Goal: Transaction & Acquisition: Purchase product/service

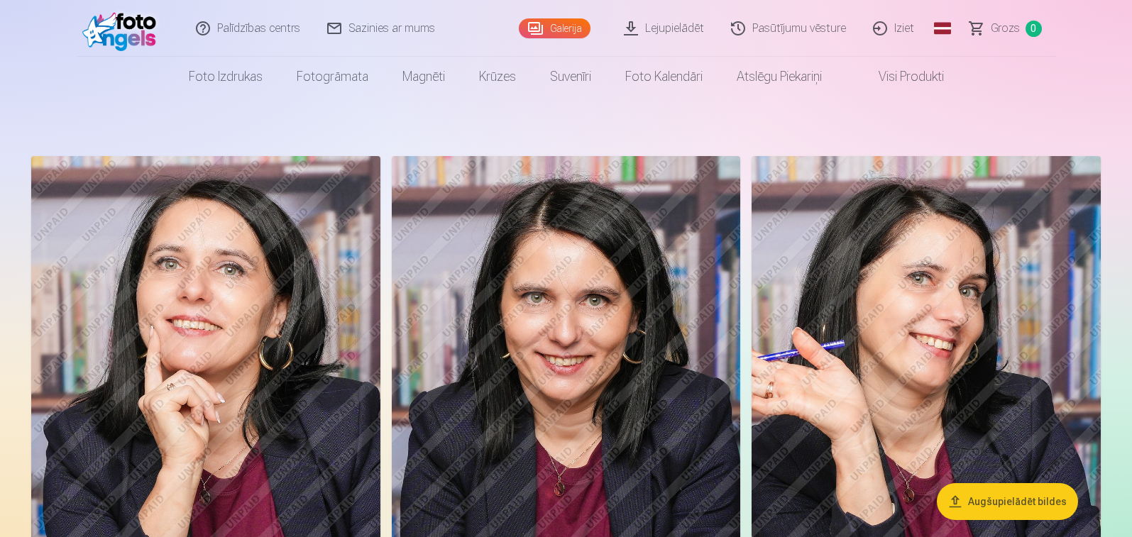
click at [624, 29] on link "Lejupielādēt" at bounding box center [664, 28] width 107 height 57
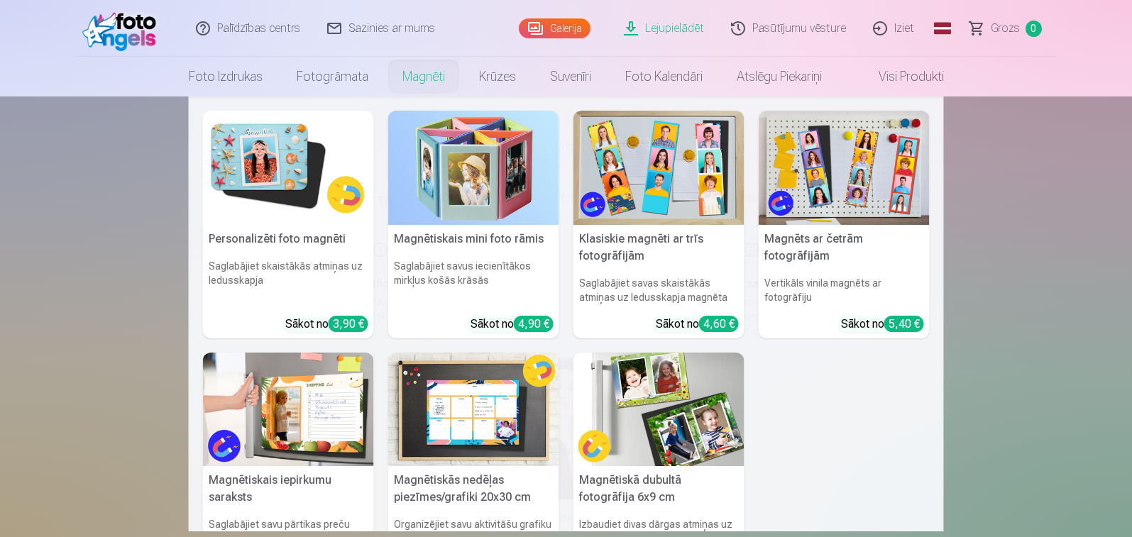
click at [421, 81] on link "Magnēti" at bounding box center [423, 77] width 77 height 40
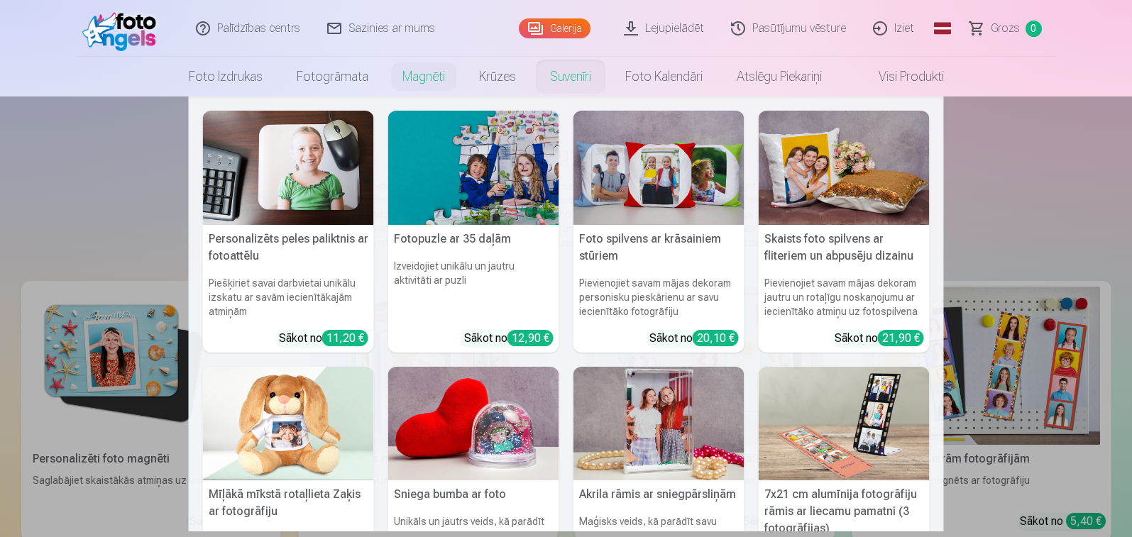
click at [563, 80] on link "Suvenīri" at bounding box center [570, 77] width 75 height 40
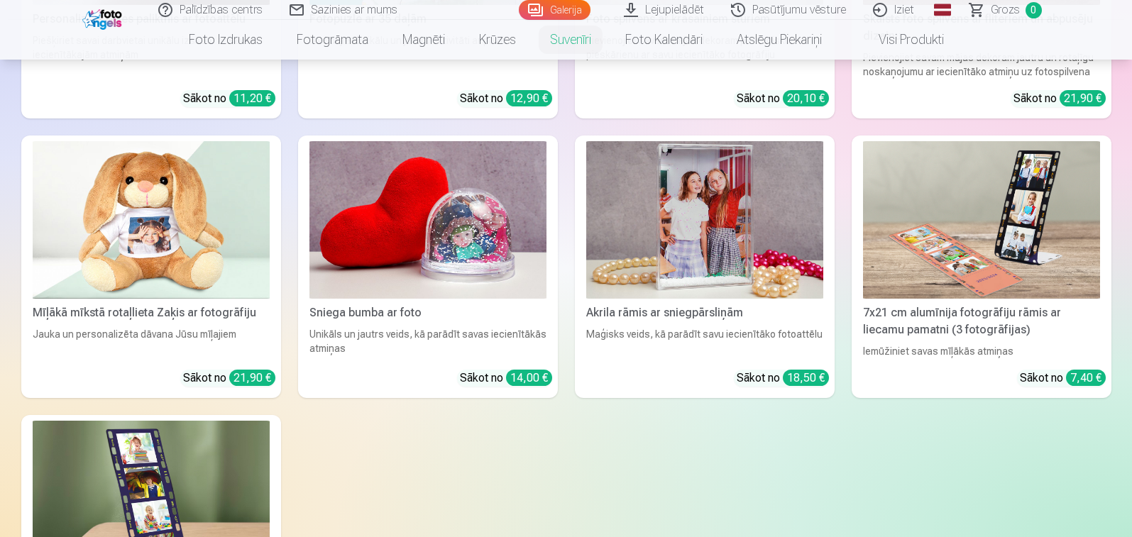
scroll to position [142, 0]
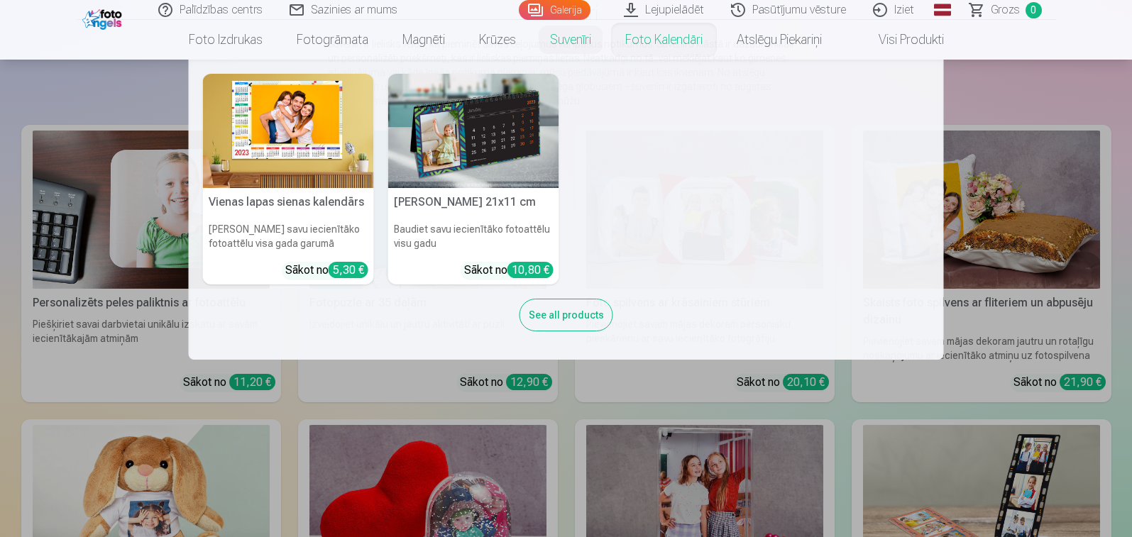
click at [692, 43] on link "Foto kalendāri" at bounding box center [663, 40] width 111 height 40
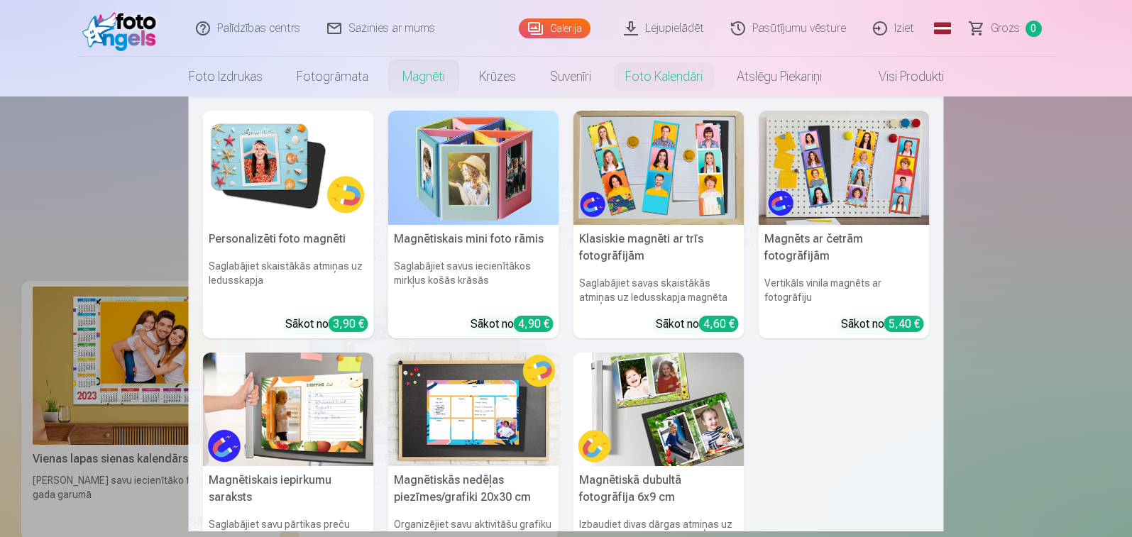
click at [428, 76] on link "Magnēti" at bounding box center [423, 77] width 77 height 40
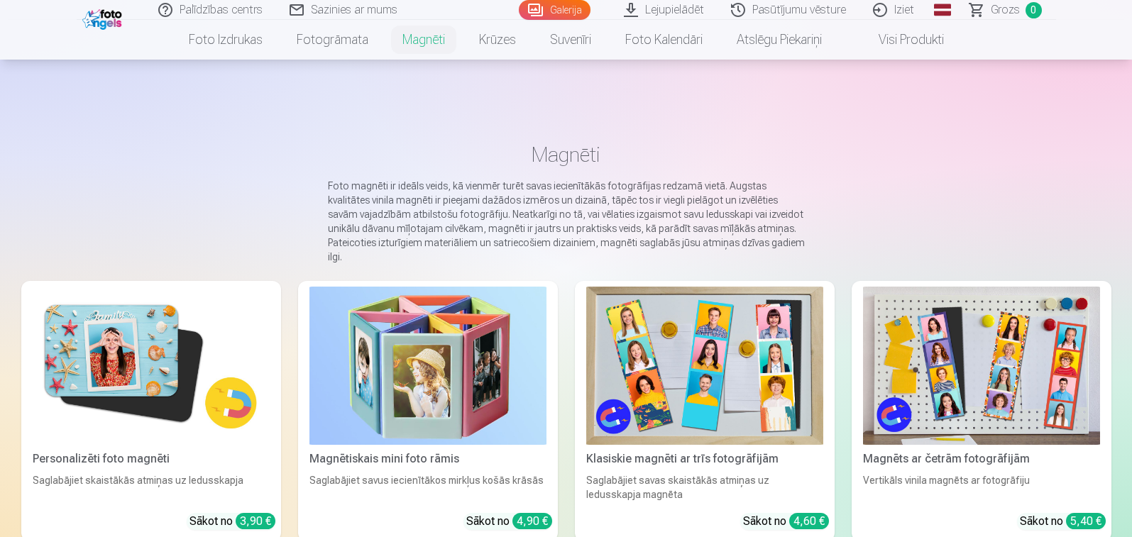
scroll to position [213, 0]
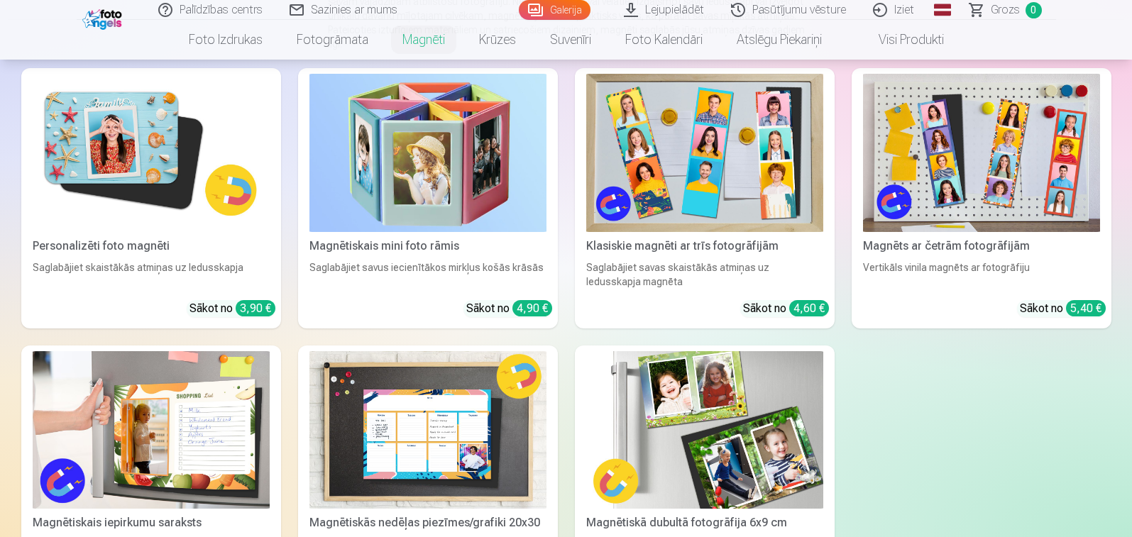
click at [131, 181] on img at bounding box center [151, 153] width 237 height 158
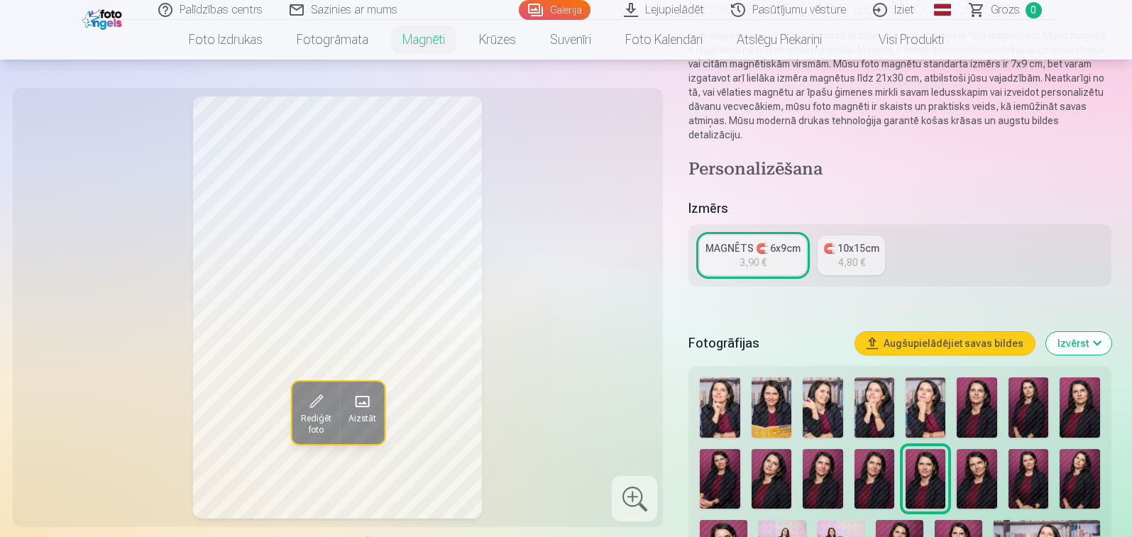
scroll to position [284, 0]
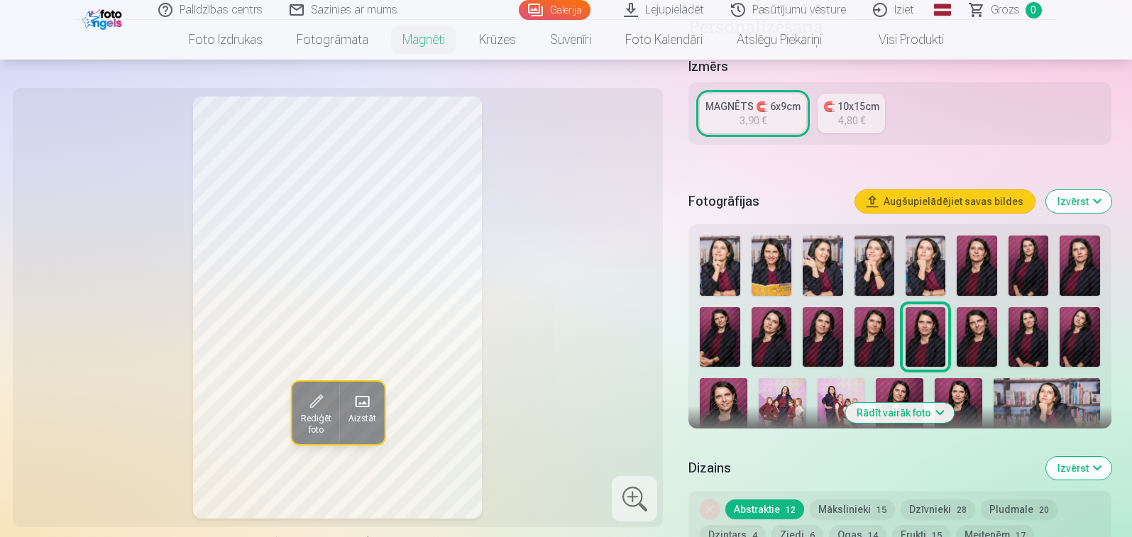
click at [769, 262] on img at bounding box center [771, 266] width 40 height 60
click at [824, 269] on img at bounding box center [822, 266] width 40 height 60
click at [872, 261] on img at bounding box center [874, 266] width 40 height 60
click at [931, 272] on img at bounding box center [925, 266] width 40 height 60
click at [978, 269] on img at bounding box center [976, 266] width 40 height 60
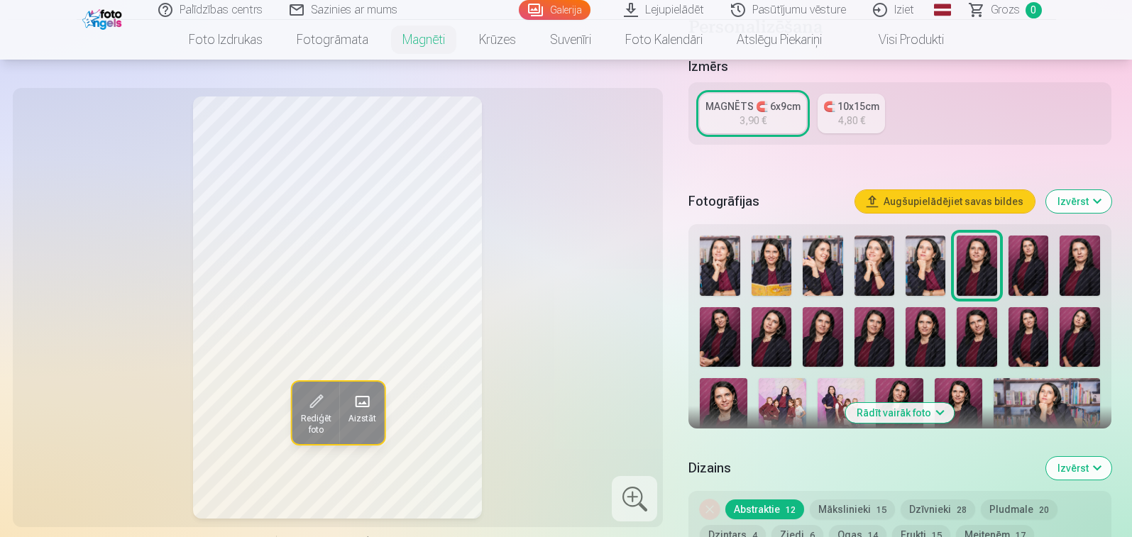
click at [1028, 269] on img at bounding box center [1028, 266] width 40 height 60
click at [1079, 267] on img at bounding box center [1079, 266] width 40 height 60
click at [714, 347] on img at bounding box center [719, 337] width 40 height 60
click at [771, 340] on img at bounding box center [771, 337] width 40 height 60
click at [822, 343] on img at bounding box center [822, 337] width 40 height 60
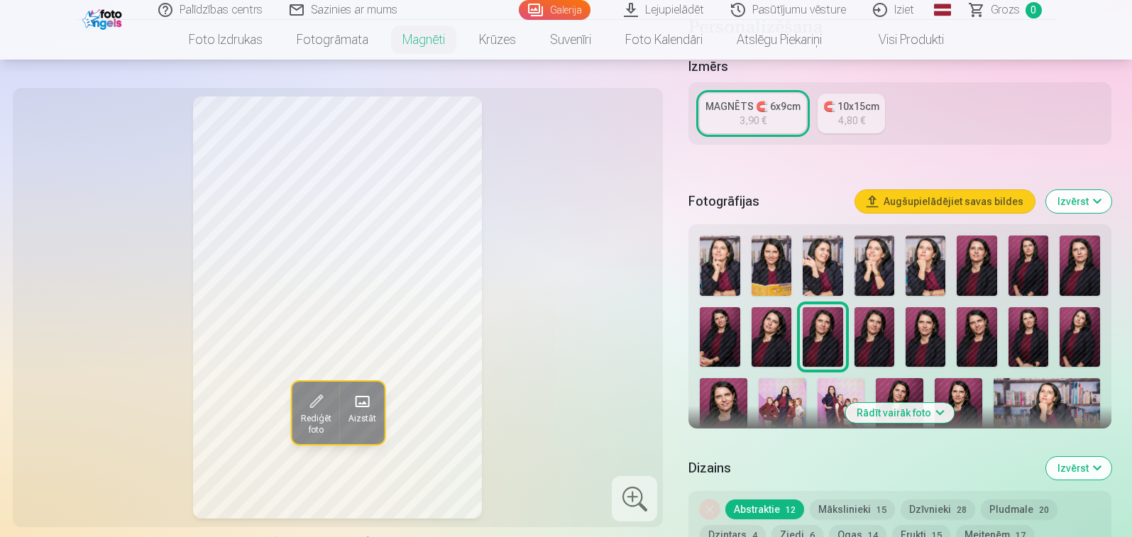
click at [871, 333] on img at bounding box center [874, 337] width 40 height 60
click at [914, 336] on img at bounding box center [925, 337] width 40 height 60
click at [969, 340] on img at bounding box center [976, 337] width 40 height 60
click at [1027, 335] on img at bounding box center [1028, 337] width 40 height 60
click at [1073, 343] on img at bounding box center [1079, 337] width 40 height 60
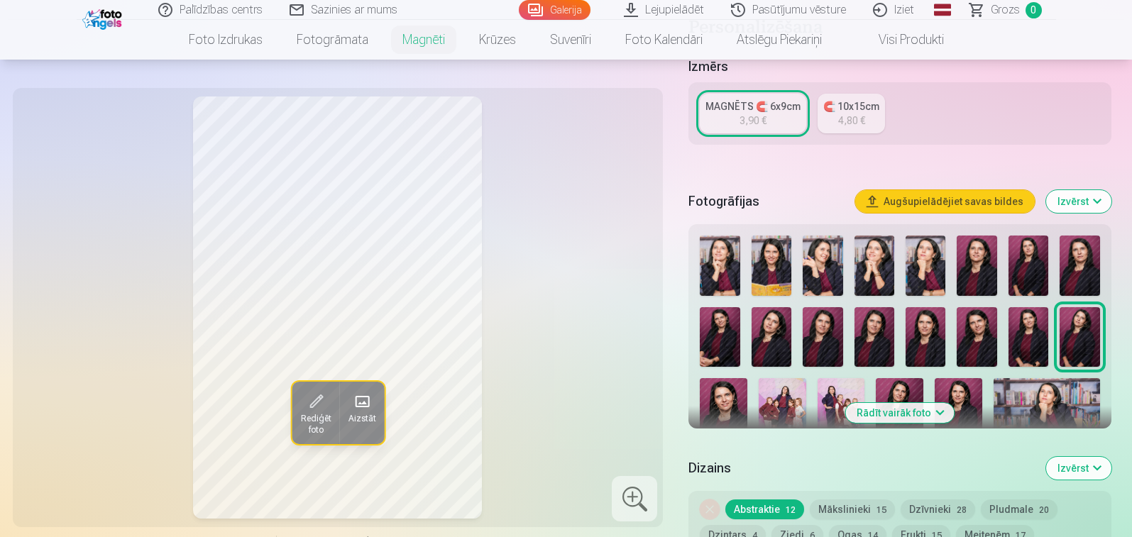
click at [726, 404] on img at bounding box center [723, 413] width 48 height 71
click at [714, 340] on img at bounding box center [719, 337] width 40 height 60
click at [775, 341] on img at bounding box center [771, 337] width 40 height 60
click at [814, 343] on img at bounding box center [822, 337] width 40 height 60
click at [712, 344] on img at bounding box center [719, 337] width 40 height 60
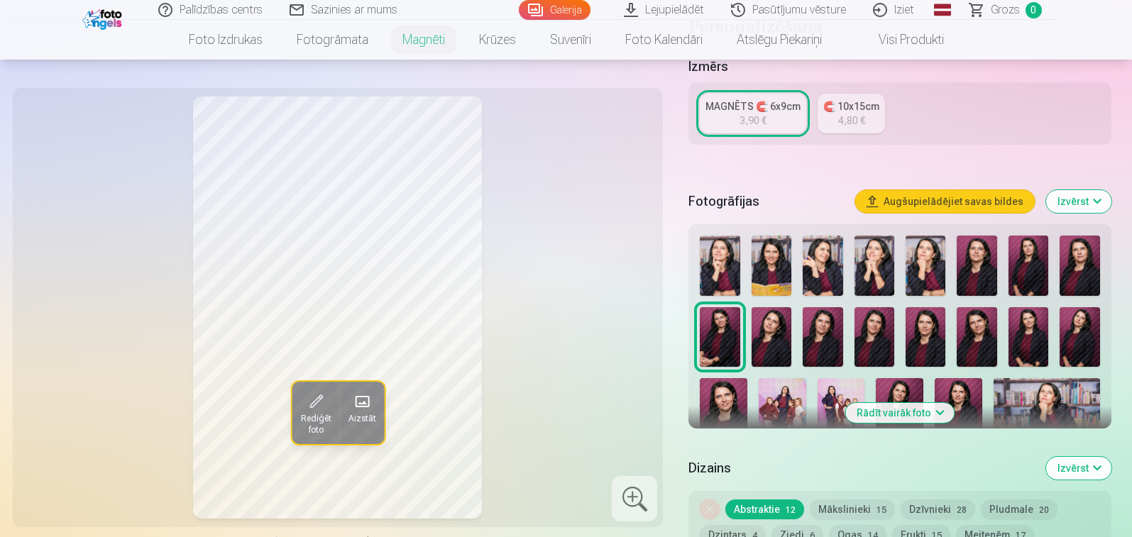
click at [785, 333] on img at bounding box center [771, 337] width 40 height 60
click at [817, 337] on img at bounding box center [822, 337] width 40 height 60
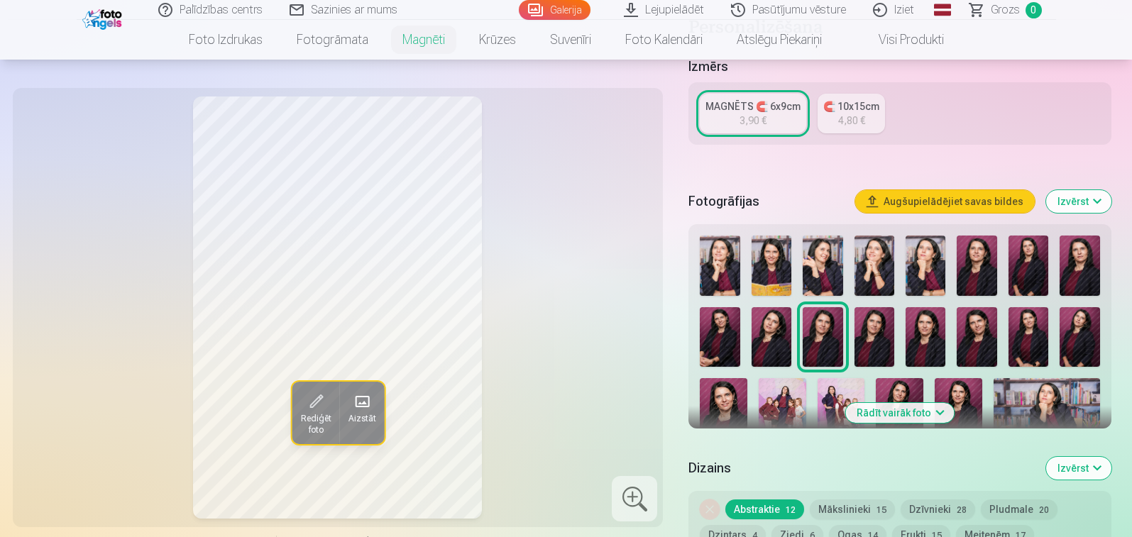
click at [876, 336] on img at bounding box center [874, 337] width 40 height 60
click at [912, 334] on img at bounding box center [925, 337] width 40 height 60
click at [1029, 274] on img at bounding box center [1028, 266] width 40 height 60
click at [1080, 267] on img at bounding box center [1079, 266] width 40 height 60
click at [971, 272] on img at bounding box center [976, 266] width 40 height 60
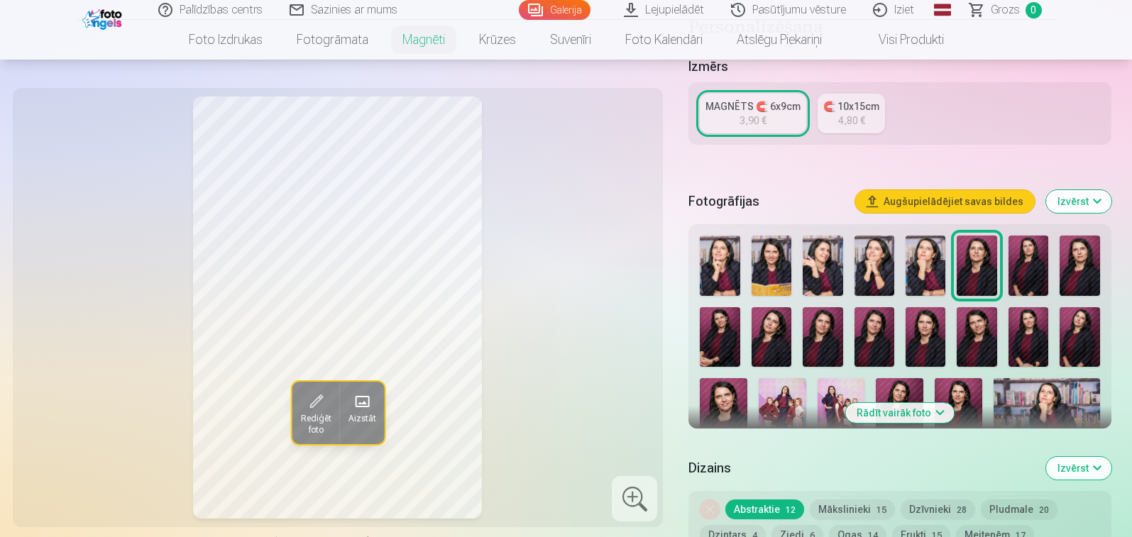
click at [970, 345] on img at bounding box center [976, 337] width 40 height 60
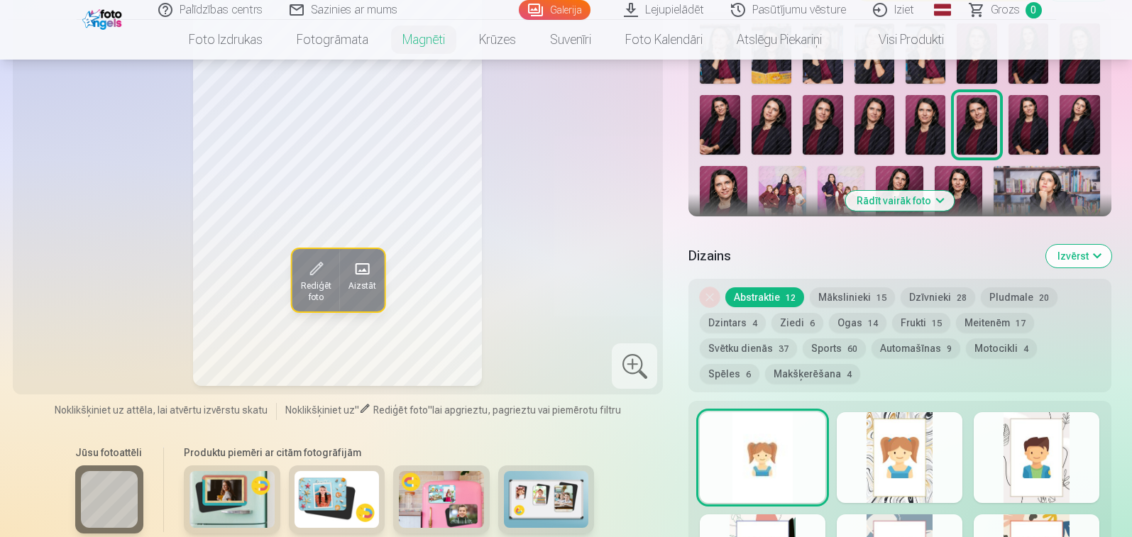
scroll to position [355, 0]
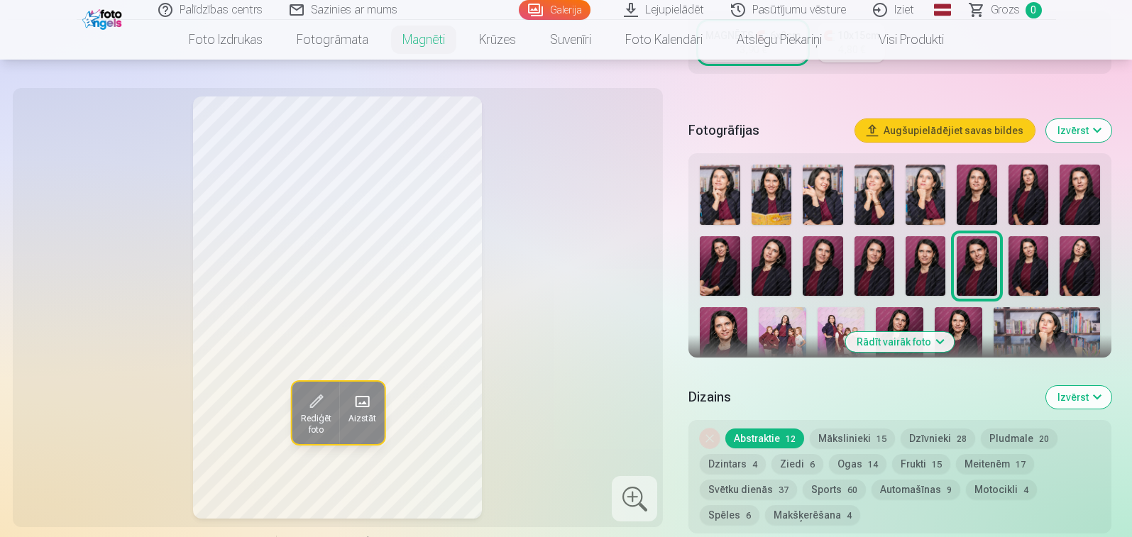
click at [782, 328] on img at bounding box center [782, 342] width 48 height 71
click at [836, 318] on img at bounding box center [841, 342] width 48 height 71
click at [905, 323] on img at bounding box center [899, 342] width 48 height 71
click at [956, 324] on img at bounding box center [958, 342] width 48 height 71
click at [1021, 333] on img at bounding box center [1046, 342] width 106 height 71
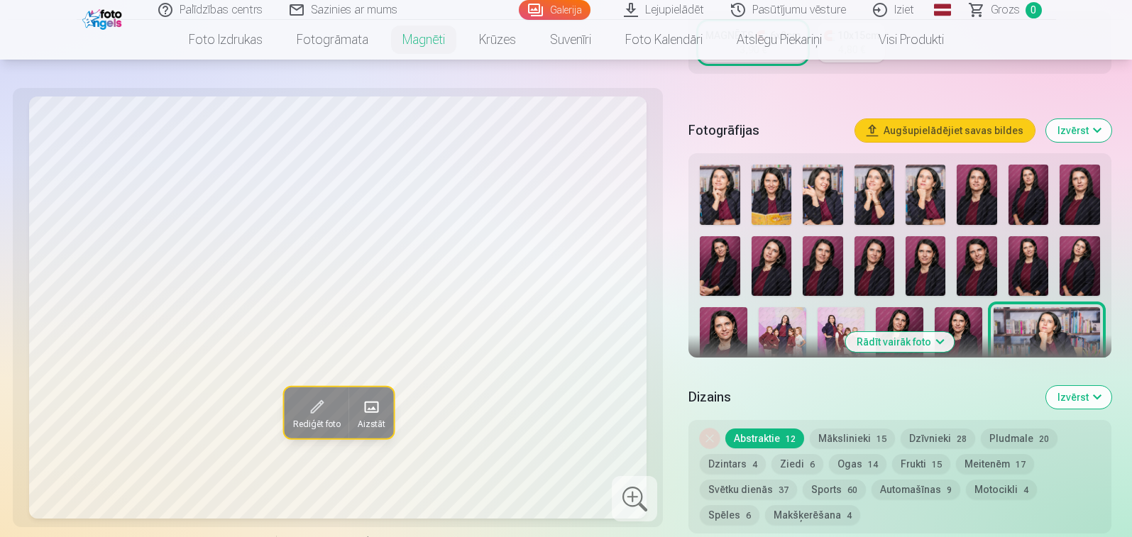
click at [872, 194] on img at bounding box center [874, 195] width 40 height 60
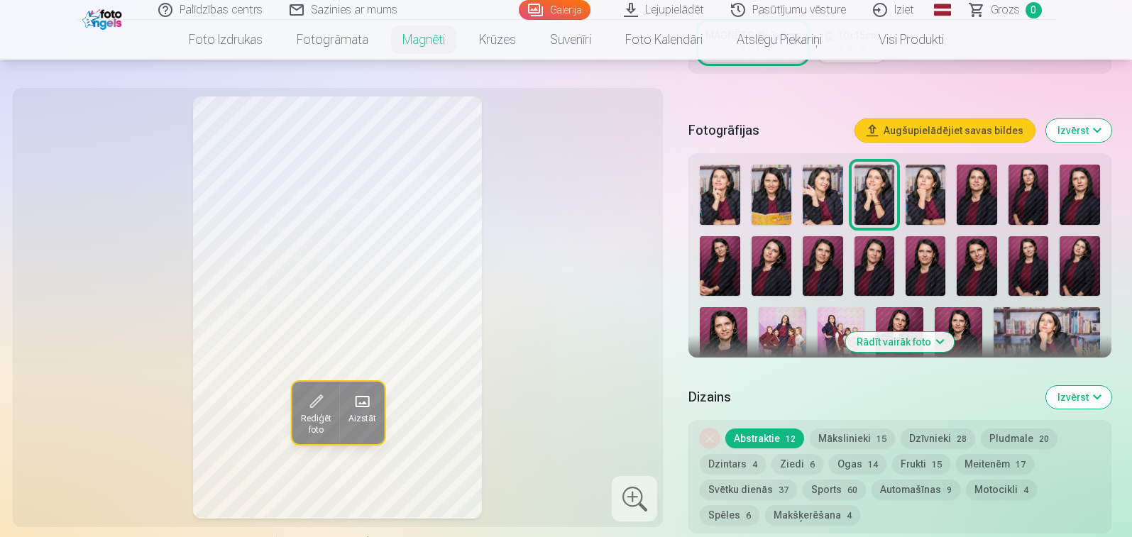
click at [970, 194] on img at bounding box center [976, 195] width 40 height 60
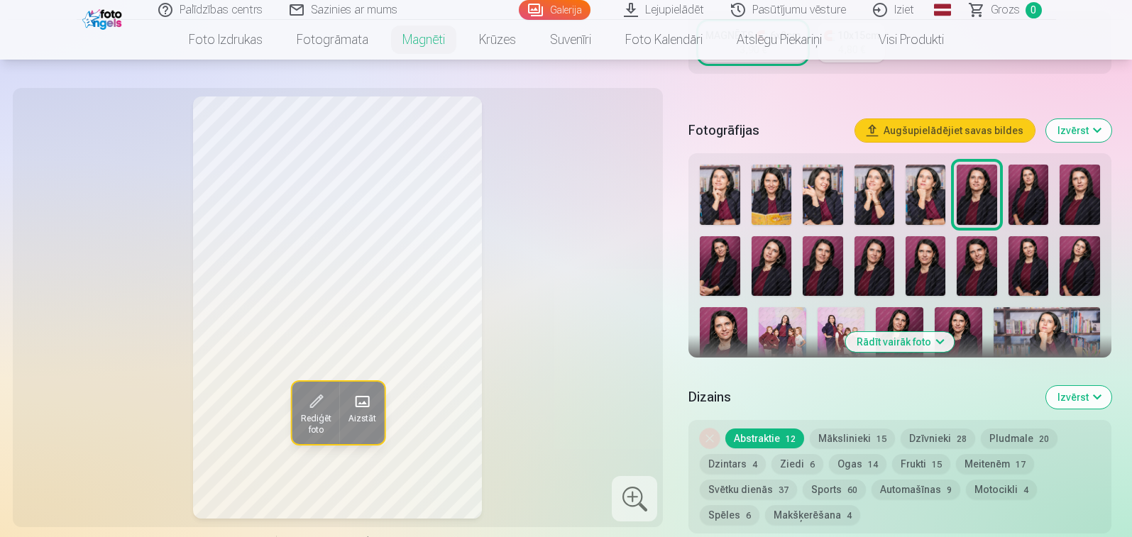
click at [719, 187] on img at bounding box center [719, 195] width 40 height 60
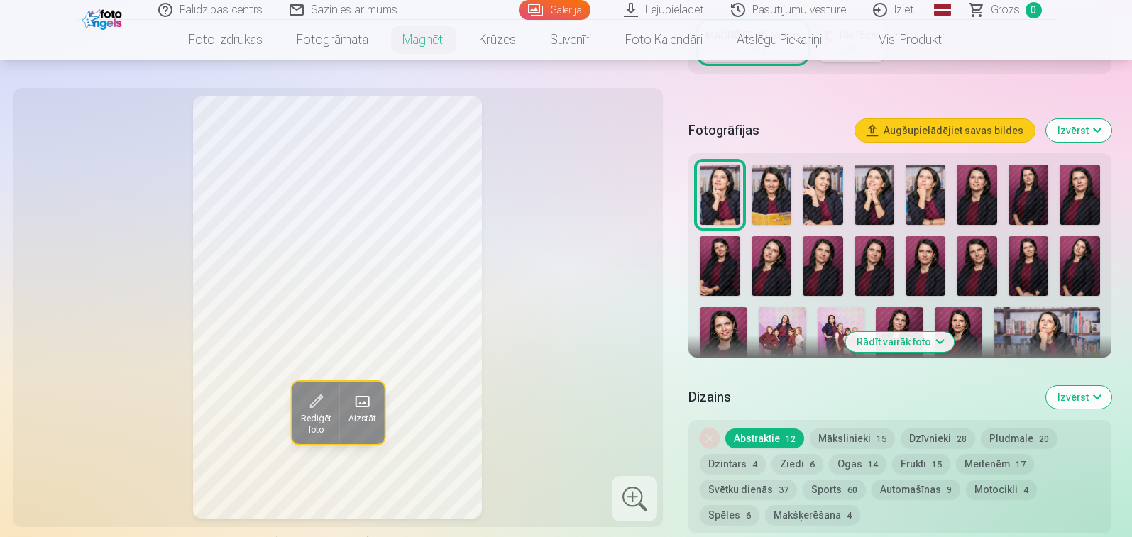
click at [767, 195] on img at bounding box center [771, 195] width 40 height 60
click at [829, 197] on img at bounding box center [822, 195] width 40 height 60
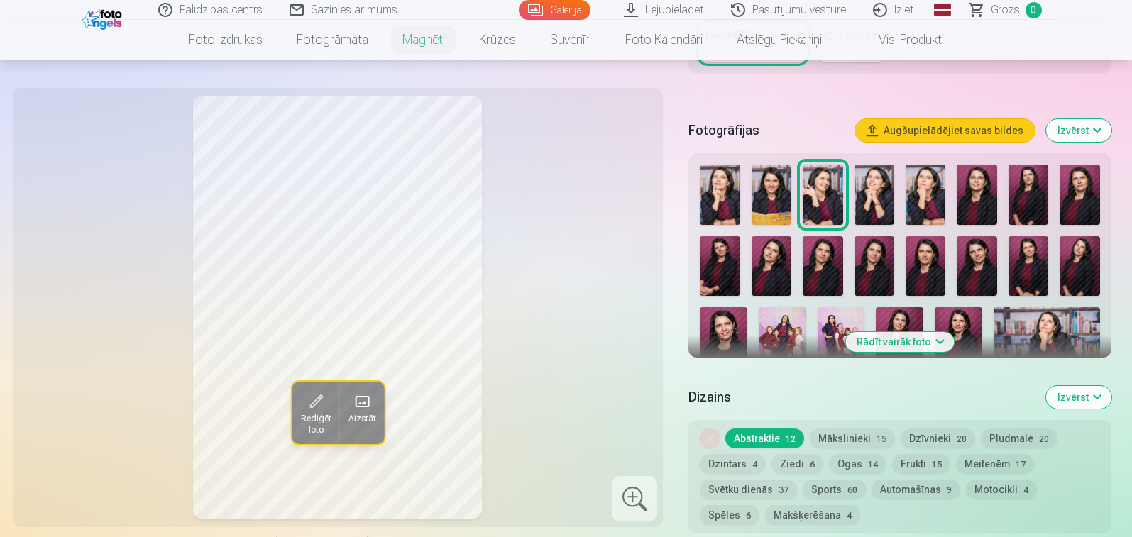
click at [870, 192] on img at bounding box center [874, 195] width 40 height 60
click at [988, 203] on img at bounding box center [976, 195] width 40 height 60
click at [1024, 201] on img at bounding box center [1028, 195] width 40 height 60
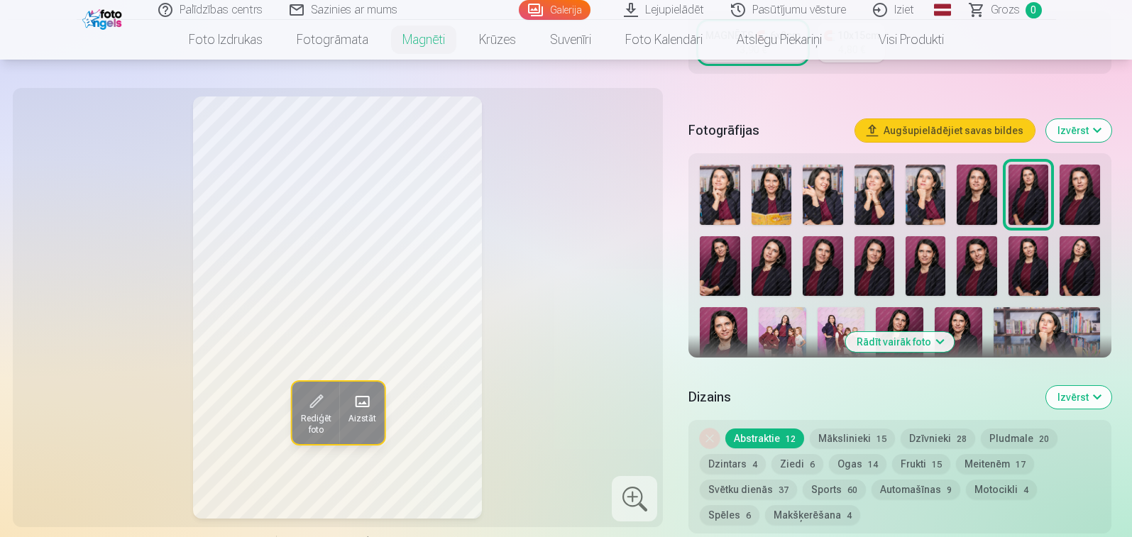
click at [1085, 201] on img at bounding box center [1079, 195] width 40 height 60
click at [726, 271] on img at bounding box center [719, 266] width 40 height 60
click at [318, 416] on span "Rediģēt foto" at bounding box center [315, 424] width 31 height 23
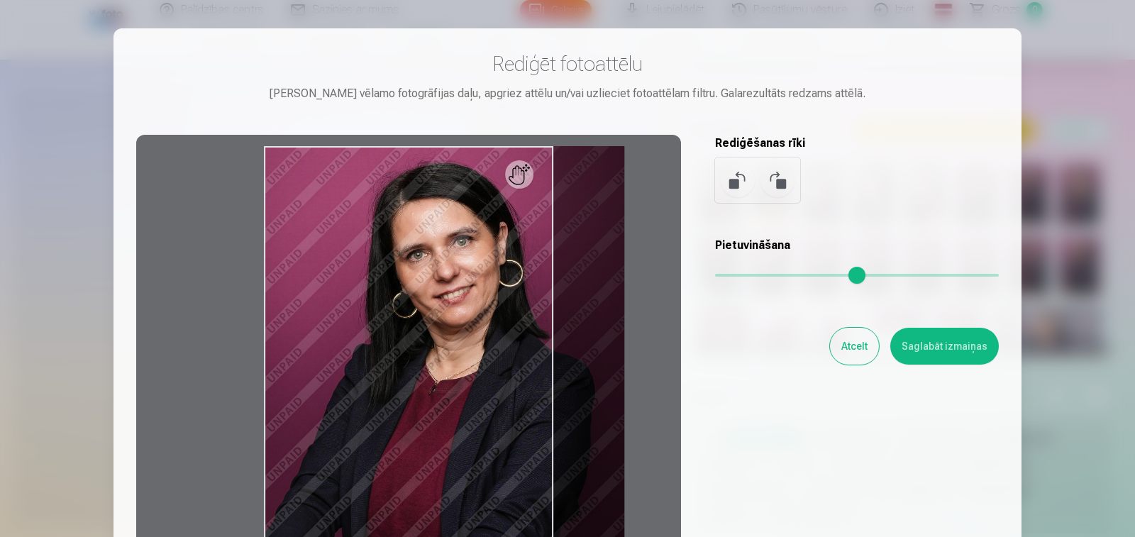
drag, startPoint x: 721, startPoint y: 277, endPoint x: 758, endPoint y: 280, distance: 37.1
click at [758, 277] on input "range" at bounding box center [857, 275] width 284 height 3
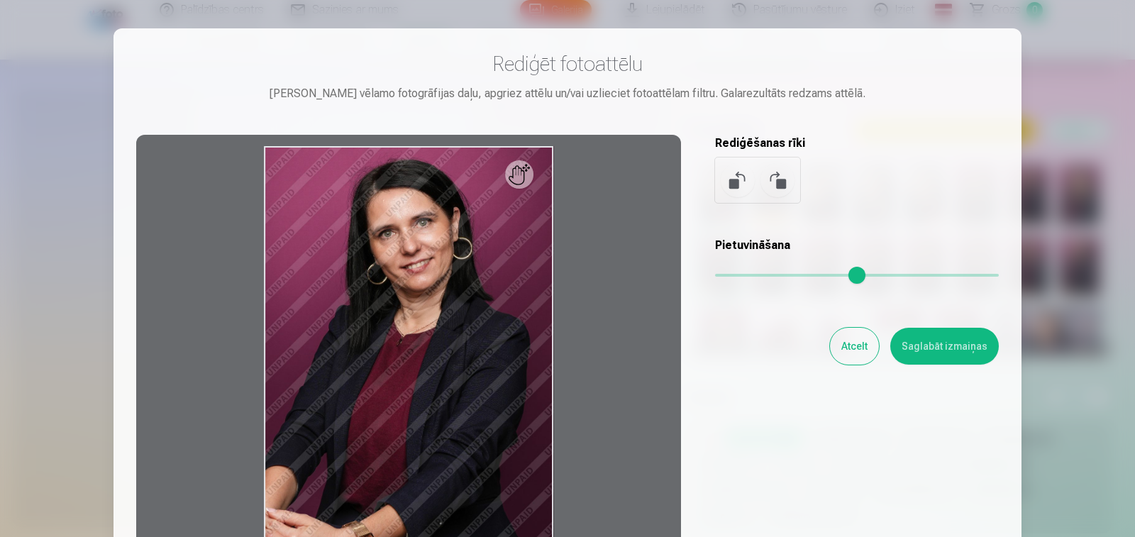
drag, startPoint x: 758, startPoint y: 282, endPoint x: 716, endPoint y: 281, distance: 41.9
type input "*"
click at [716, 277] on input "range" at bounding box center [857, 275] width 284 height 3
click at [956, 353] on button "Saglabāt izmaiņas" at bounding box center [944, 346] width 109 height 37
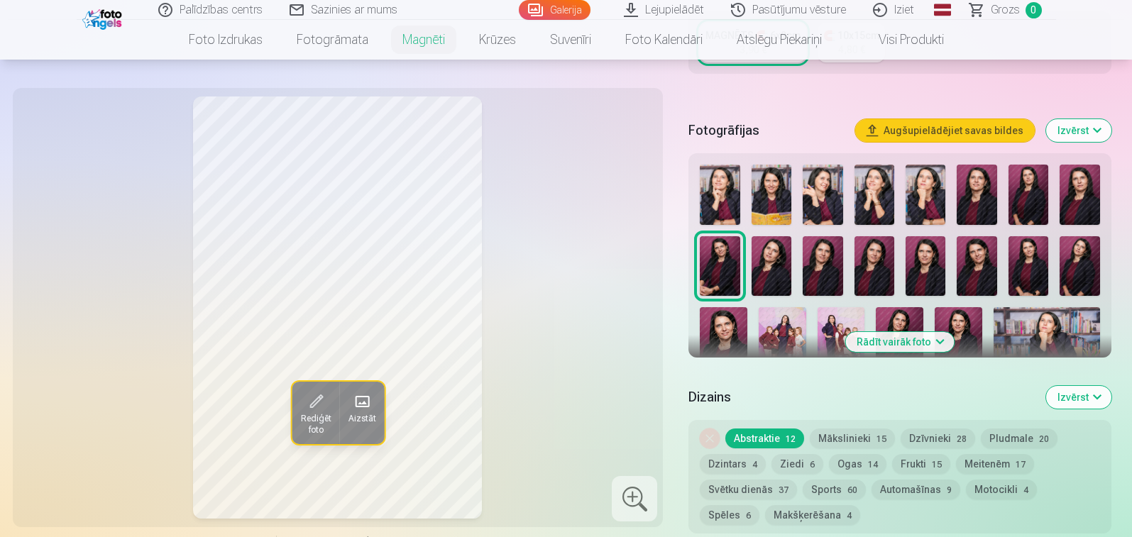
click at [848, 436] on button "Mākslinieki 15" at bounding box center [851, 438] width 85 height 20
click at [373, 413] on span "Aizstāt" at bounding box center [362, 418] width 28 height 11
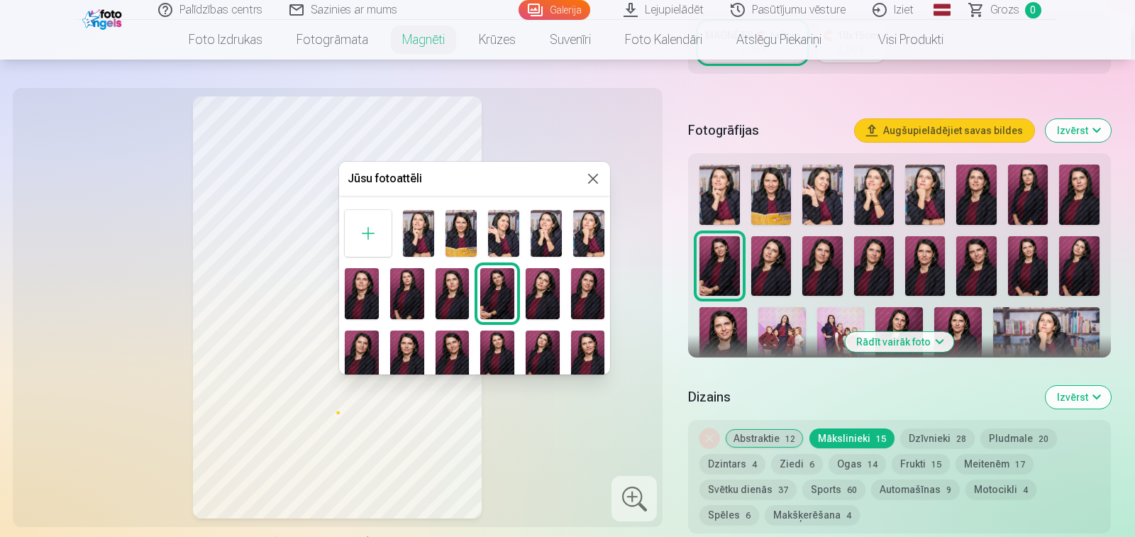
click at [591, 182] on button at bounding box center [593, 178] width 17 height 17
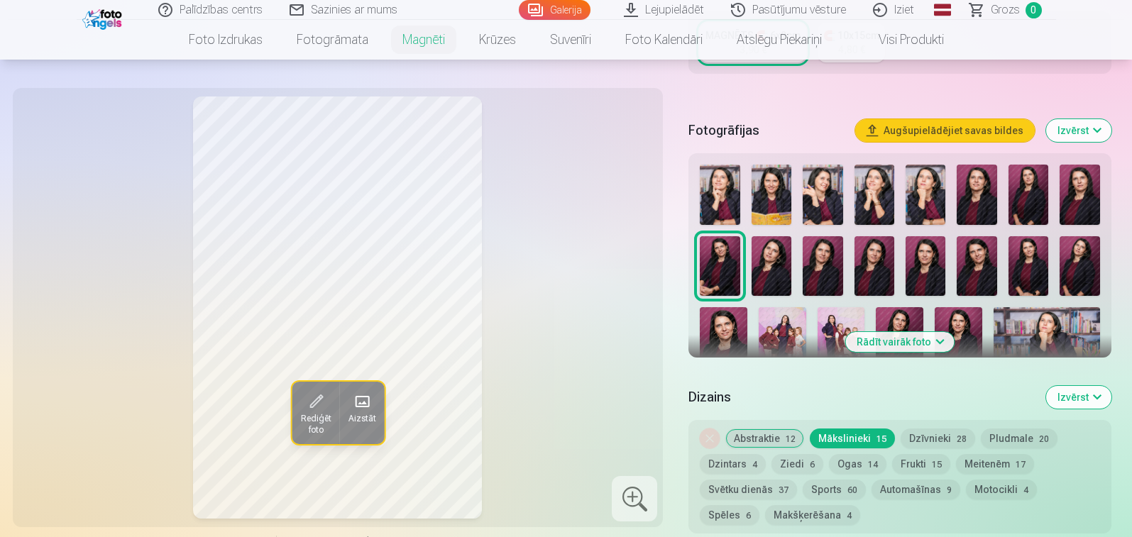
click at [951, 441] on button "Dzīvnieki 28" at bounding box center [937, 438] width 74 height 20
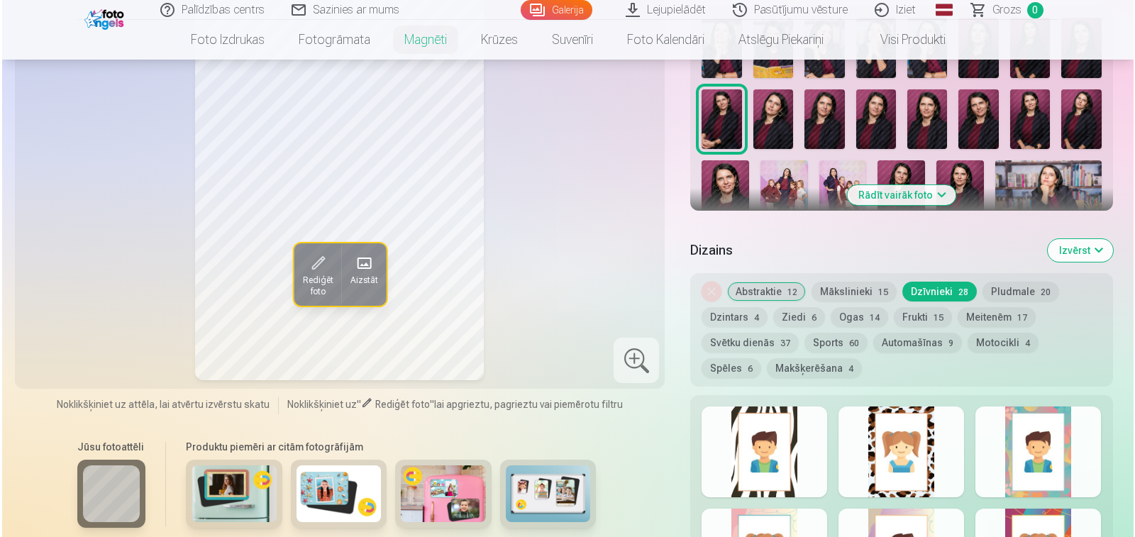
scroll to position [568, 0]
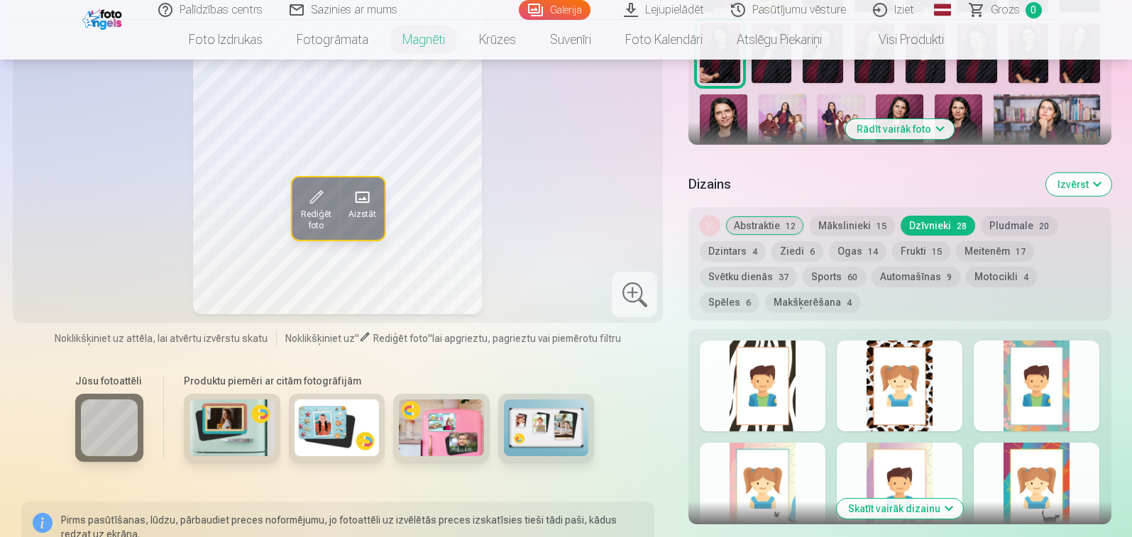
click at [711, 189] on h5 "Dizains" at bounding box center [860, 185] width 345 height 20
click at [367, 199] on span at bounding box center [361, 197] width 23 height 23
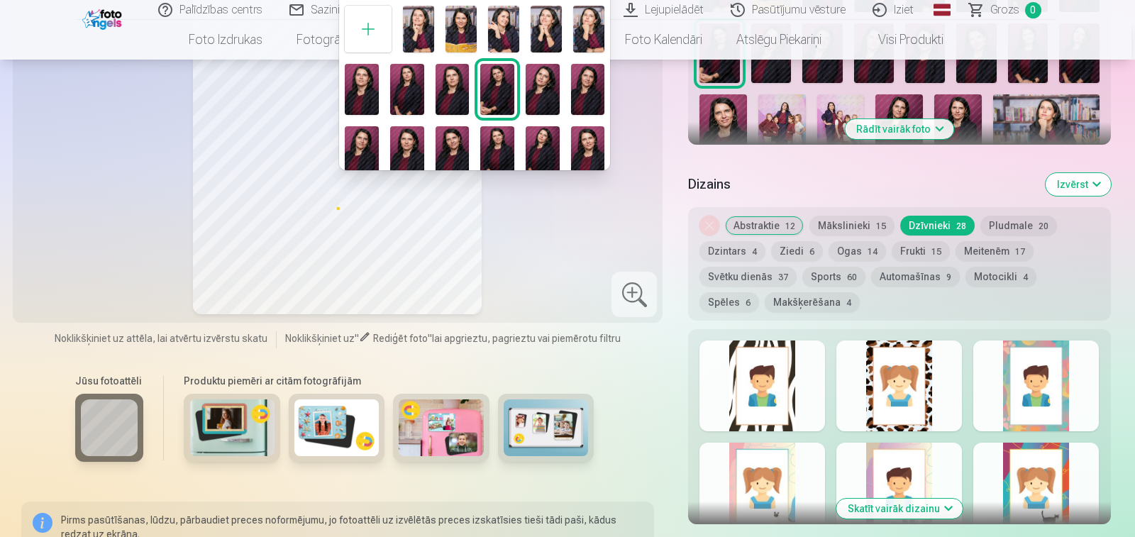
click at [429, 209] on div at bounding box center [567, 268] width 1135 height 537
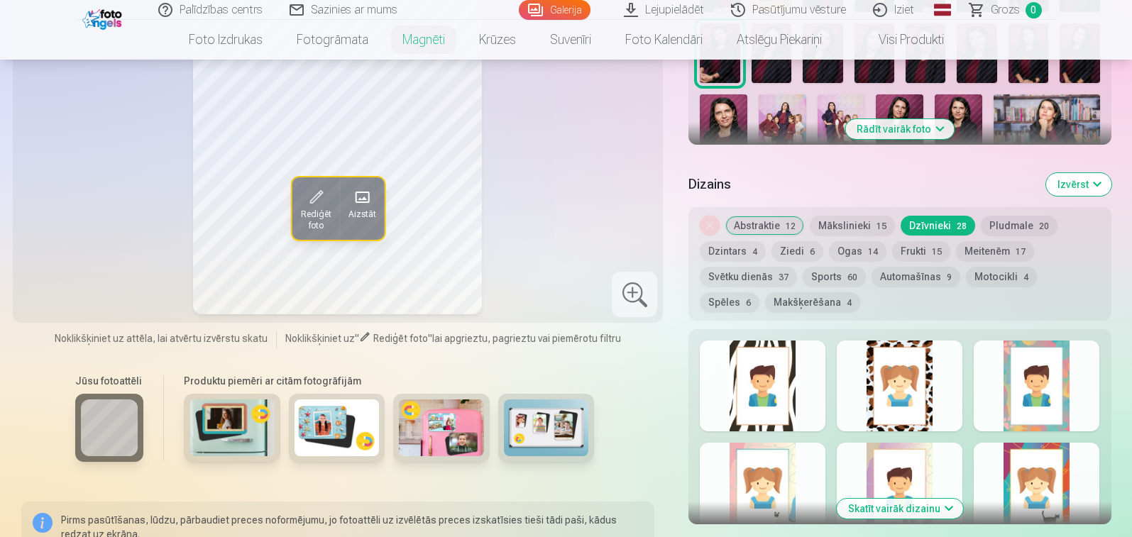
click at [313, 211] on span "Rediģēt foto" at bounding box center [315, 220] width 31 height 23
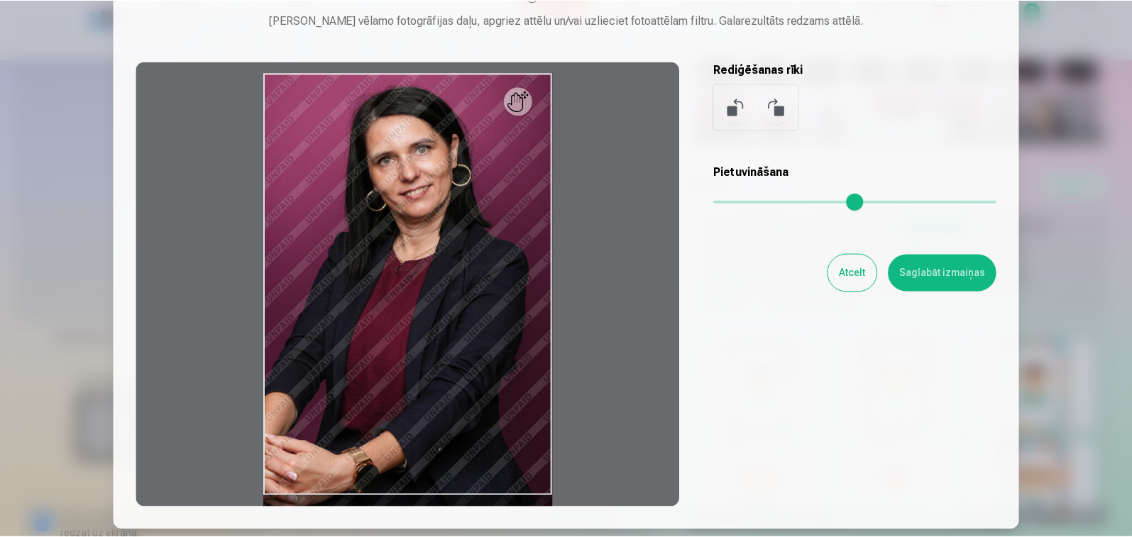
scroll to position [0, 0]
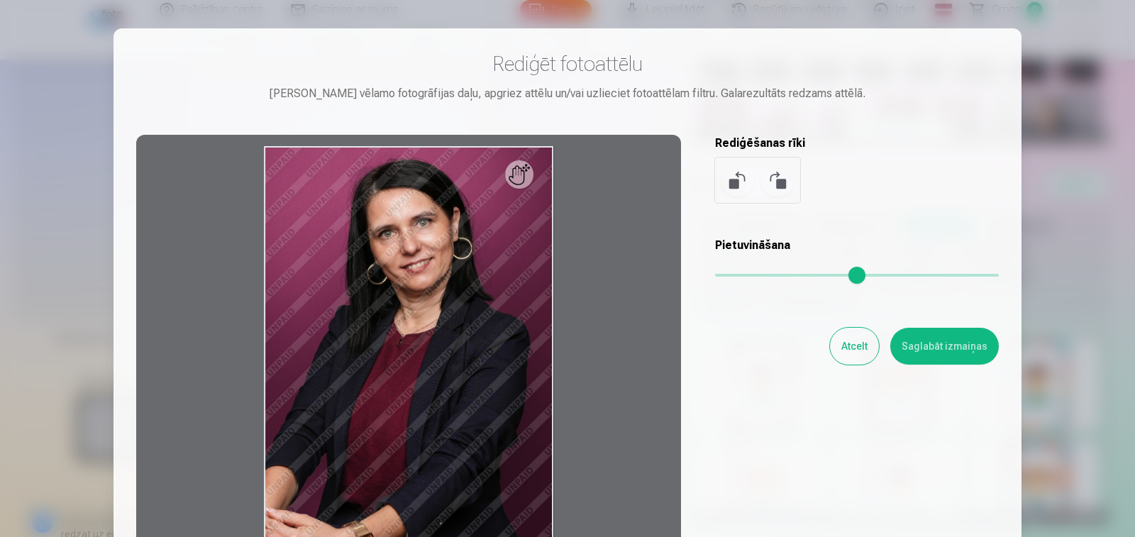
click at [780, 177] on button at bounding box center [778, 180] width 34 height 34
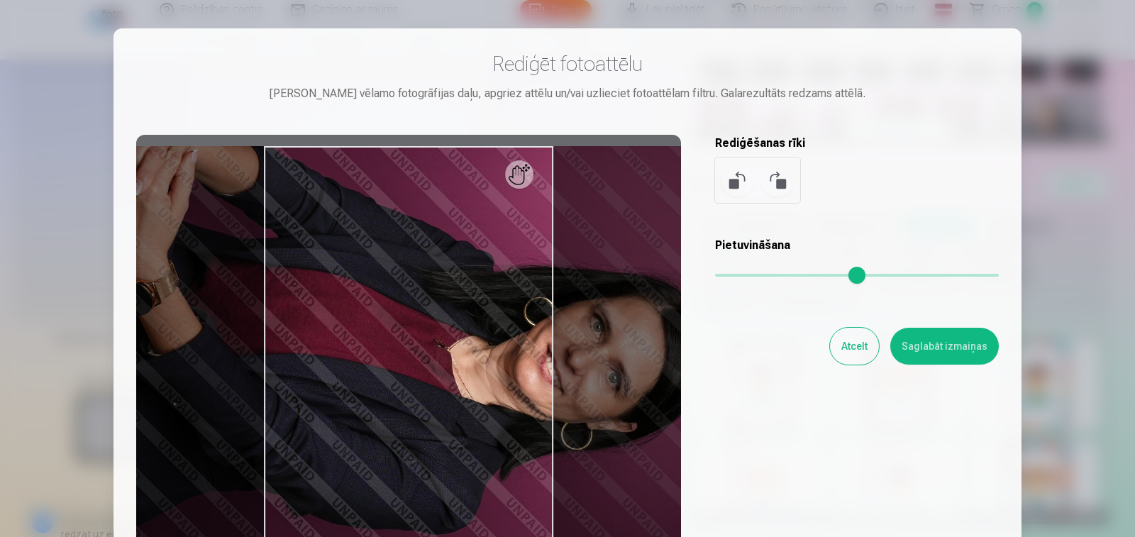
click at [780, 177] on button at bounding box center [778, 180] width 34 height 34
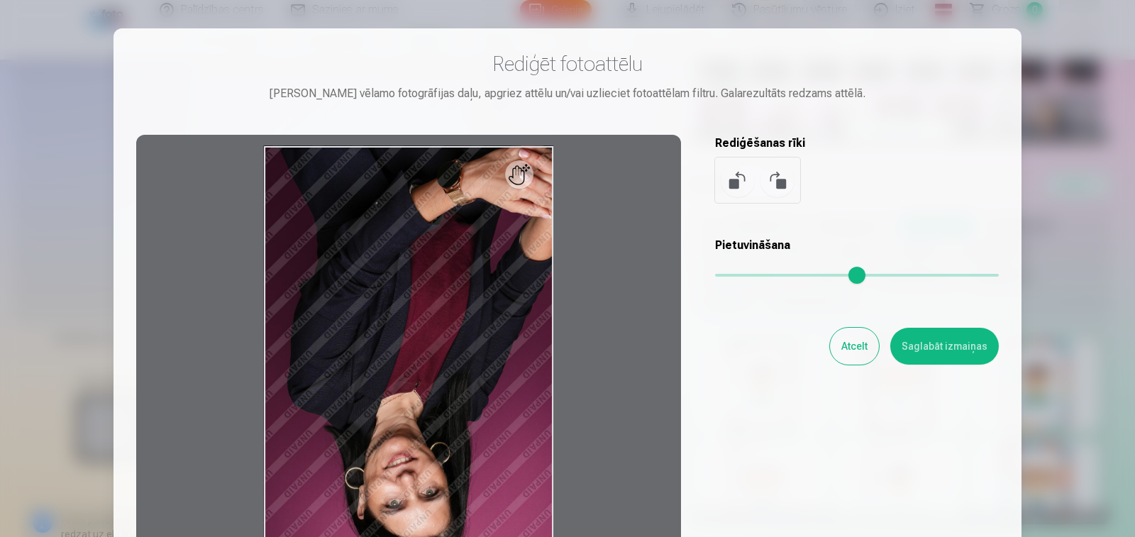
click at [780, 177] on button at bounding box center [778, 180] width 34 height 34
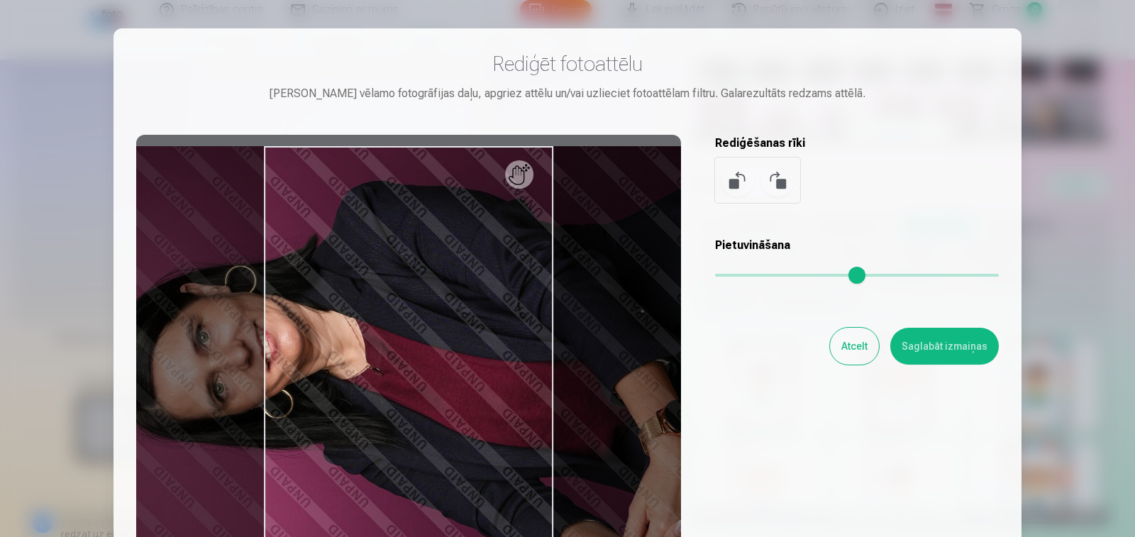
click at [780, 177] on button at bounding box center [778, 180] width 34 height 34
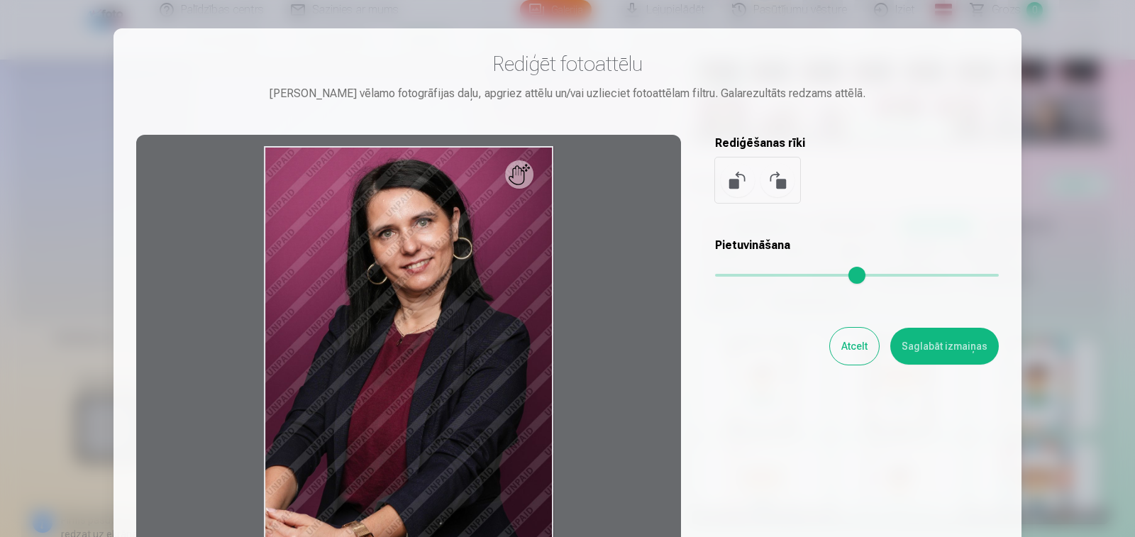
click at [942, 341] on button "Saglabāt izmaiņas" at bounding box center [944, 346] width 109 height 37
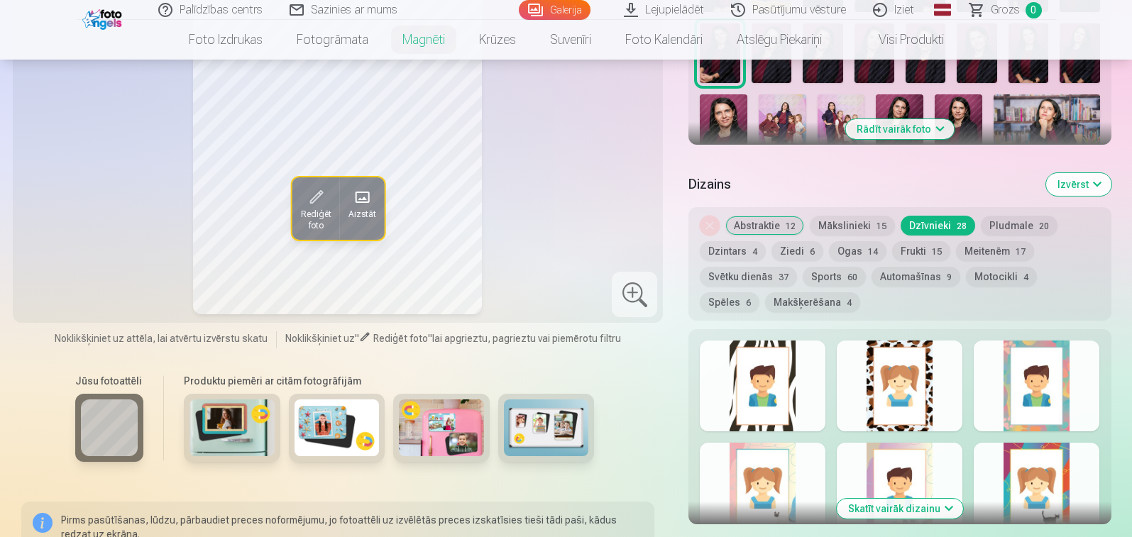
click at [771, 390] on div at bounding box center [762, 386] width 126 height 91
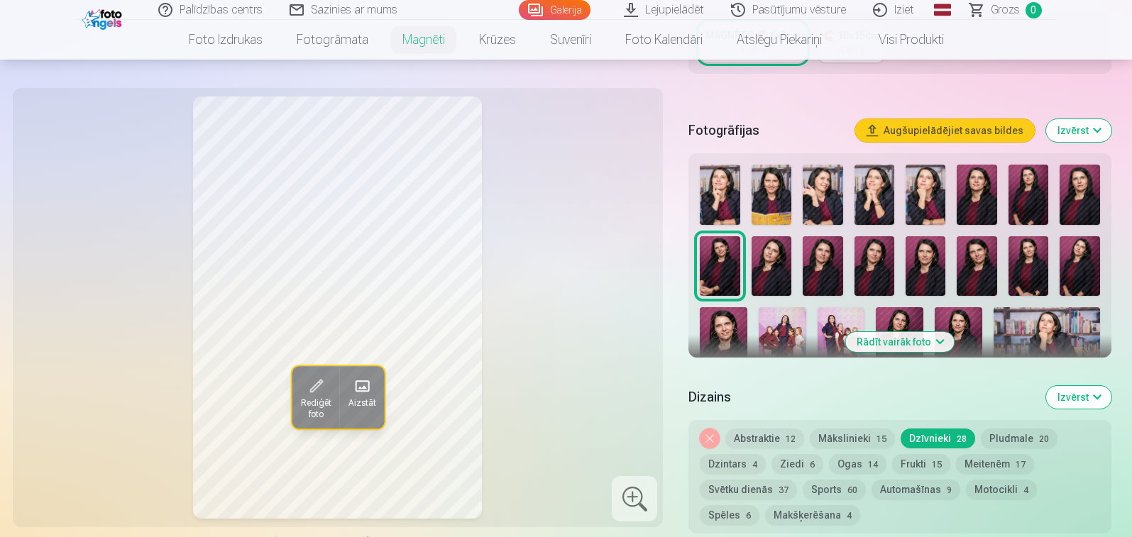
scroll to position [497, 0]
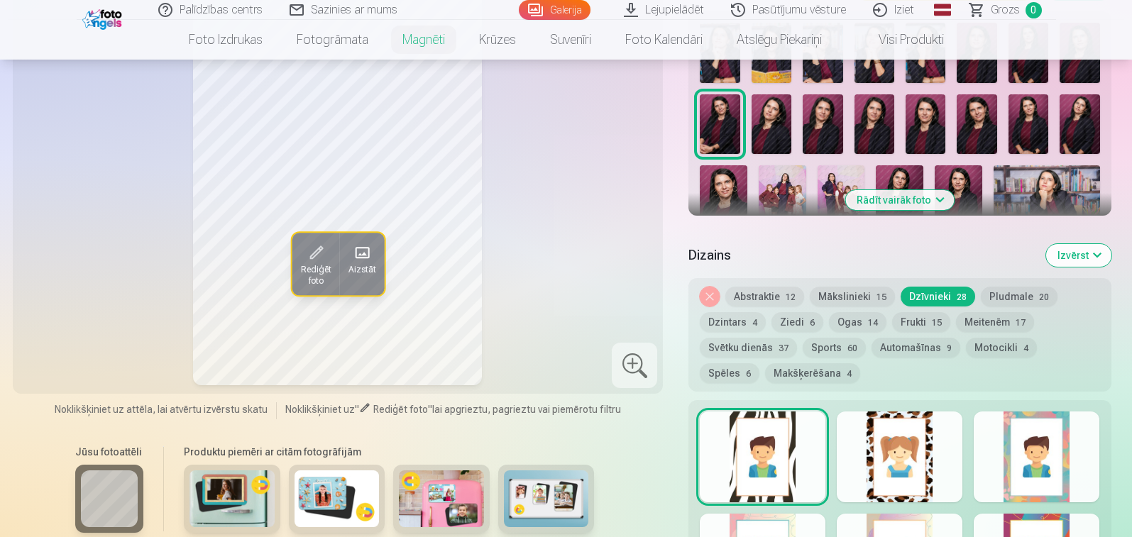
click at [895, 462] on div at bounding box center [899, 456] width 126 height 91
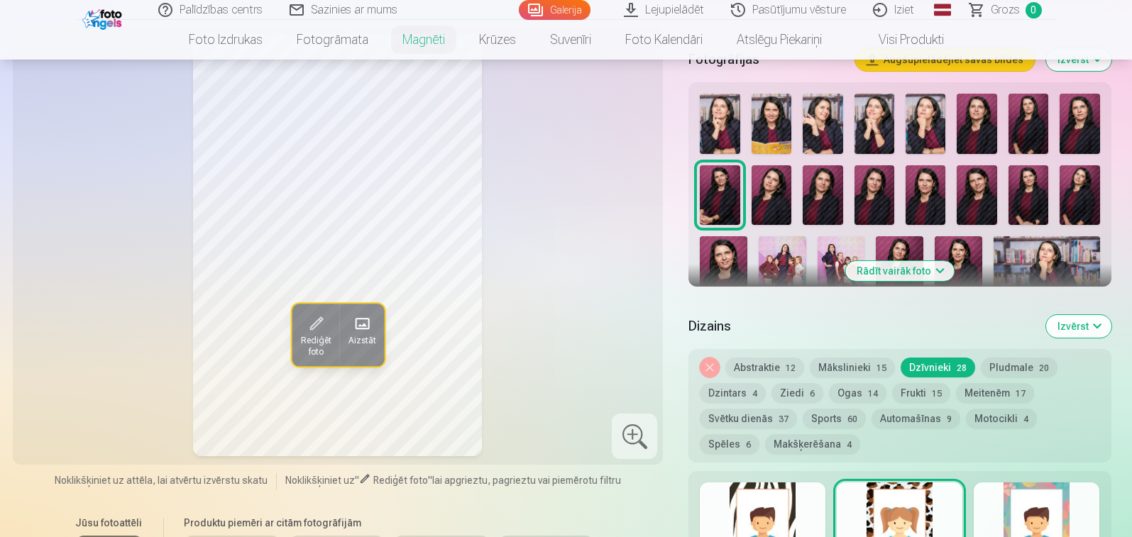
scroll to position [638, 0]
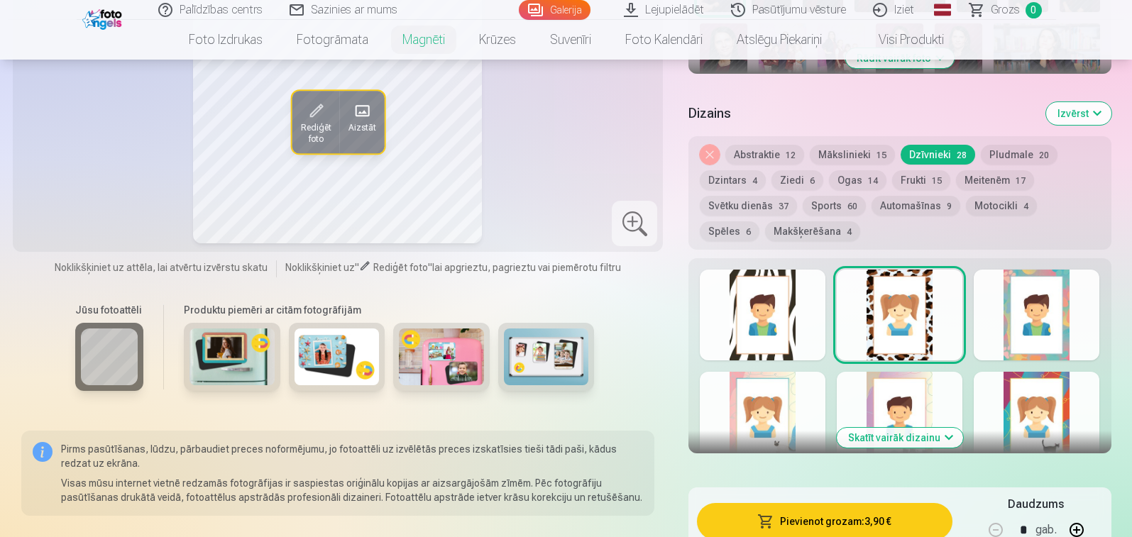
click at [1017, 309] on div at bounding box center [1036, 315] width 126 height 91
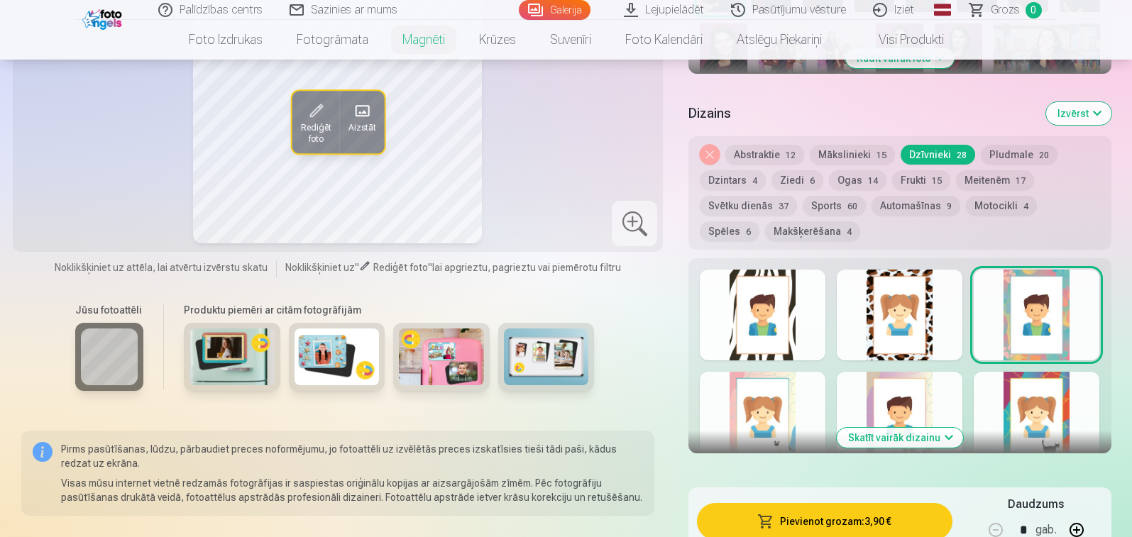
click at [792, 404] on div at bounding box center [762, 417] width 126 height 91
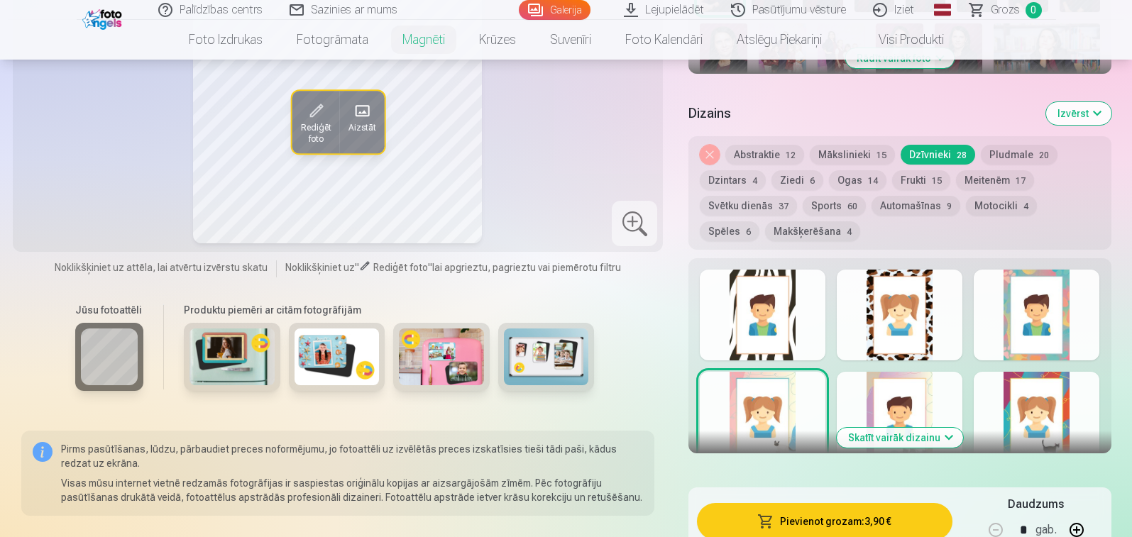
click at [916, 390] on div at bounding box center [899, 417] width 126 height 91
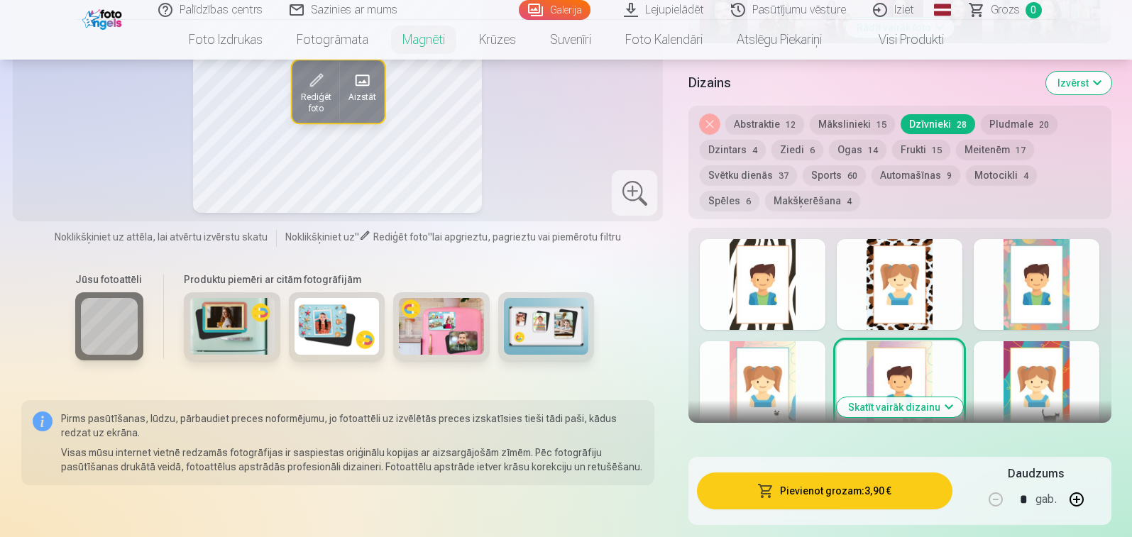
scroll to position [709, 0]
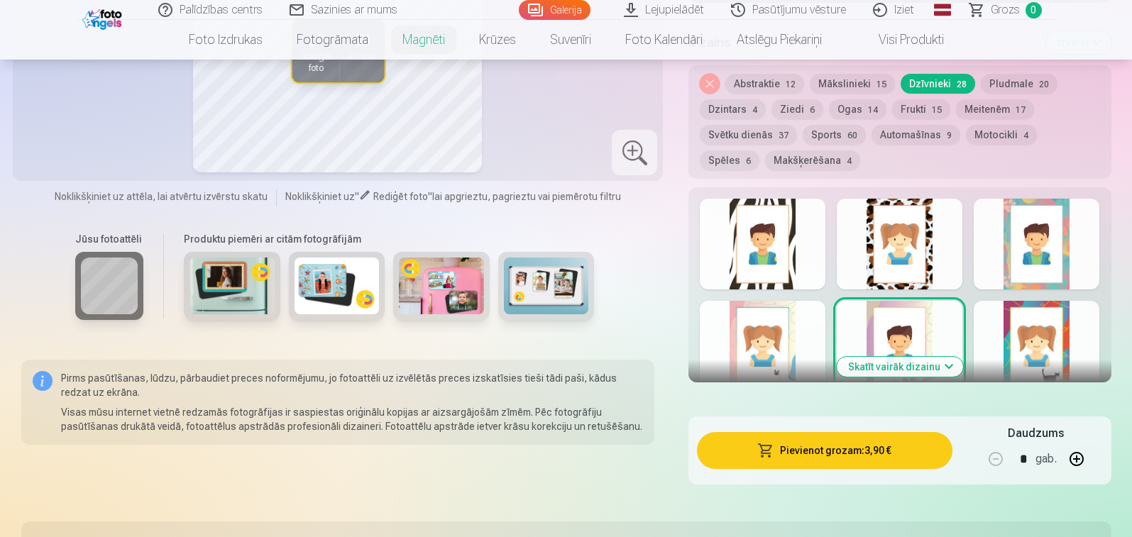
click at [1041, 331] on div at bounding box center [1036, 346] width 126 height 91
click at [946, 366] on button "Skatīt vairāk dizainu" at bounding box center [899, 367] width 126 height 20
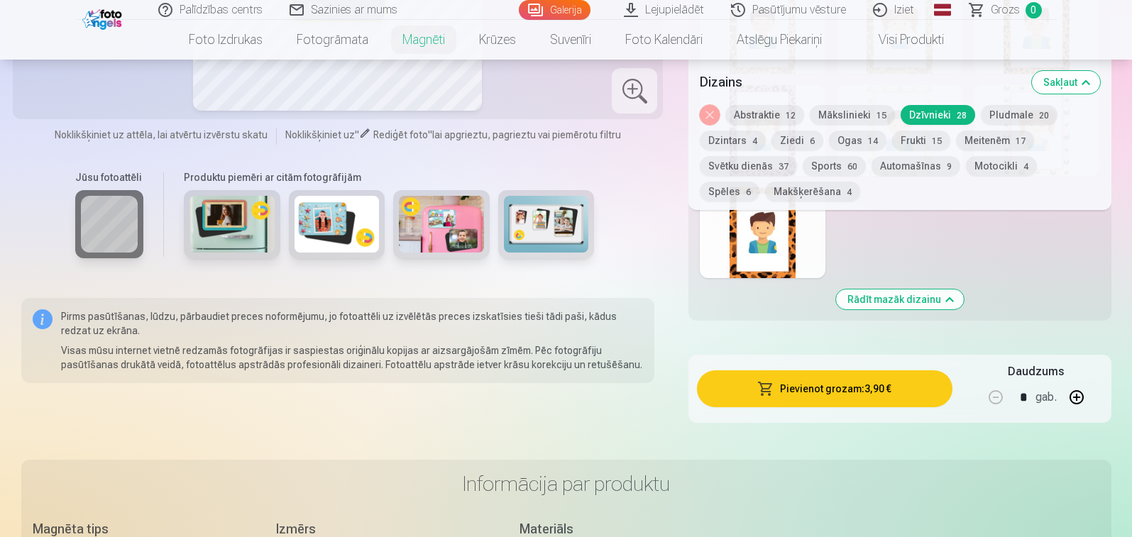
scroll to position [1419, 0]
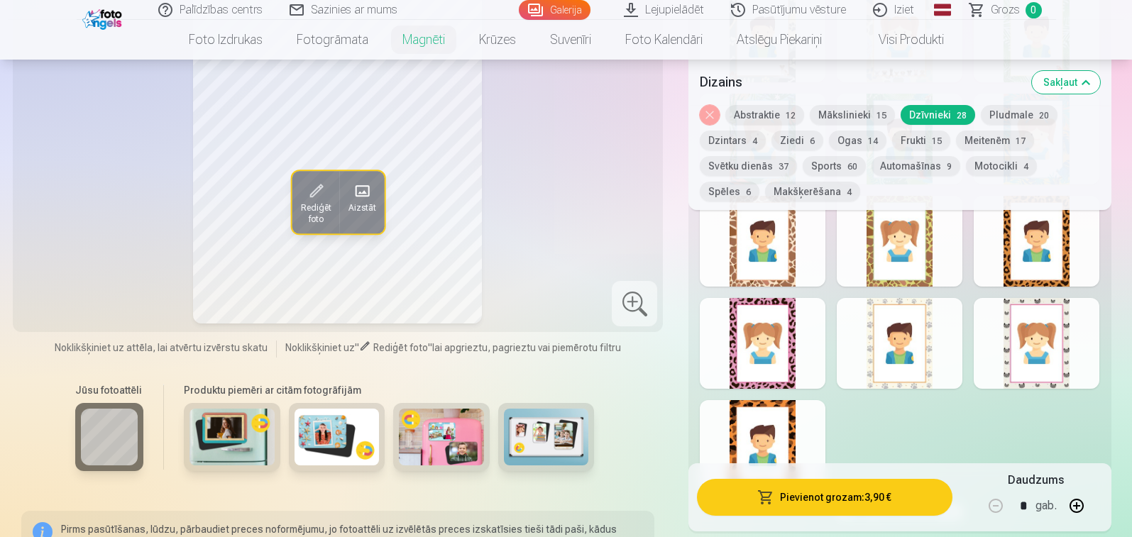
click at [1069, 351] on div at bounding box center [1036, 343] width 126 height 91
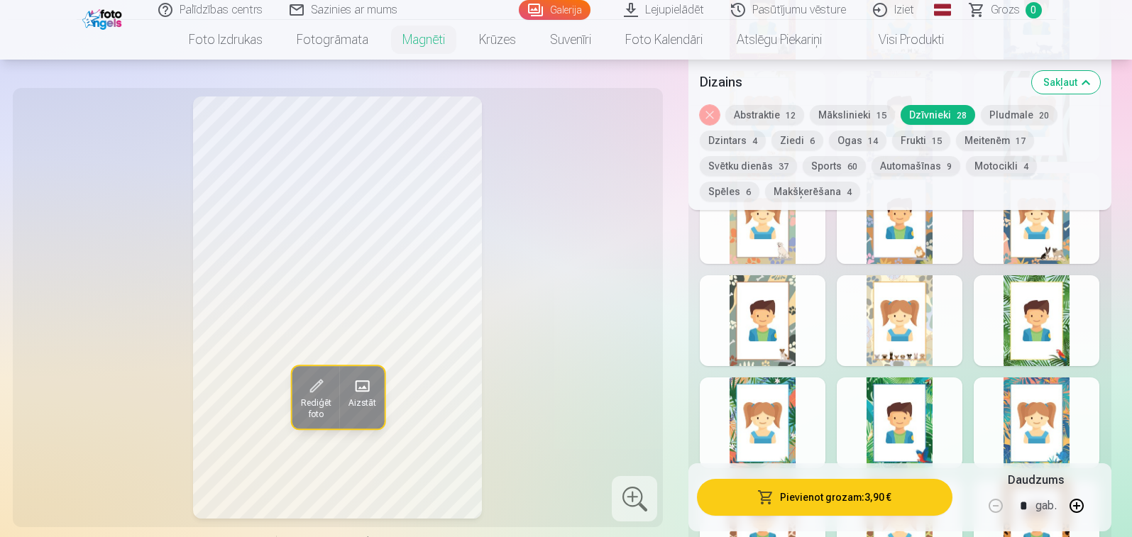
scroll to position [780, 0]
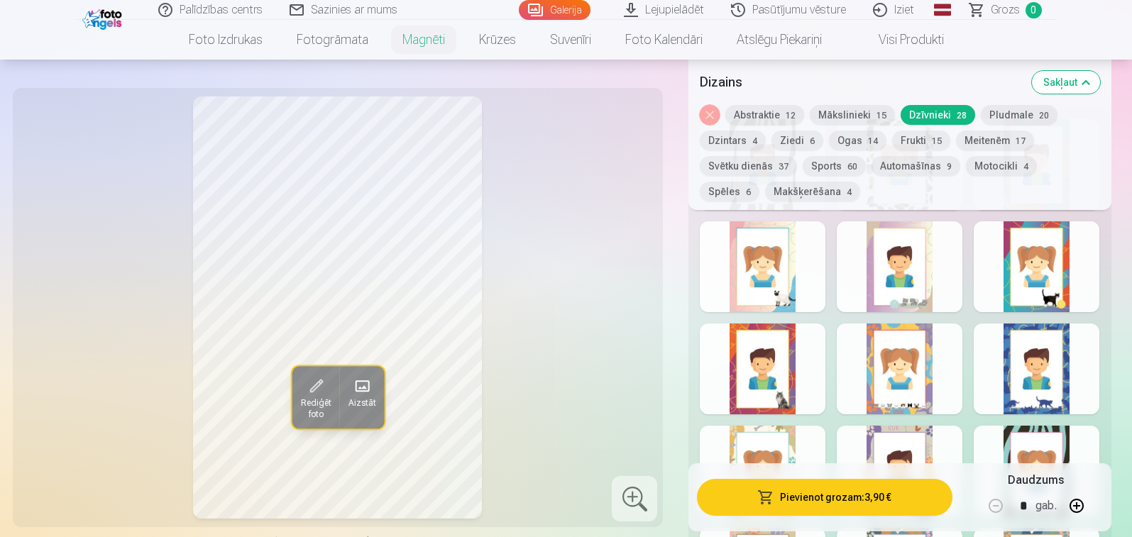
click at [1029, 374] on div at bounding box center [1036, 368] width 126 height 91
click at [792, 387] on div at bounding box center [762, 368] width 126 height 91
click at [1087, 84] on button "Sakļaut" at bounding box center [1066, 82] width 68 height 23
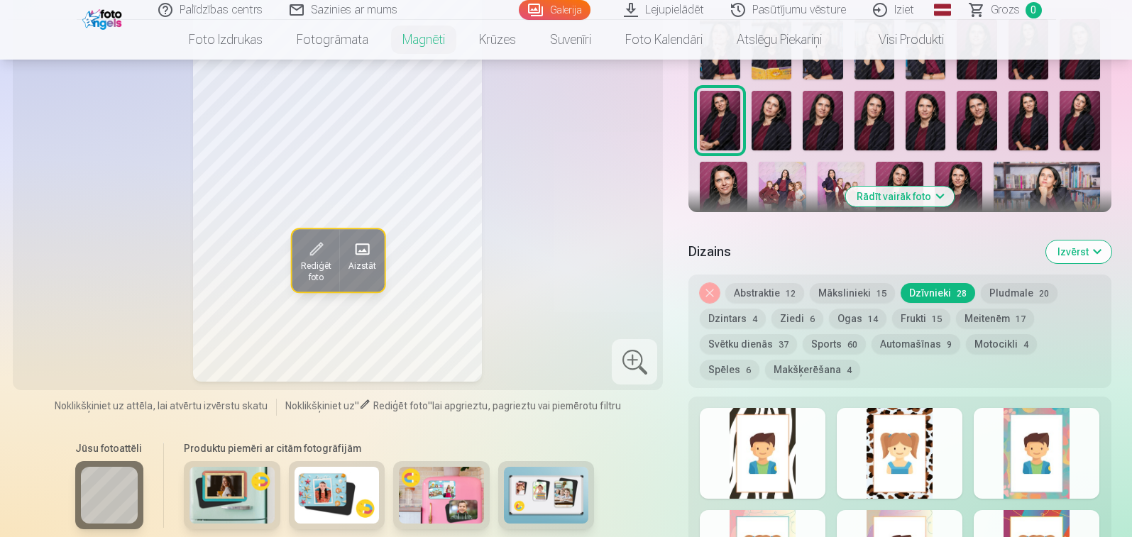
scroll to position [504, 0]
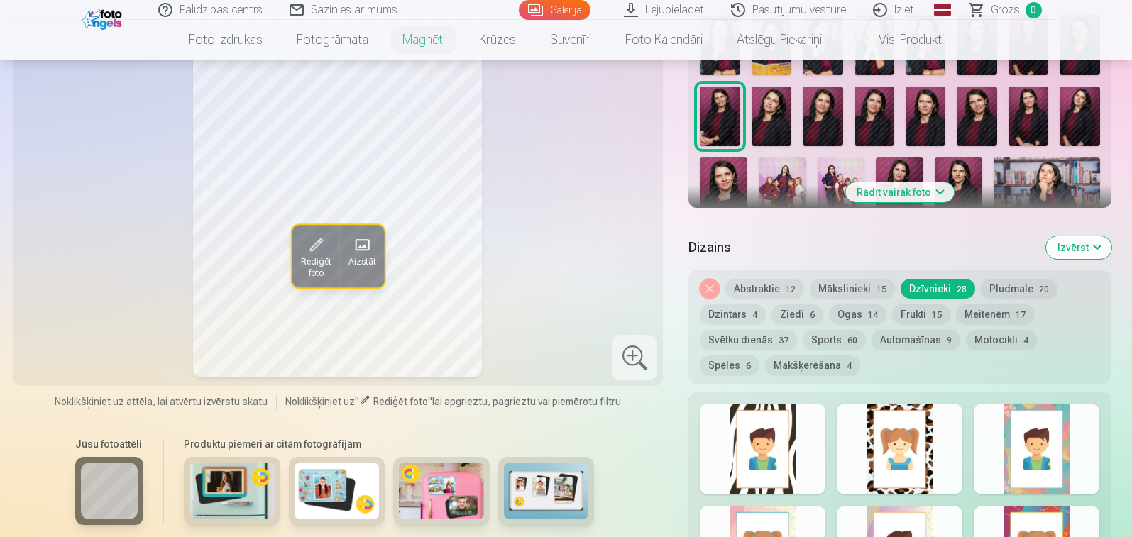
click at [769, 288] on button "Abstraktie 12" at bounding box center [764, 289] width 79 height 20
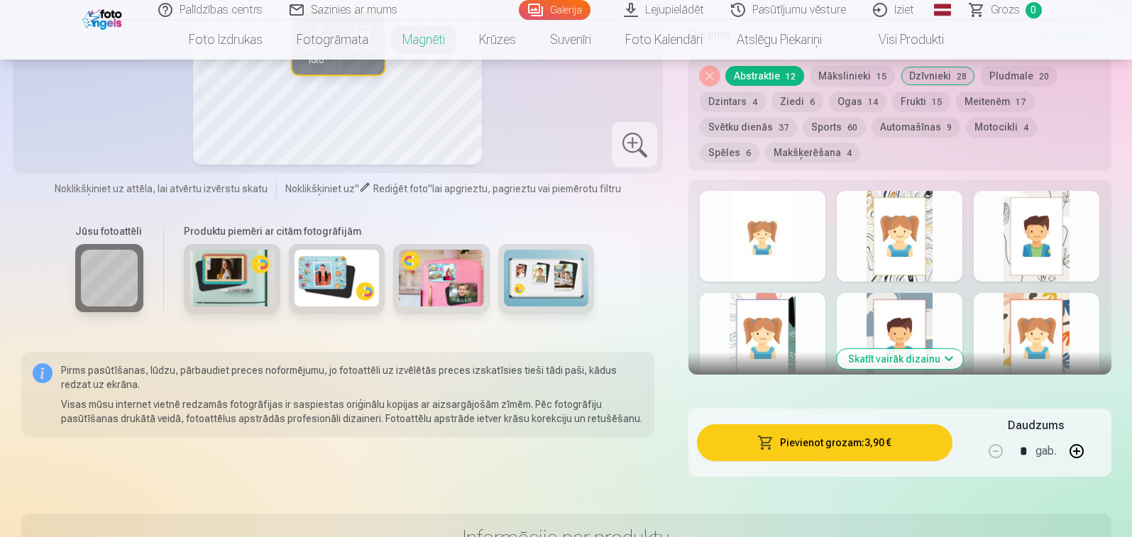
scroll to position [575, 0]
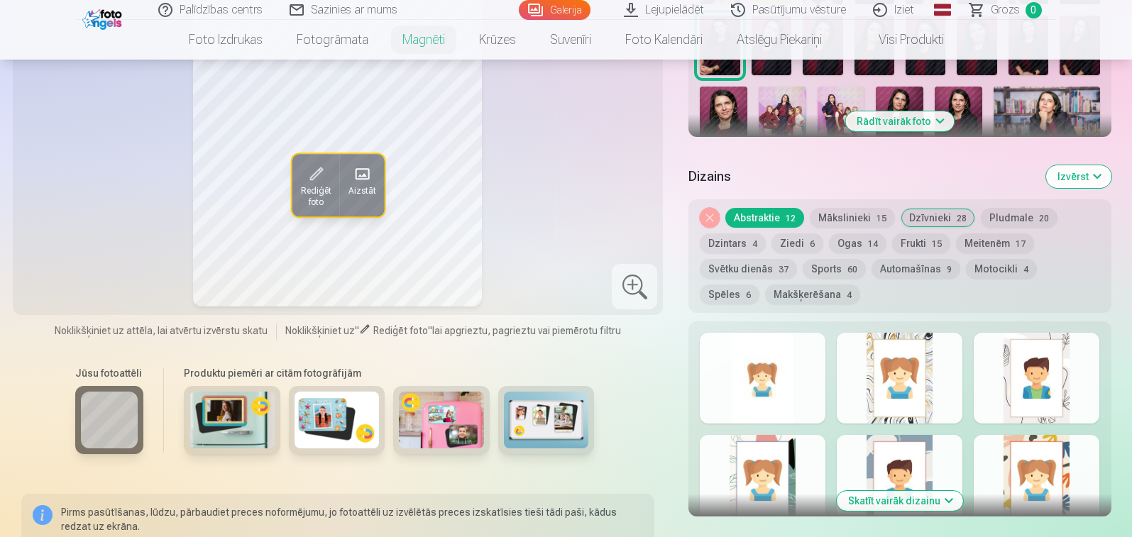
click at [843, 212] on button "Mākslinieki 15" at bounding box center [851, 218] width 85 height 20
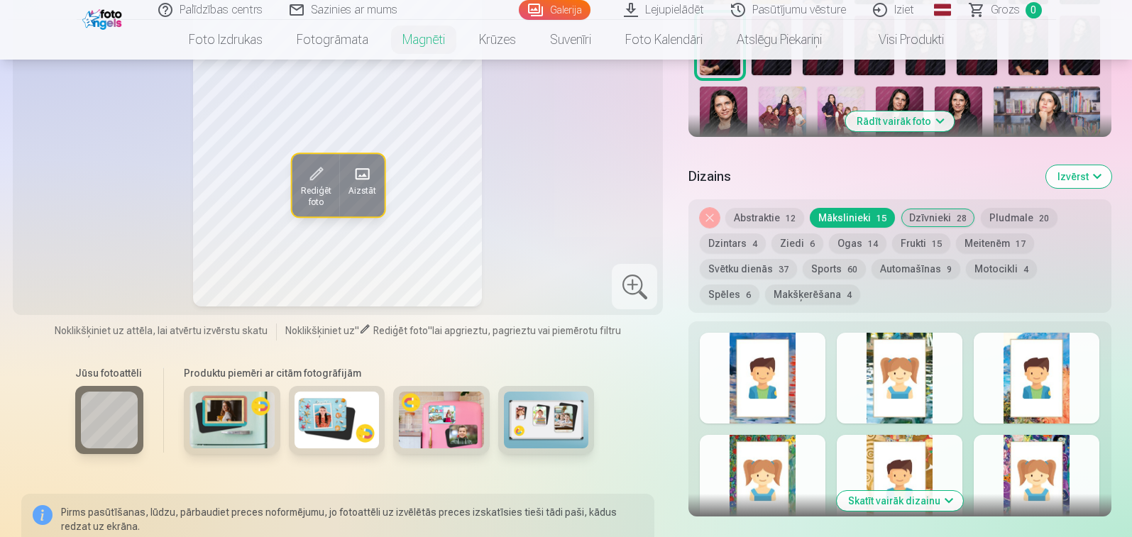
click at [739, 246] on button "Dzintars 4" at bounding box center [732, 243] width 66 height 20
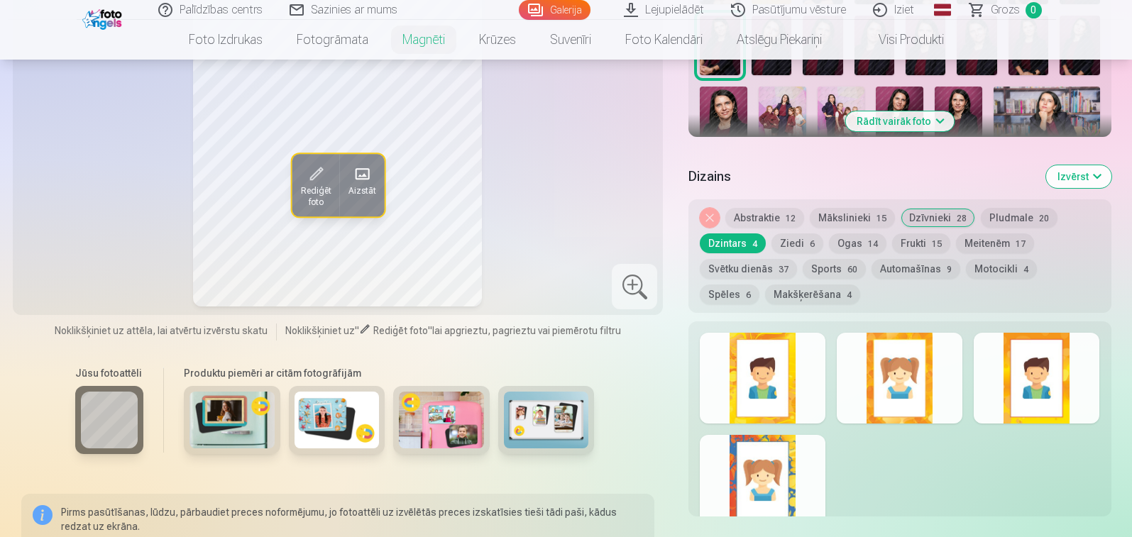
click at [1006, 245] on button "Meitenēm 17" at bounding box center [995, 243] width 78 height 20
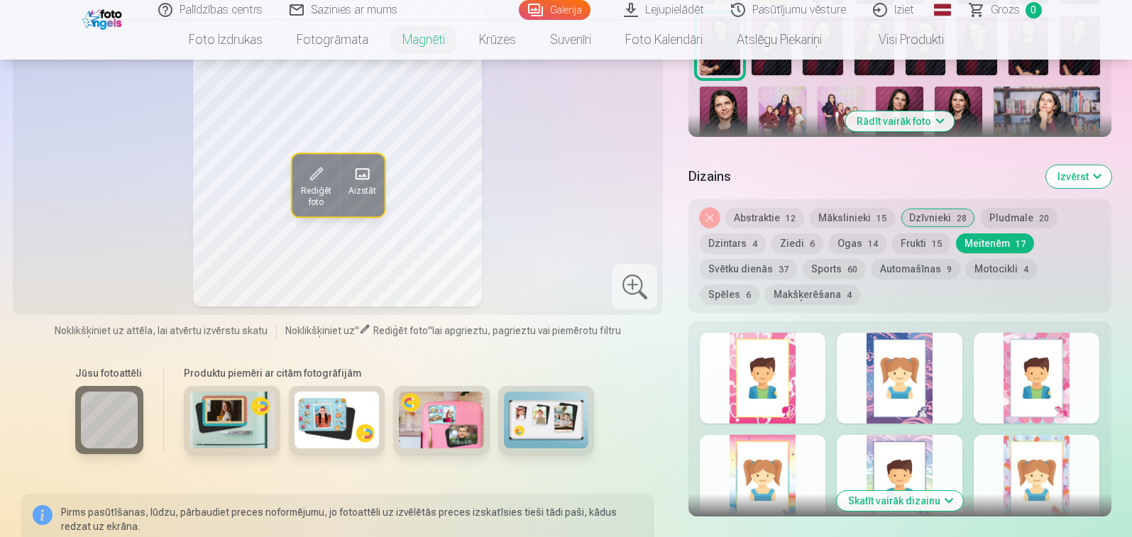
click at [734, 272] on button "Svētku dienās 37" at bounding box center [747, 269] width 97 height 20
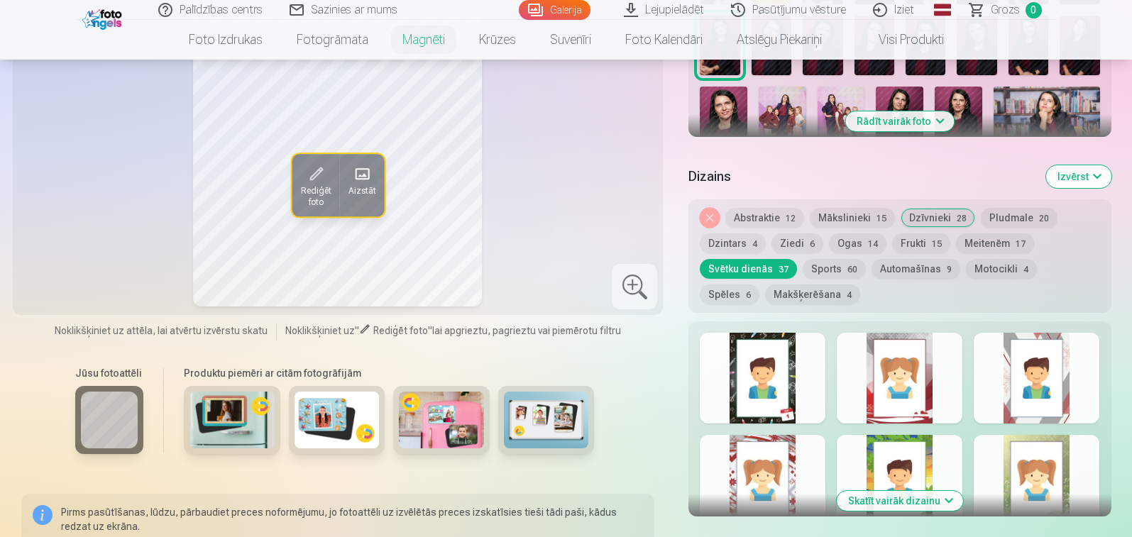
click at [780, 382] on div at bounding box center [762, 378] width 126 height 91
click at [789, 476] on div at bounding box center [762, 480] width 126 height 91
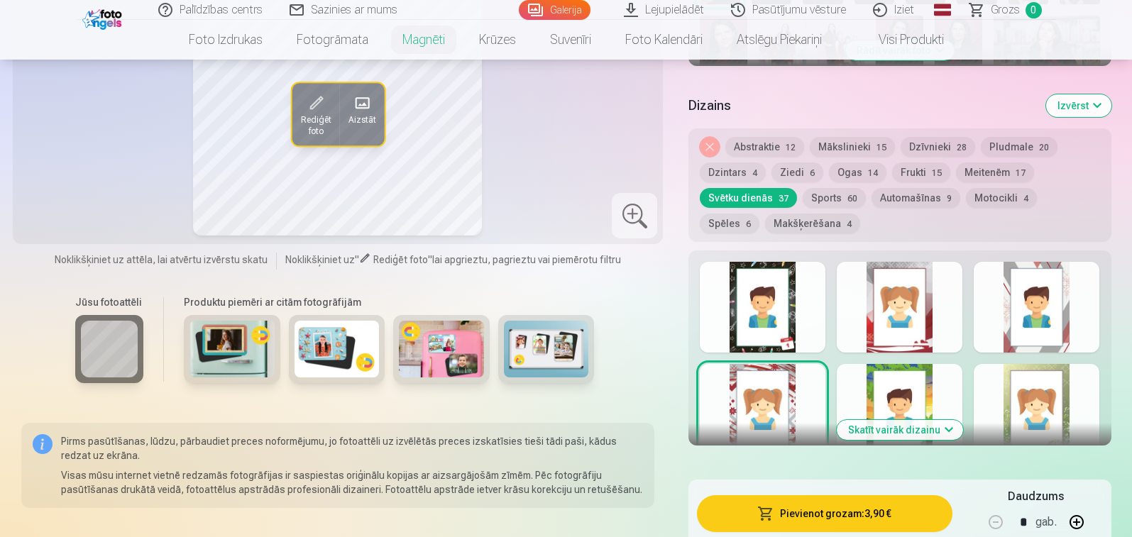
scroll to position [504, 0]
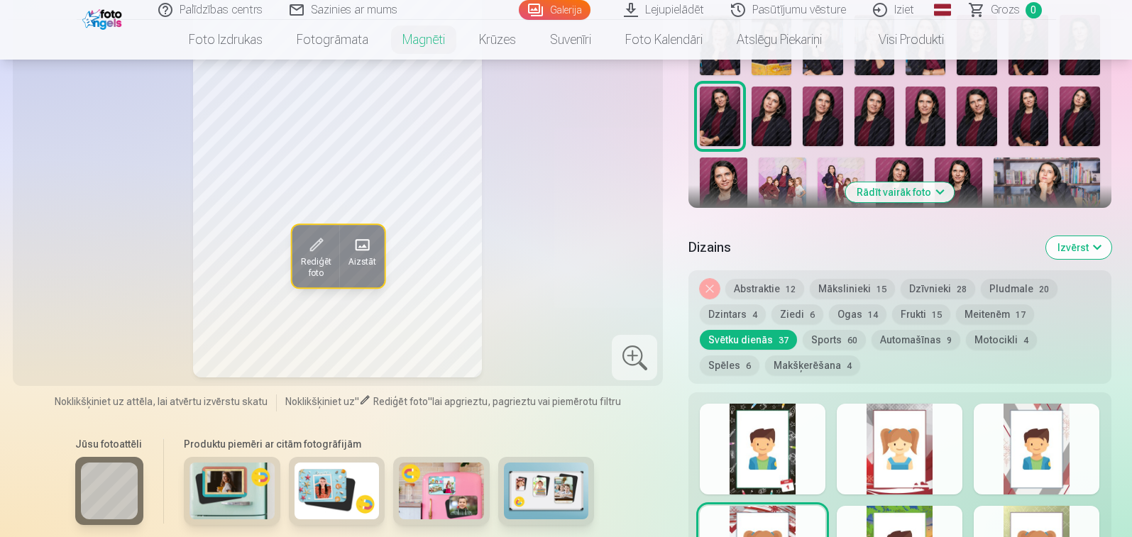
click at [861, 290] on button "Mākslinieki 15" at bounding box center [851, 289] width 85 height 20
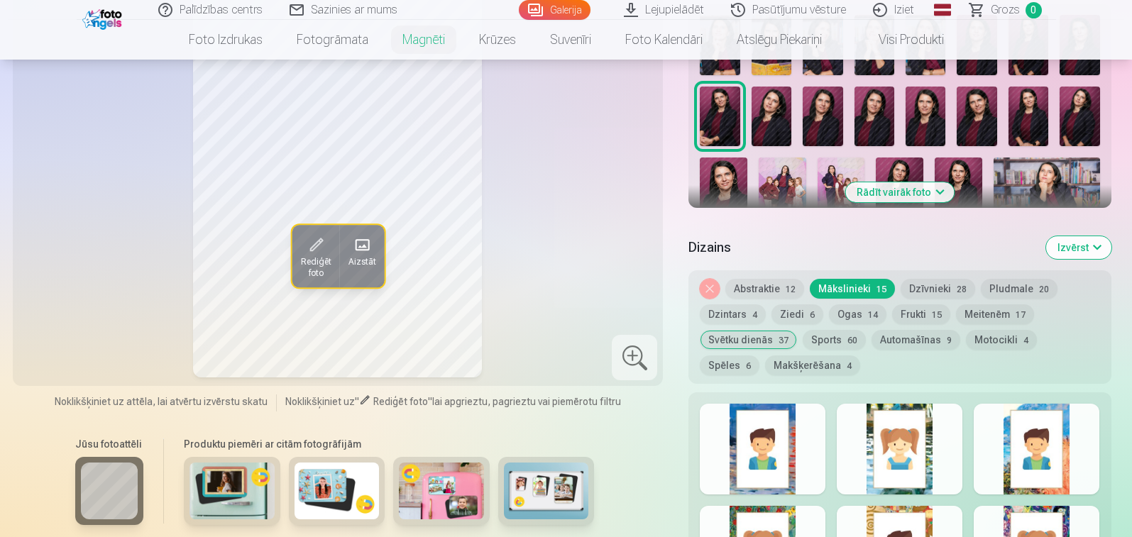
click at [795, 459] on div at bounding box center [762, 449] width 126 height 91
click at [937, 446] on div at bounding box center [899, 449] width 126 height 91
click at [1053, 470] on div at bounding box center [1036, 449] width 126 height 91
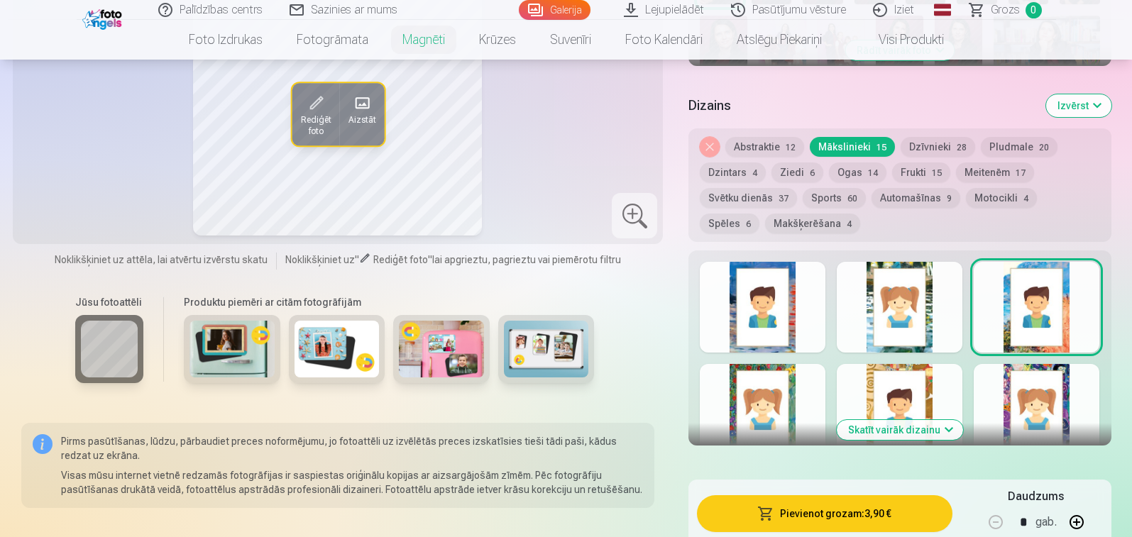
click at [778, 402] on div at bounding box center [762, 409] width 126 height 91
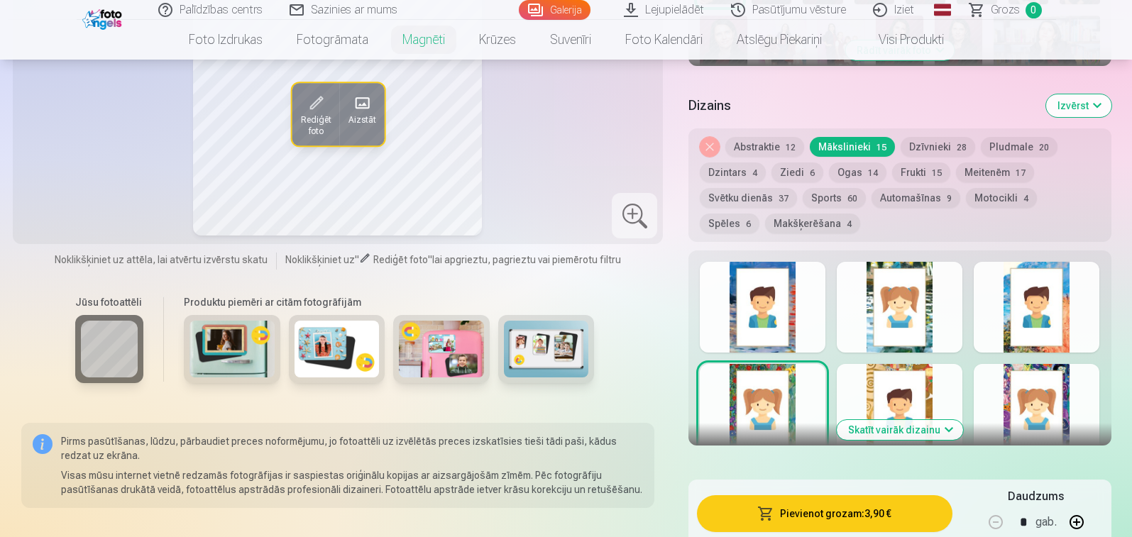
click at [939, 385] on div at bounding box center [899, 409] width 126 height 91
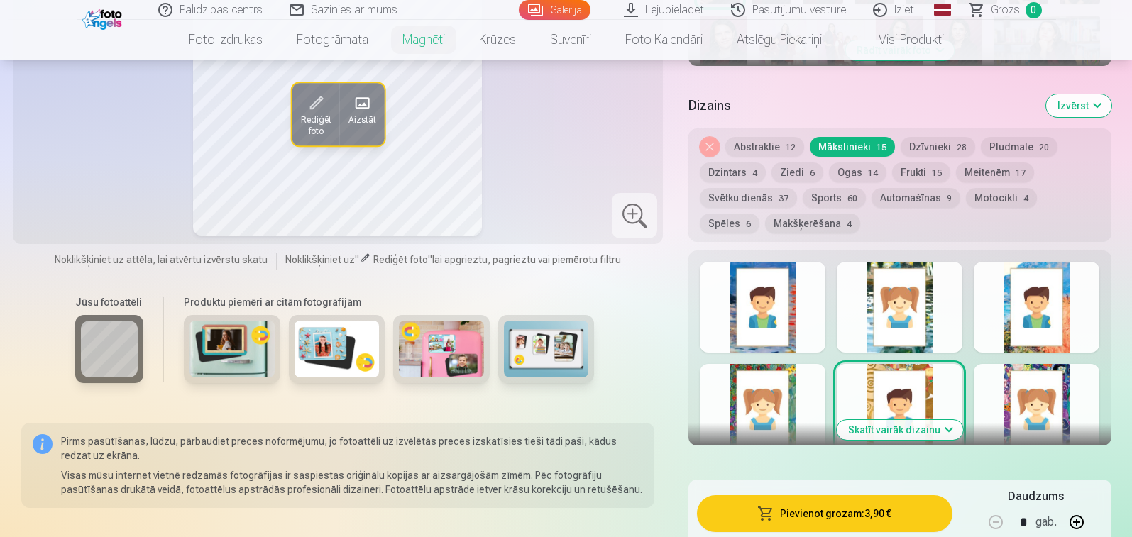
click at [1082, 404] on div at bounding box center [1036, 409] width 126 height 91
click at [763, 143] on button "Abstraktie 12" at bounding box center [764, 147] width 79 height 20
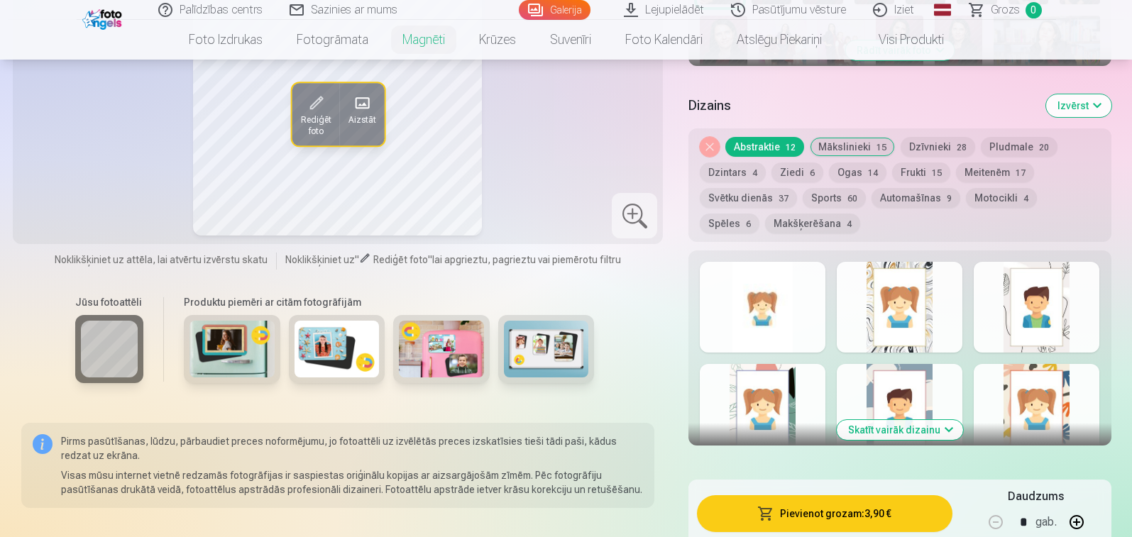
click at [940, 314] on div at bounding box center [899, 307] width 126 height 91
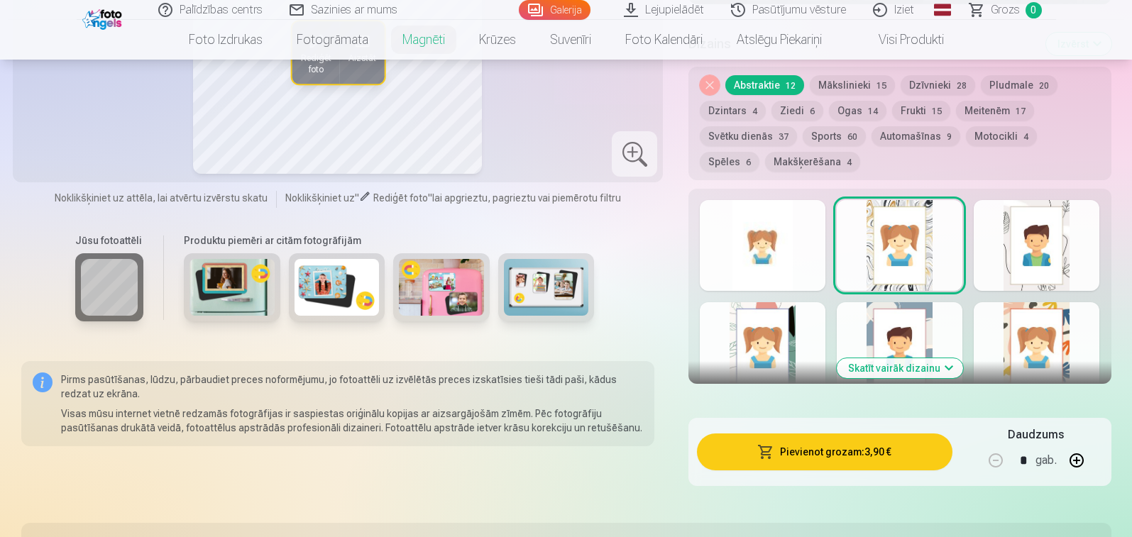
scroll to position [717, 0]
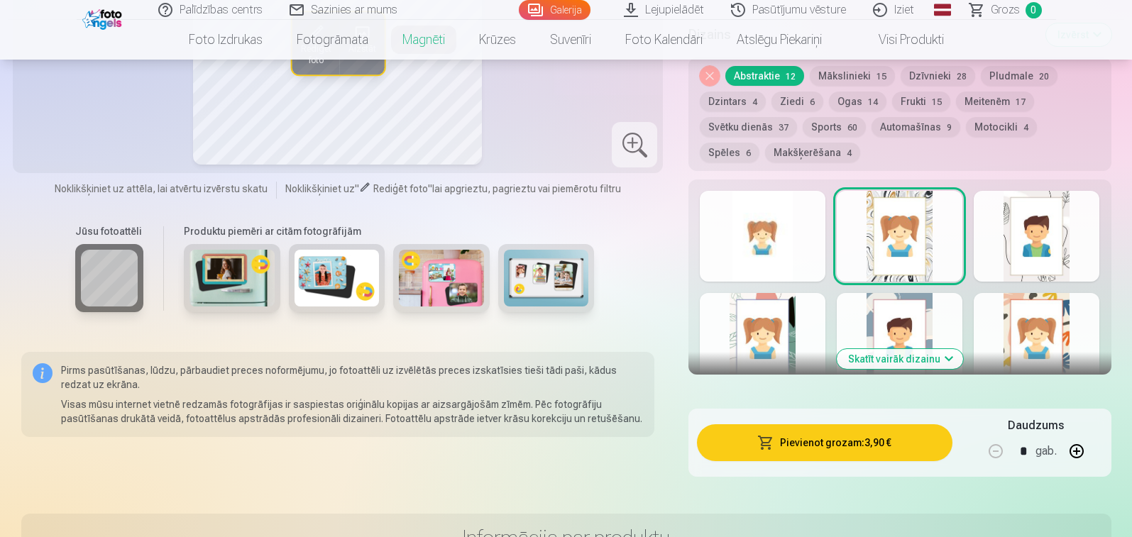
click at [778, 331] on div at bounding box center [762, 338] width 126 height 91
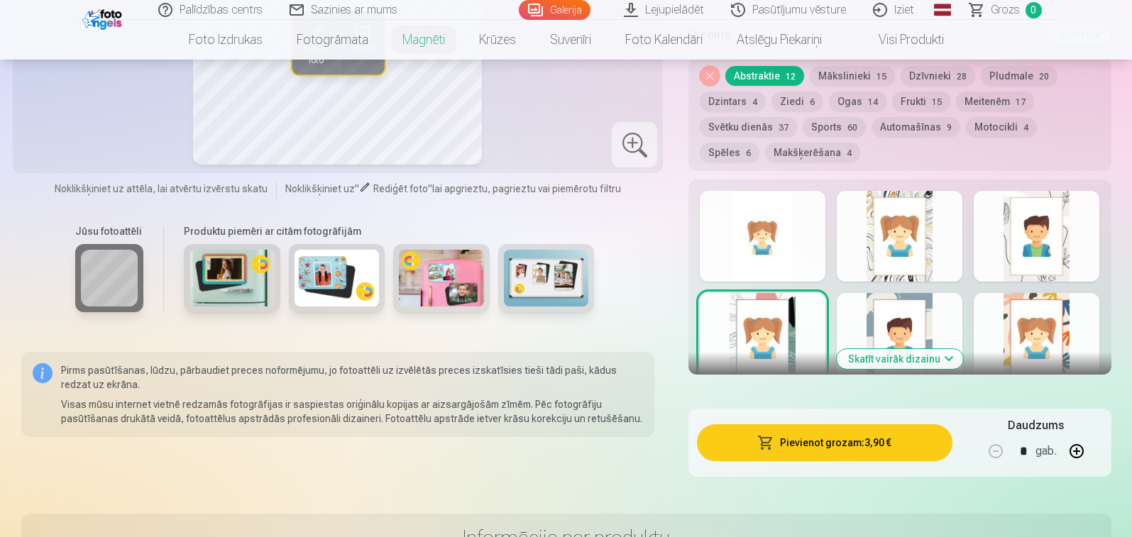
click at [870, 323] on div at bounding box center [899, 338] width 126 height 91
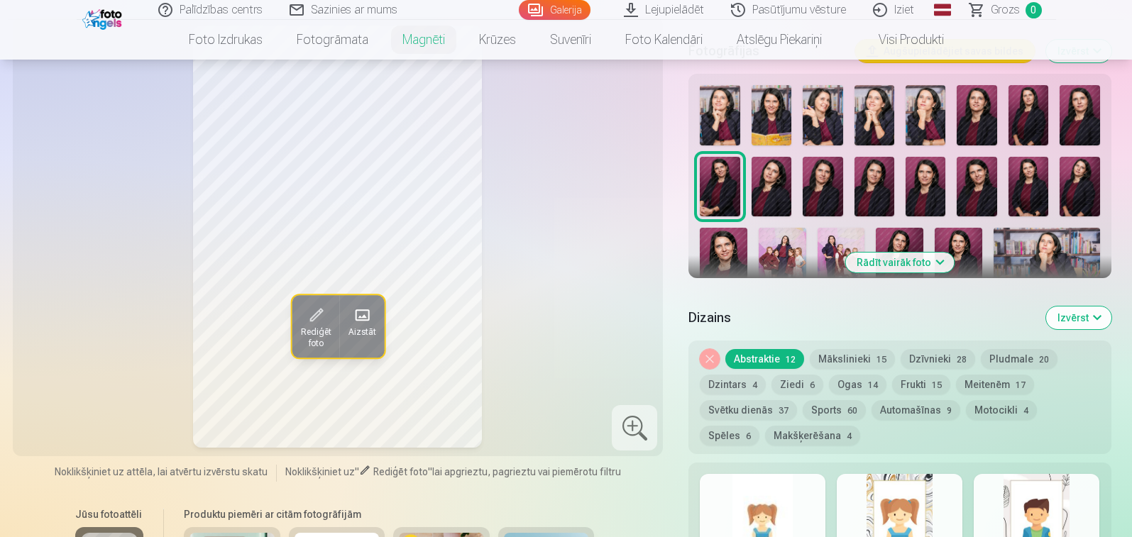
scroll to position [788, 0]
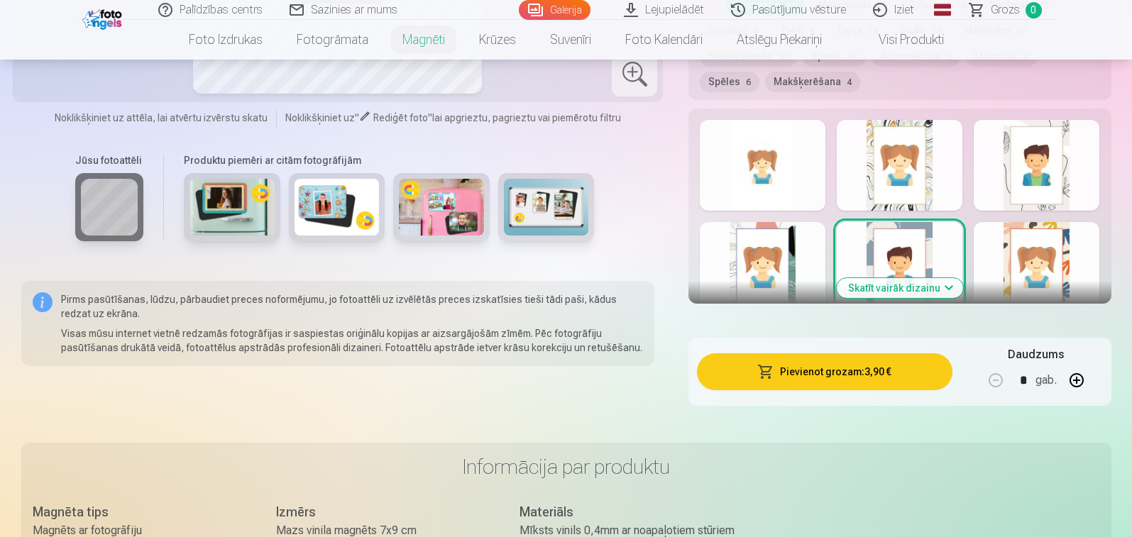
click at [1077, 263] on div at bounding box center [1036, 267] width 126 height 91
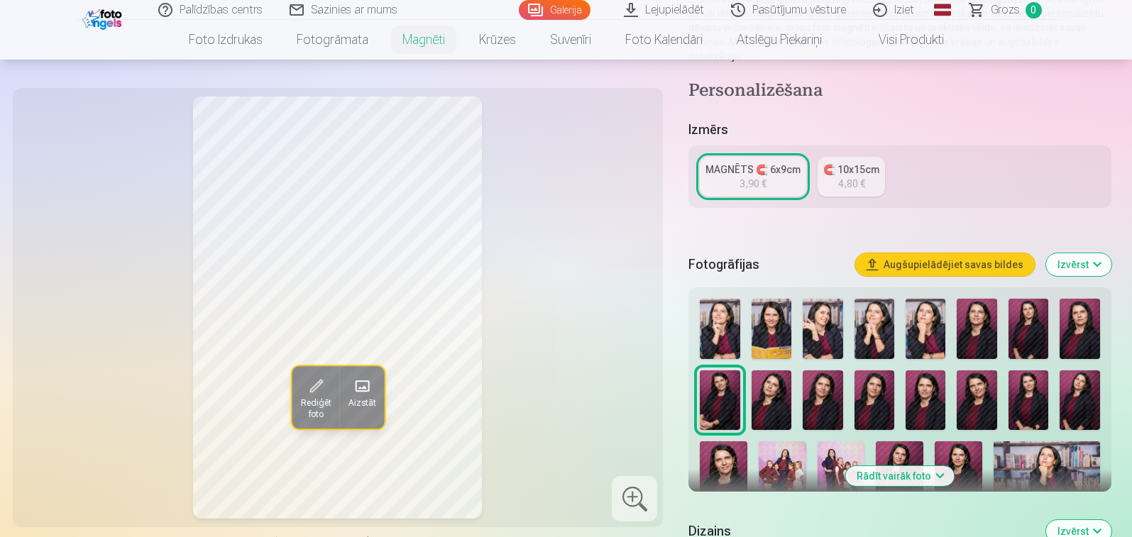
scroll to position [504, 0]
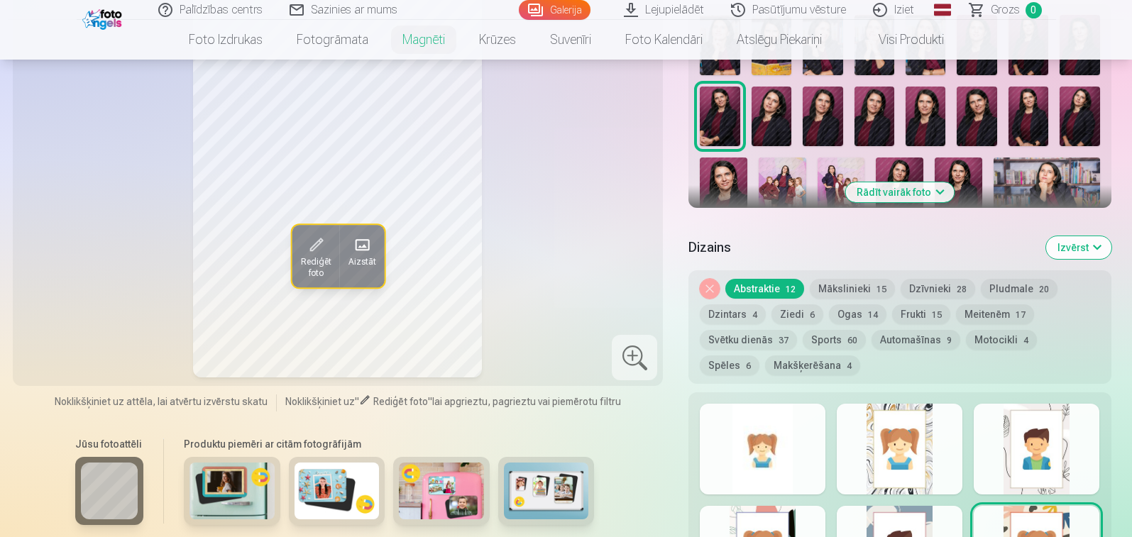
click at [860, 289] on button "Mākslinieki 15" at bounding box center [851, 289] width 85 height 20
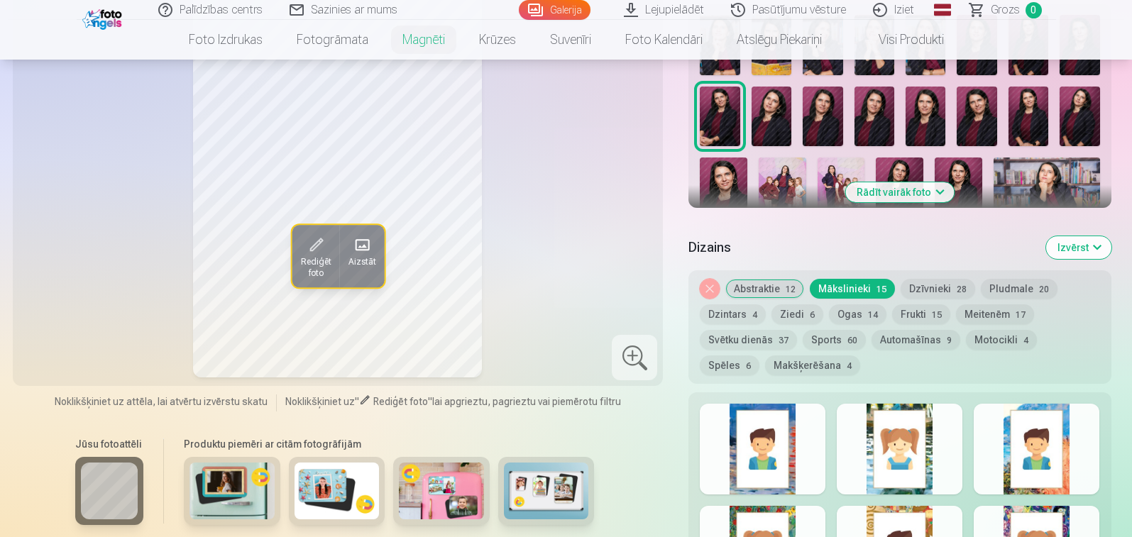
scroll to position [575, 0]
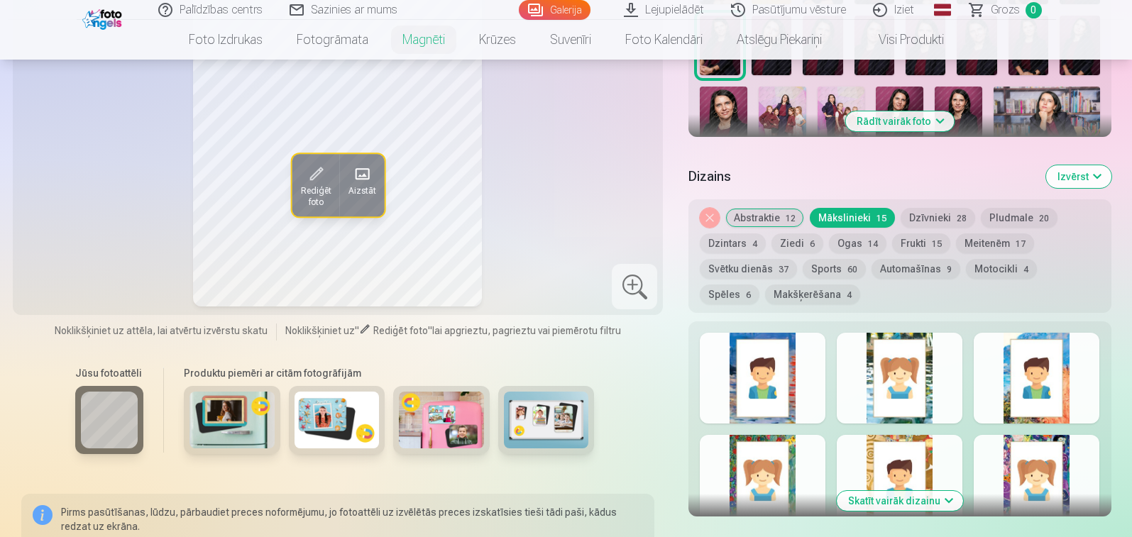
click at [1069, 465] on div at bounding box center [1036, 480] width 126 height 91
click at [843, 245] on button "Ogas 14" at bounding box center [857, 243] width 57 height 20
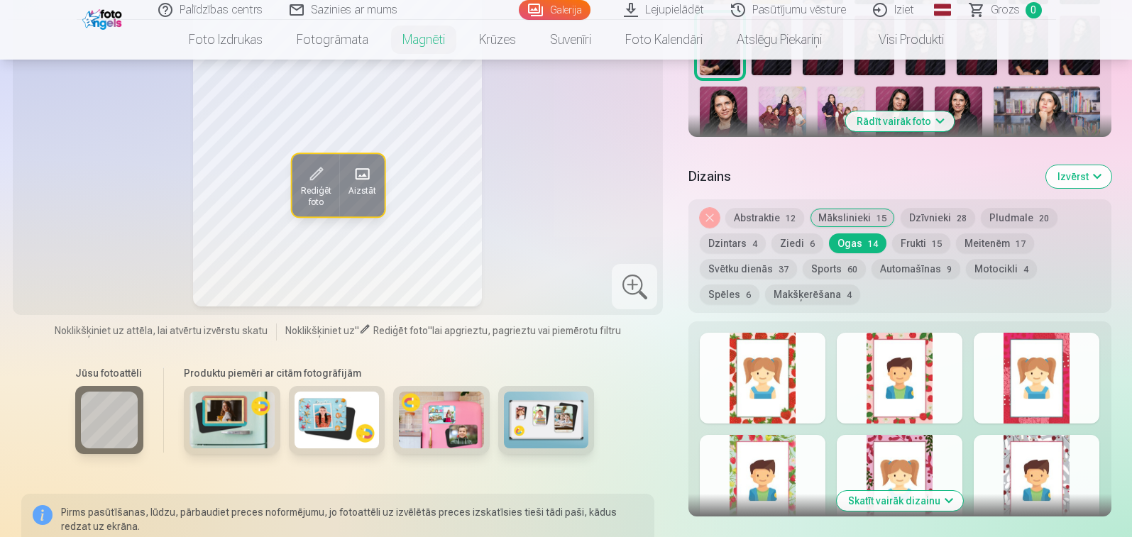
click at [1067, 393] on div at bounding box center [1036, 378] width 126 height 91
click at [931, 453] on div at bounding box center [899, 480] width 126 height 91
click at [1062, 461] on div at bounding box center [1036, 480] width 126 height 91
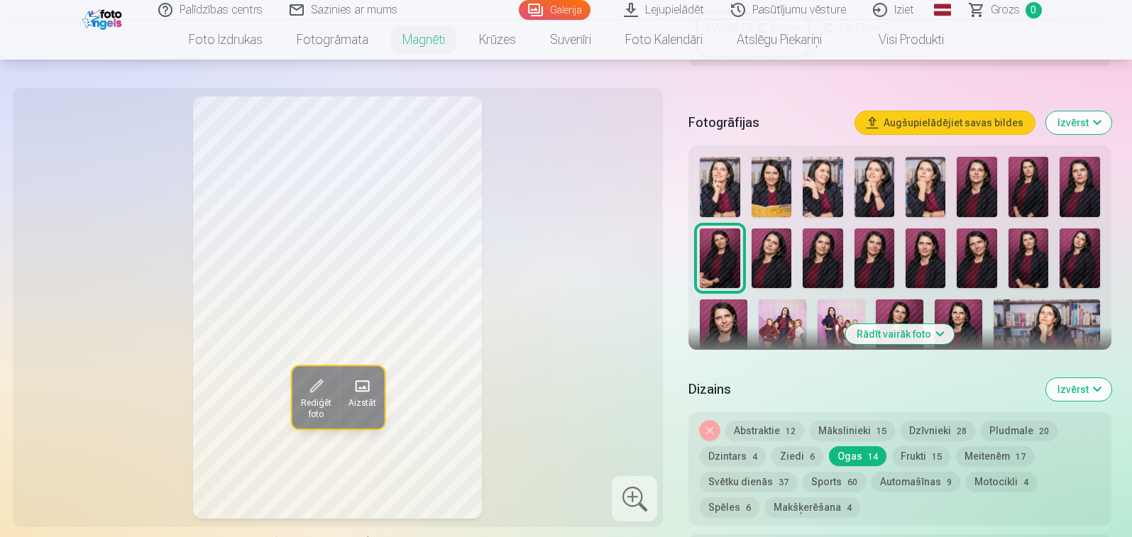
click at [1018, 431] on button "Pludmale 20" at bounding box center [1018, 431] width 77 height 20
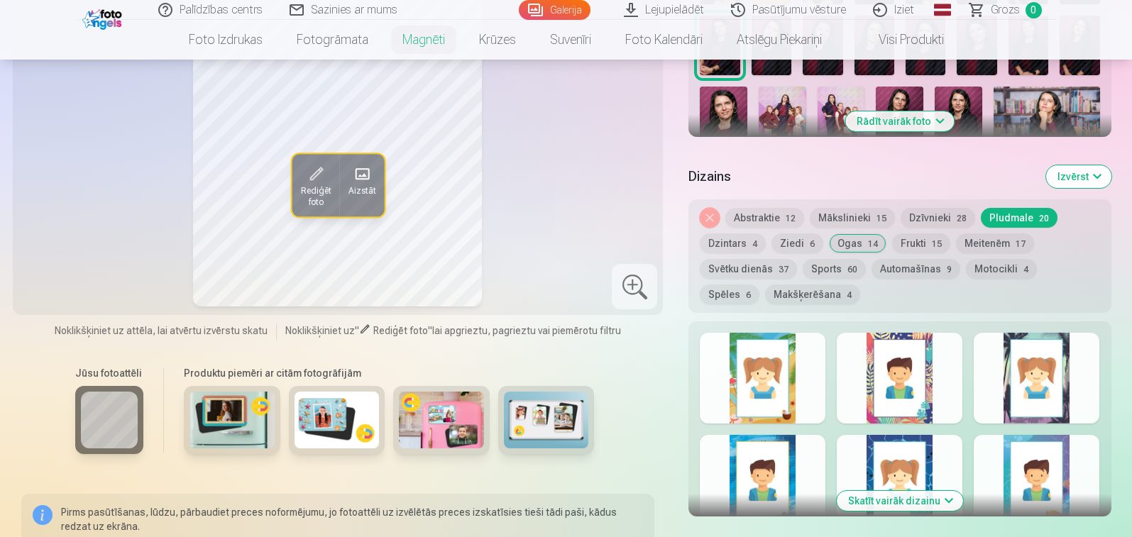
scroll to position [717, 0]
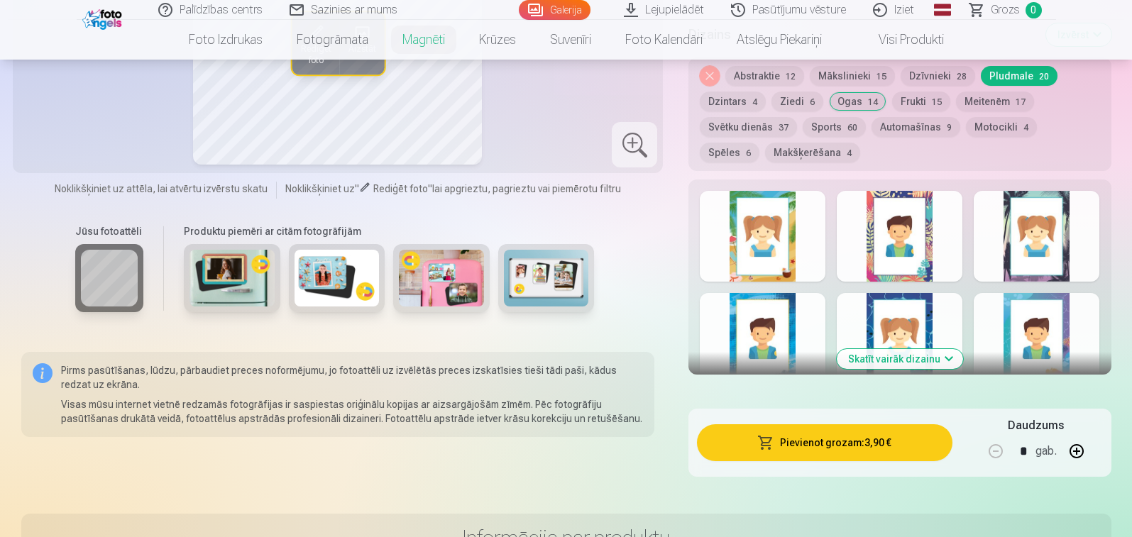
click at [945, 358] on button "Skatīt vairāk dizainu" at bounding box center [899, 359] width 126 height 20
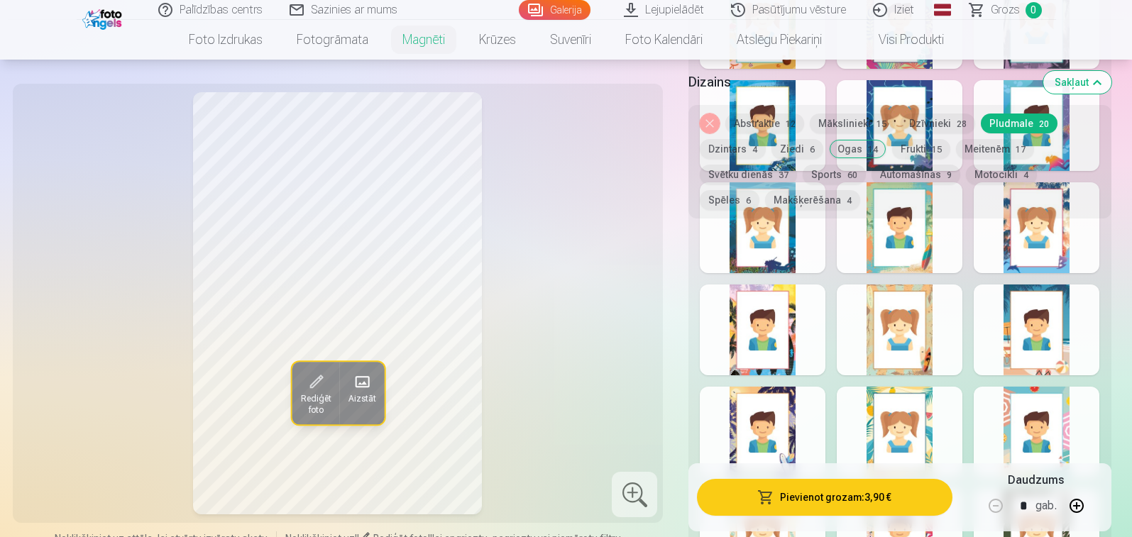
scroll to position [646, 0]
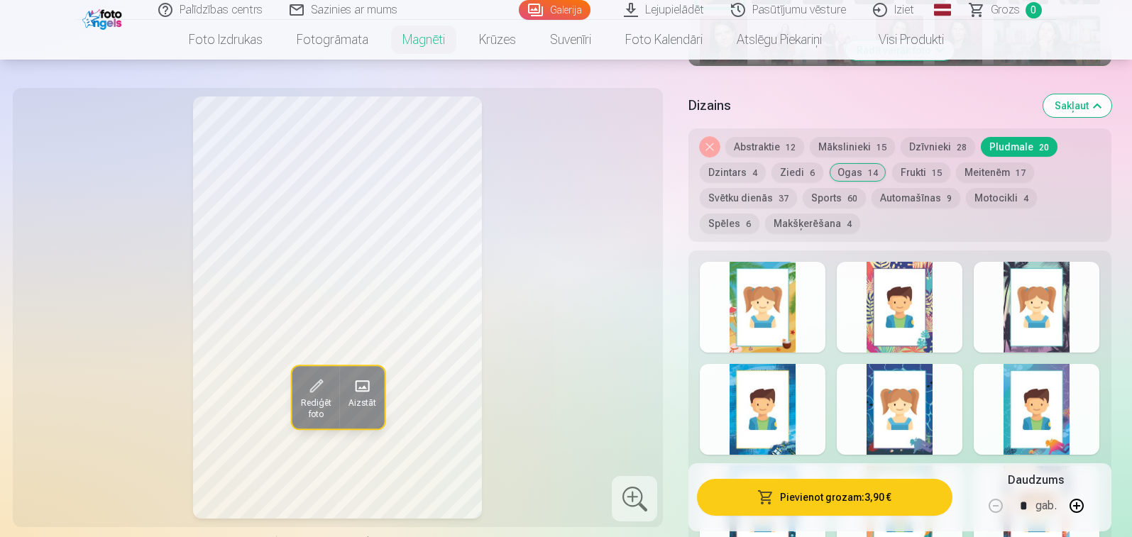
click at [851, 144] on button "Mākslinieki 15" at bounding box center [851, 147] width 85 height 20
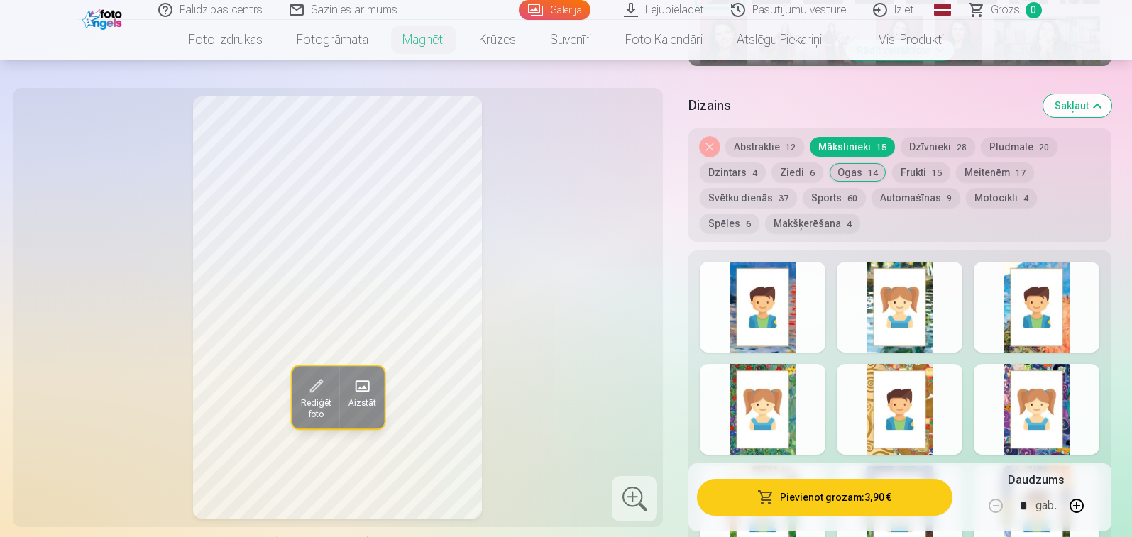
click at [947, 143] on button "Dzīvnieki 28" at bounding box center [937, 147] width 74 height 20
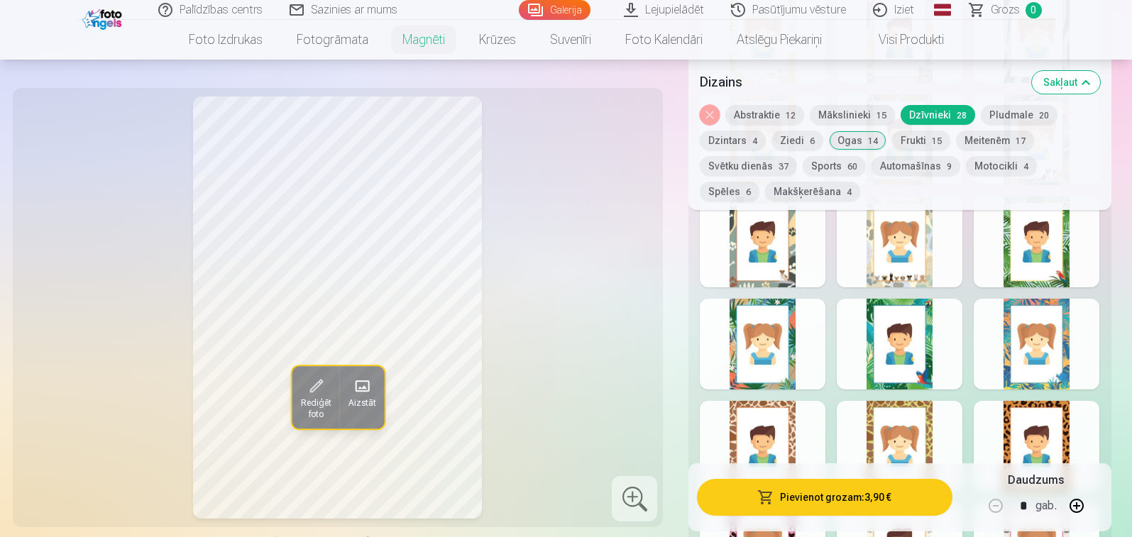
scroll to position [1427, 0]
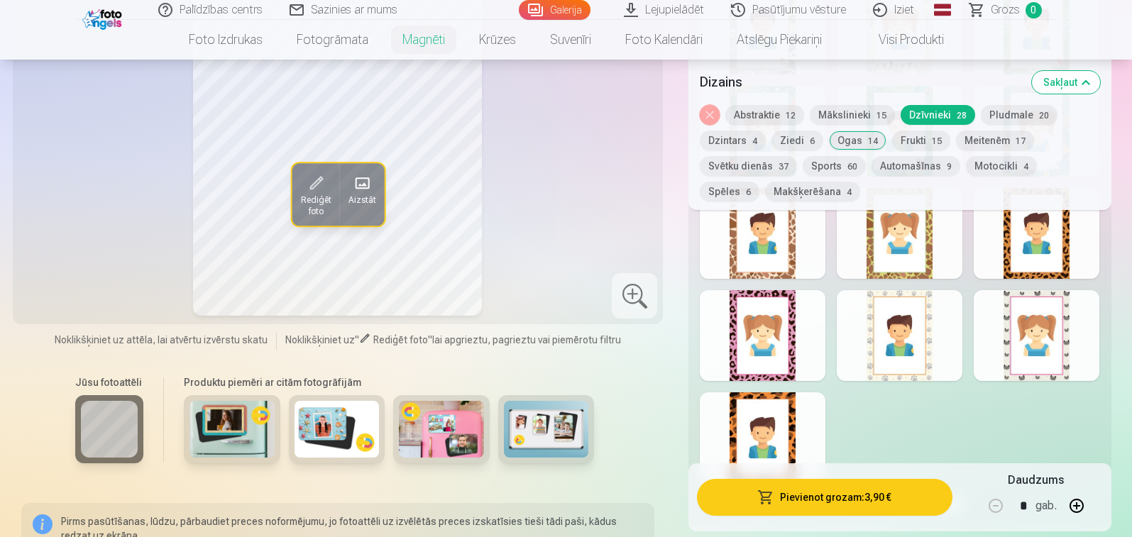
click at [800, 351] on div at bounding box center [762, 335] width 126 height 91
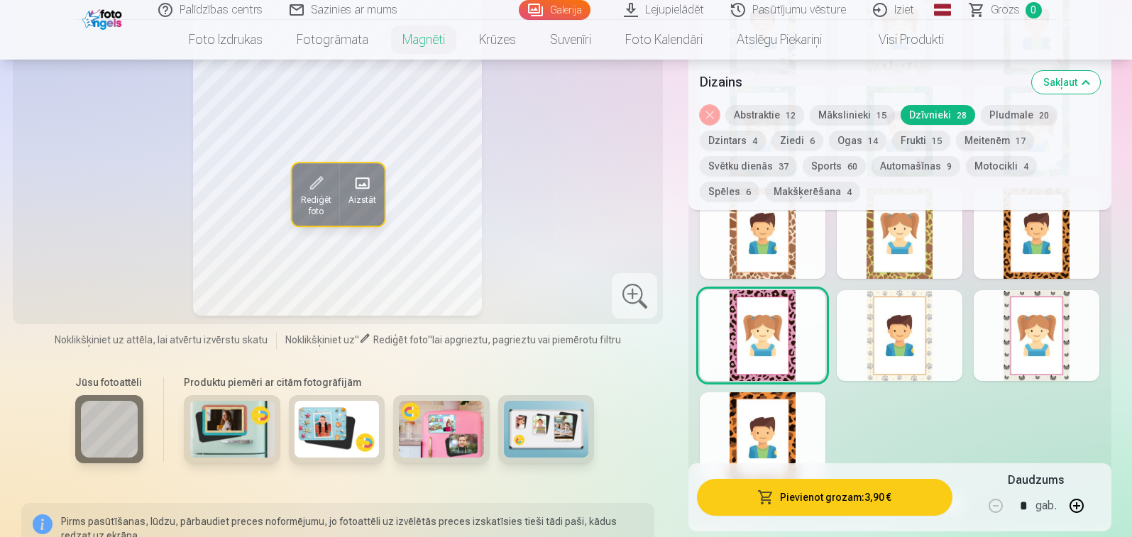
scroll to position [1143, 0]
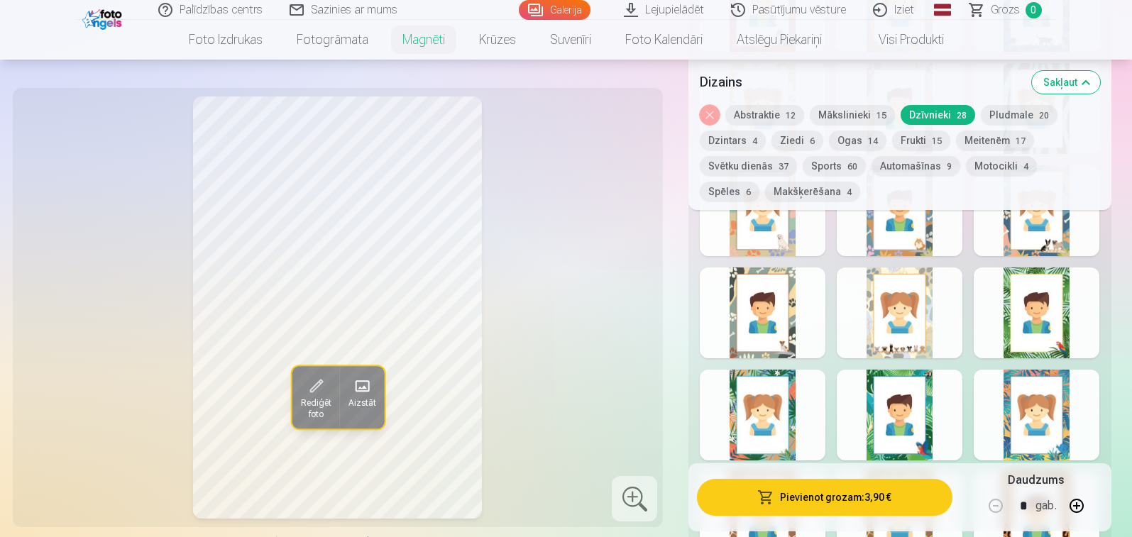
click at [765, 168] on button "Svētku dienās 37" at bounding box center [747, 166] width 97 height 20
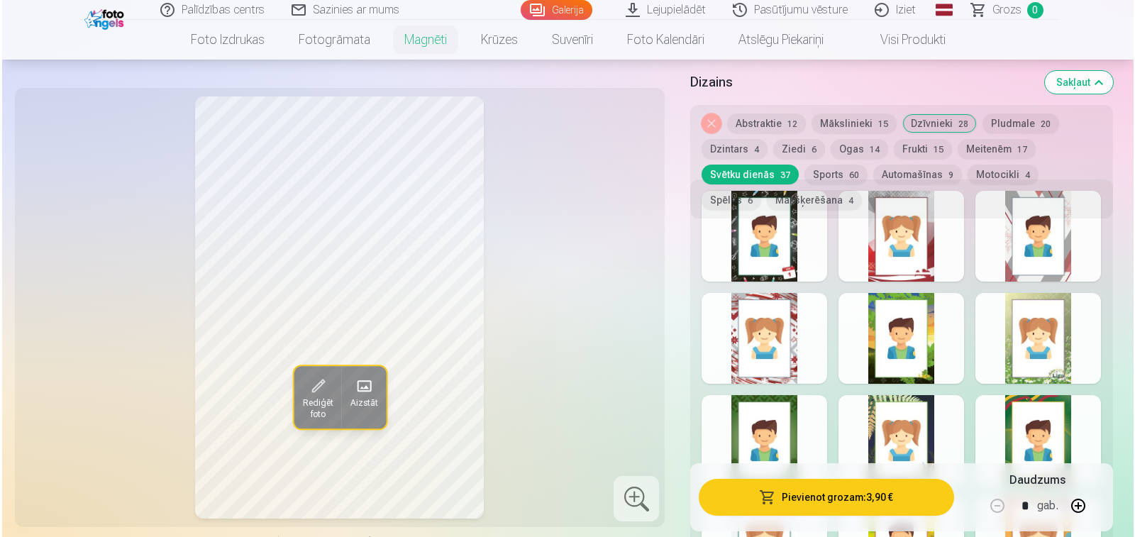
scroll to position [646, 0]
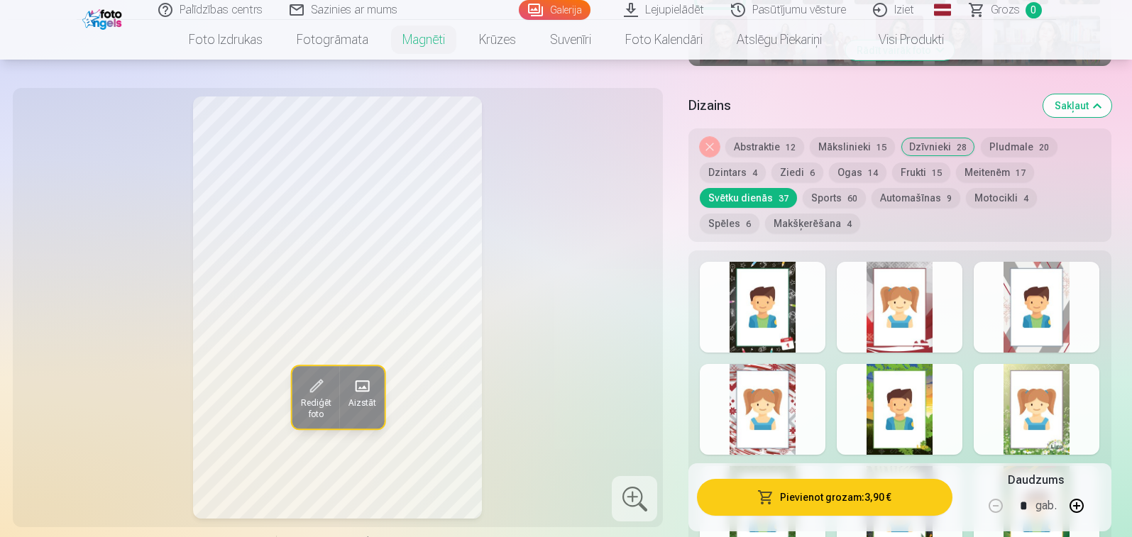
click at [923, 319] on div at bounding box center [899, 307] width 126 height 91
click at [868, 497] on button "Pievienot grozam : 3,90 €" at bounding box center [824, 497] width 255 height 37
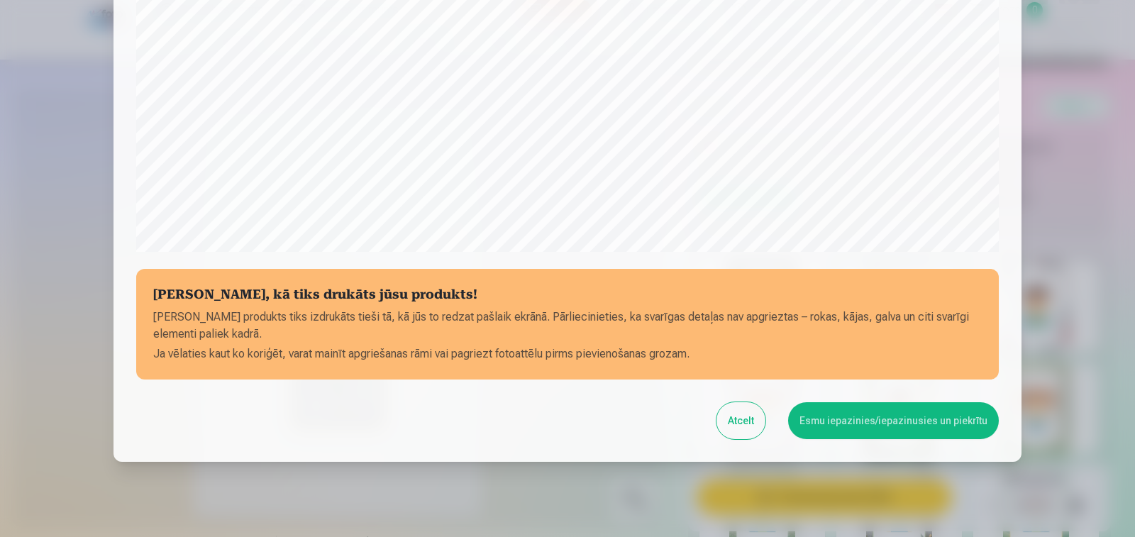
scroll to position [485, 0]
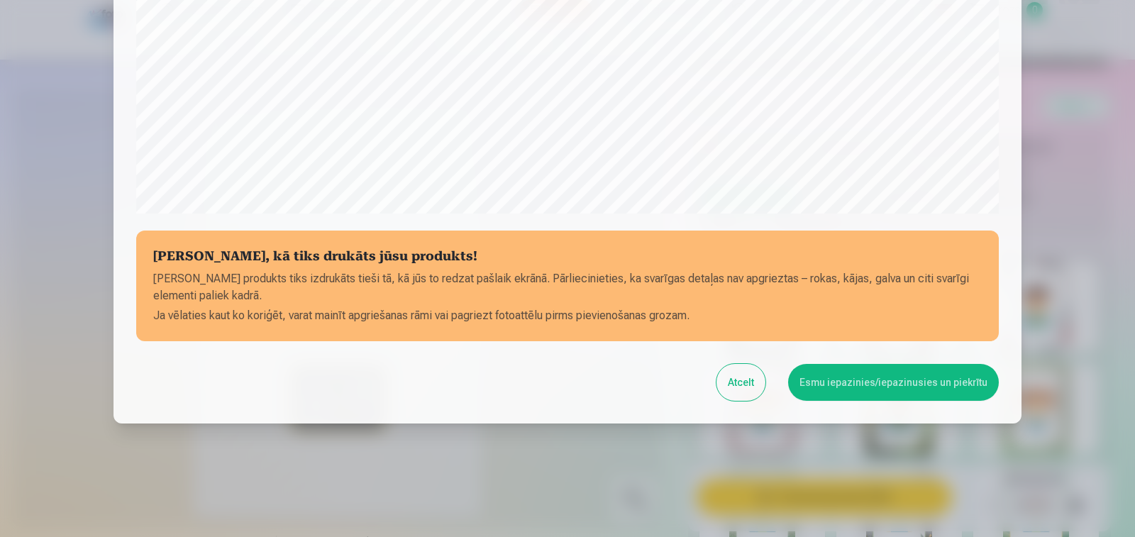
click at [877, 385] on button "Esmu iepazinies/iepazinusies un piekrītu" at bounding box center [893, 382] width 211 height 37
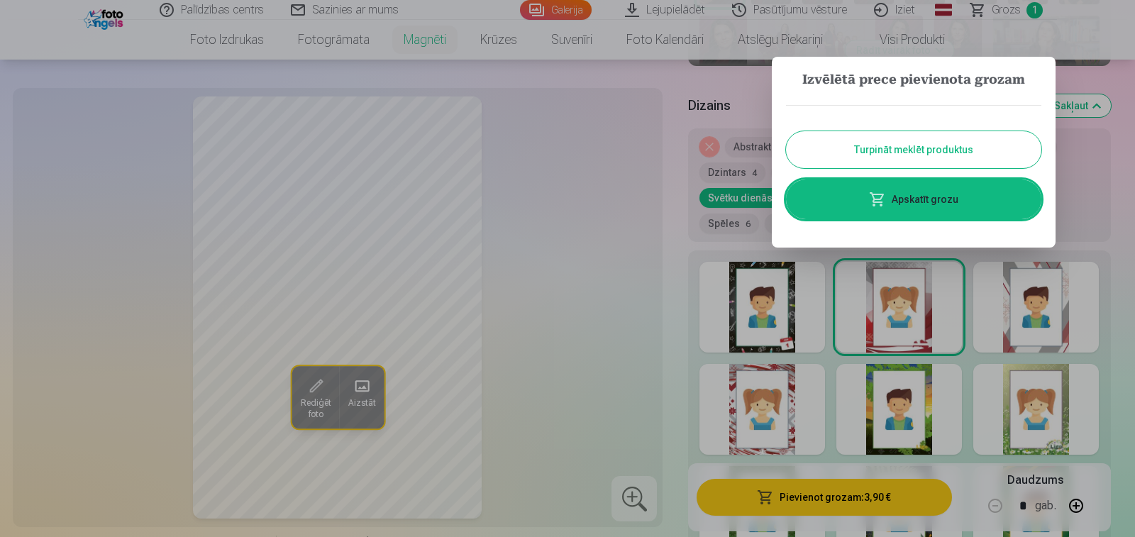
click at [941, 203] on link "Apskatīt grozu" at bounding box center [913, 199] width 255 height 40
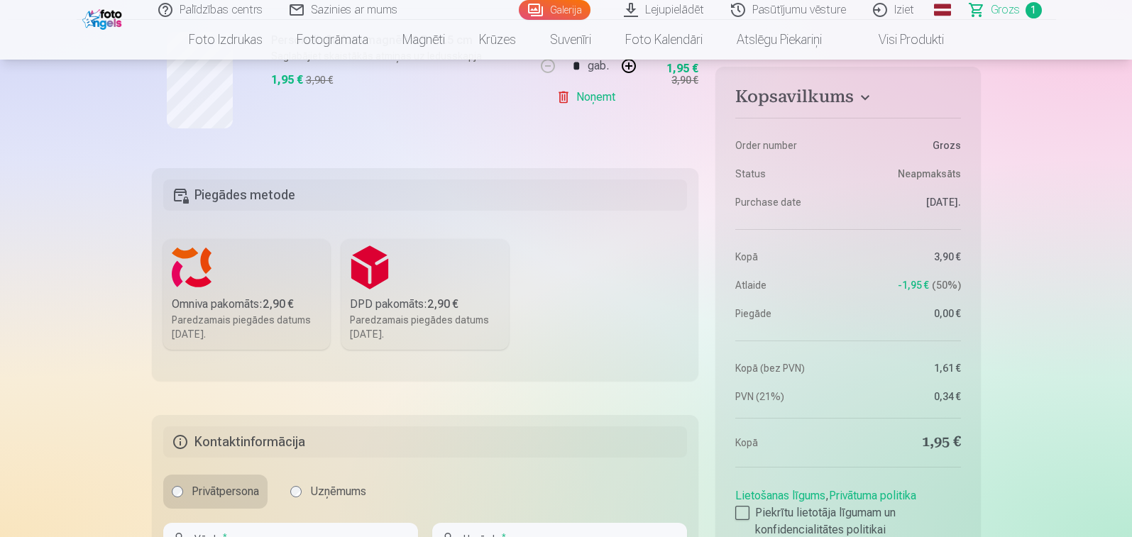
scroll to position [497, 0]
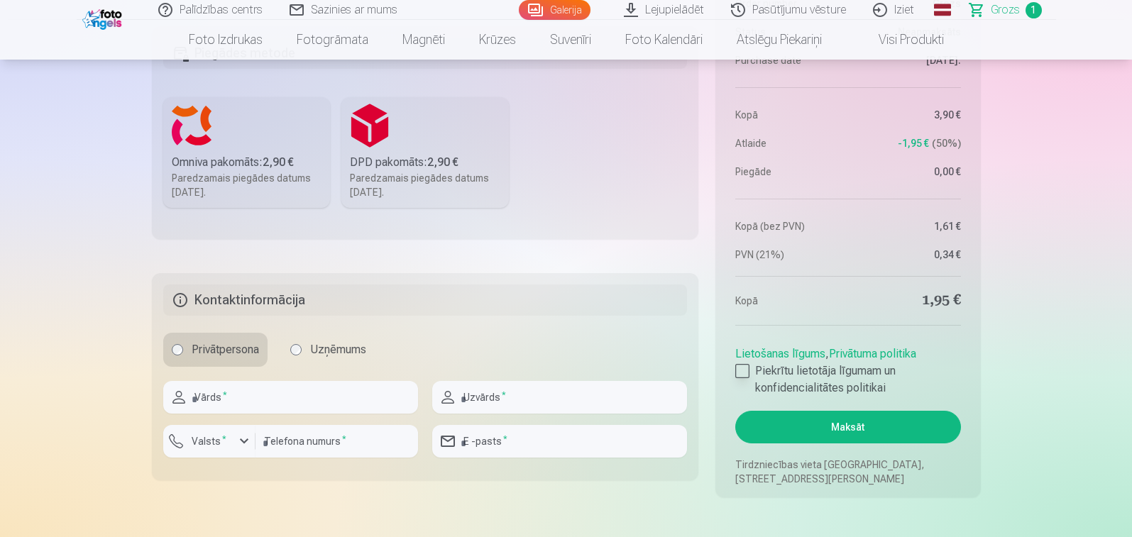
click at [743, 370] on div at bounding box center [742, 371] width 14 height 14
click at [860, 433] on button "Maksāt" at bounding box center [847, 427] width 225 height 33
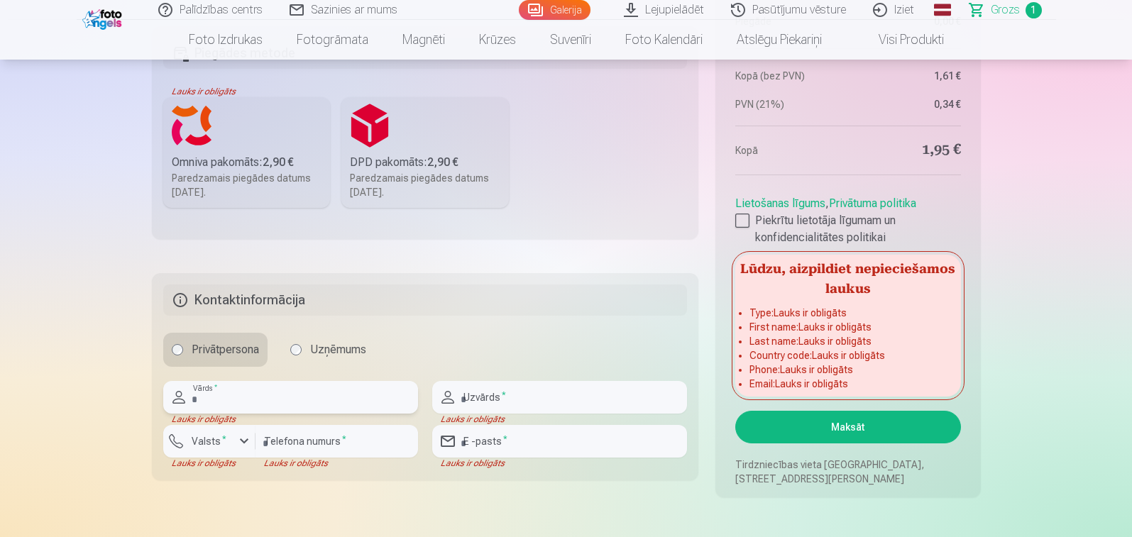
click at [244, 399] on input "text" at bounding box center [290, 397] width 255 height 33
type input "*****"
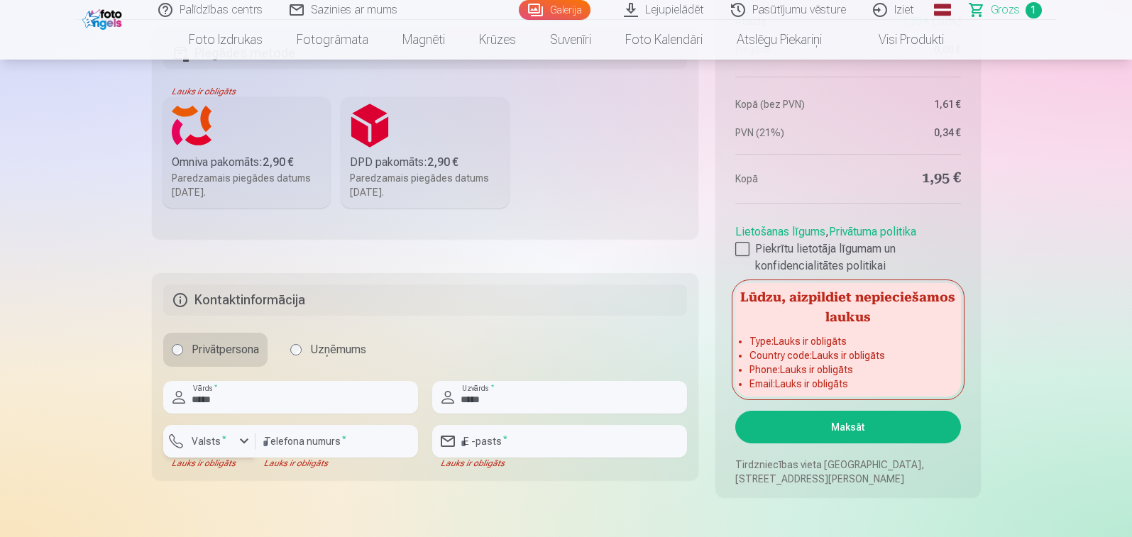
click at [245, 439] on div "button" at bounding box center [244, 441] width 17 height 17
click at [253, 479] on li "+371 Latvija" at bounding box center [225, 474] width 101 height 28
click at [371, 446] on input "number" at bounding box center [336, 441] width 162 height 33
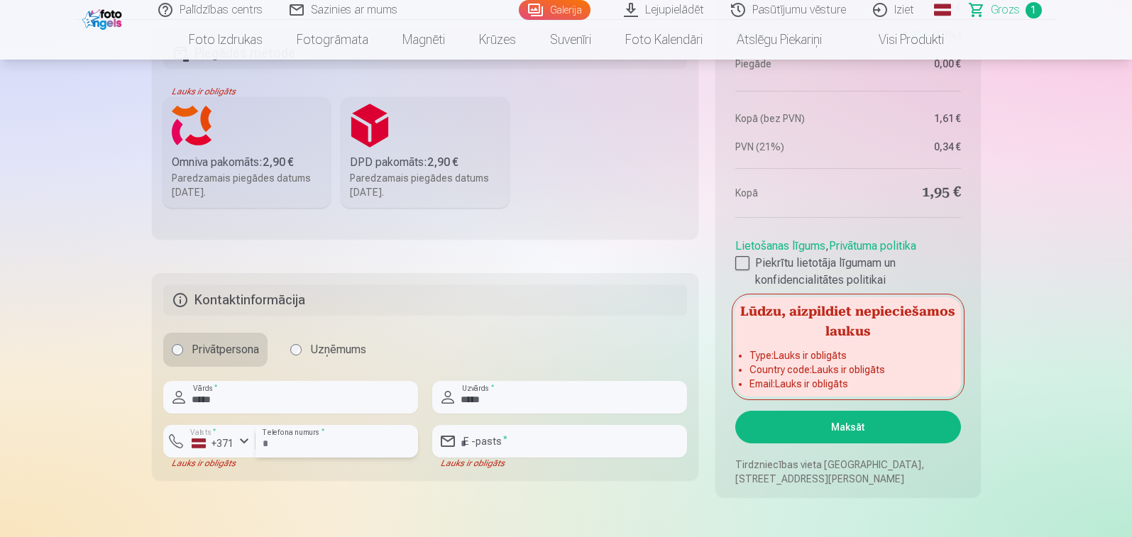
type input "********"
click at [531, 447] on input "email" at bounding box center [559, 441] width 255 height 33
type input "**********"
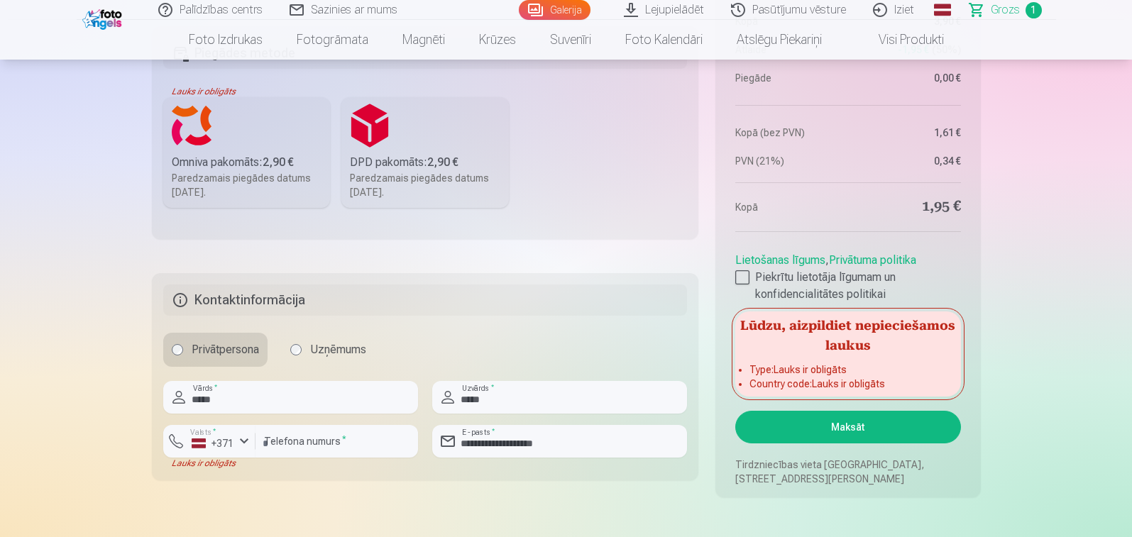
click at [863, 434] on button "Maksāt" at bounding box center [847, 427] width 225 height 33
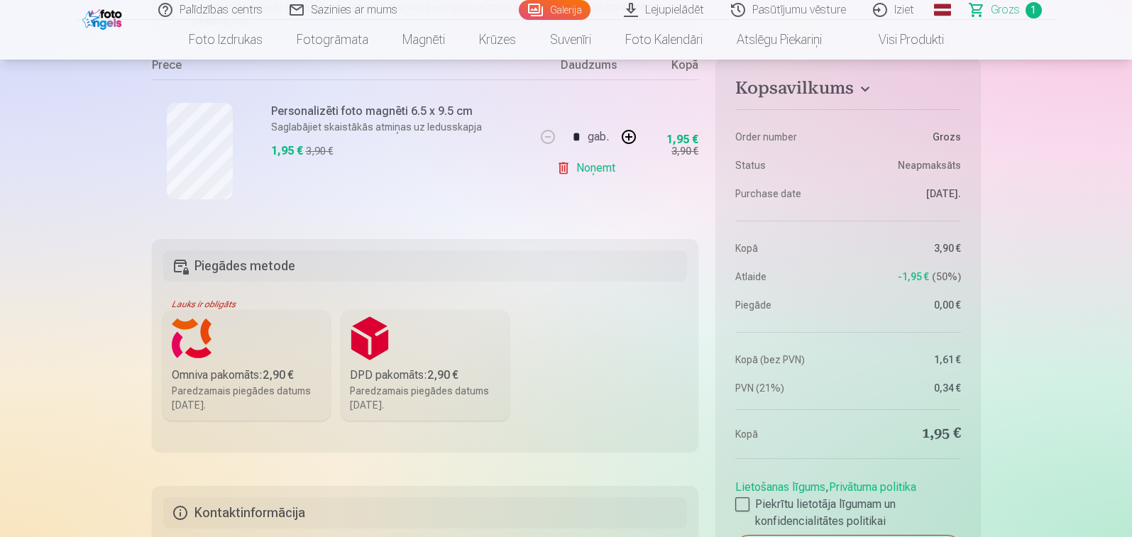
scroll to position [426, 0]
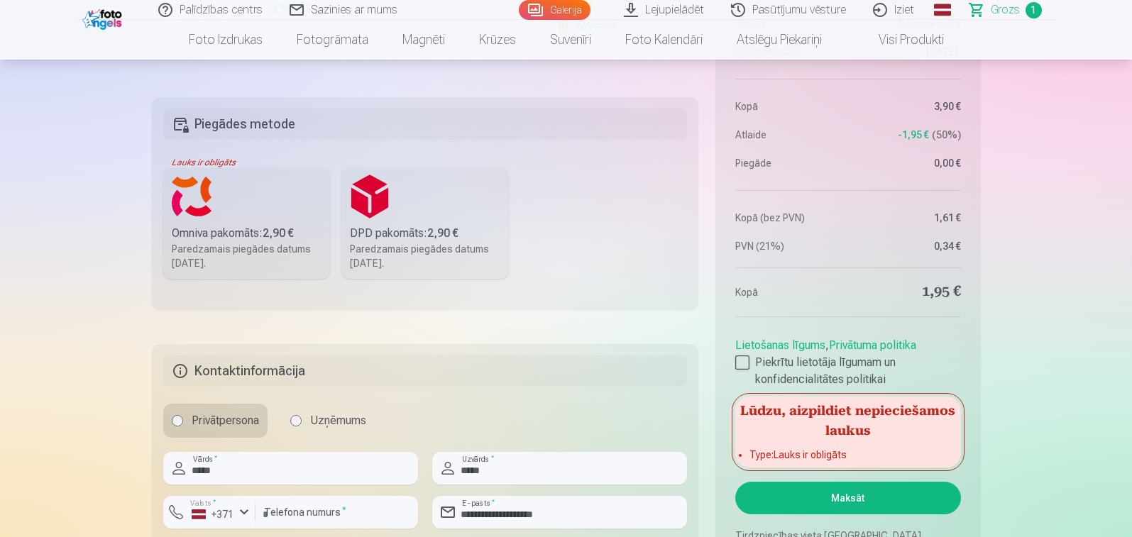
click at [402, 238] on div "DPD pakomāts : 2,90 €" at bounding box center [425, 233] width 150 height 17
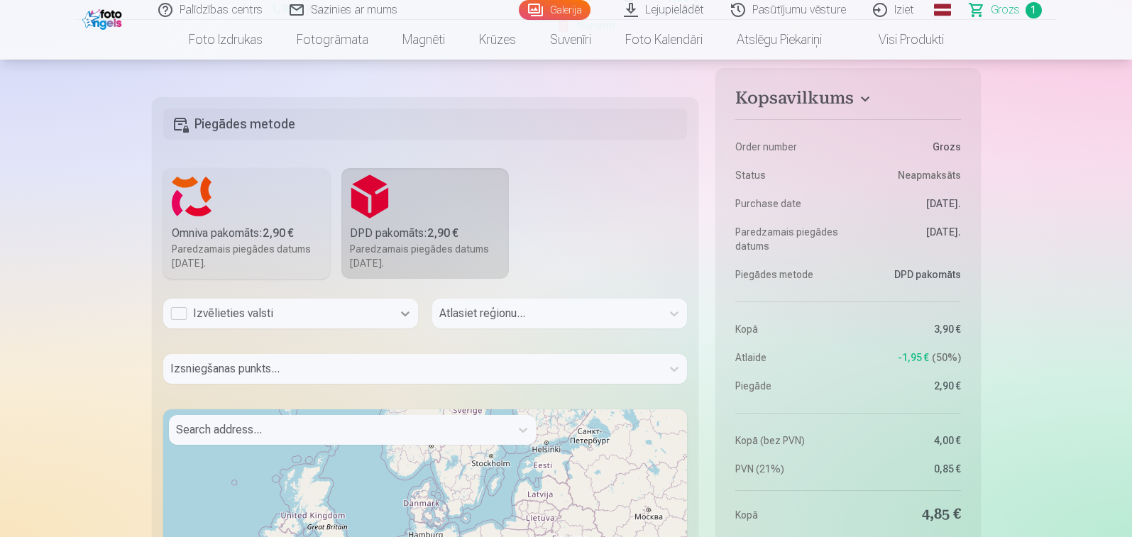
click at [408, 315] on icon at bounding box center [405, 313] width 14 height 14
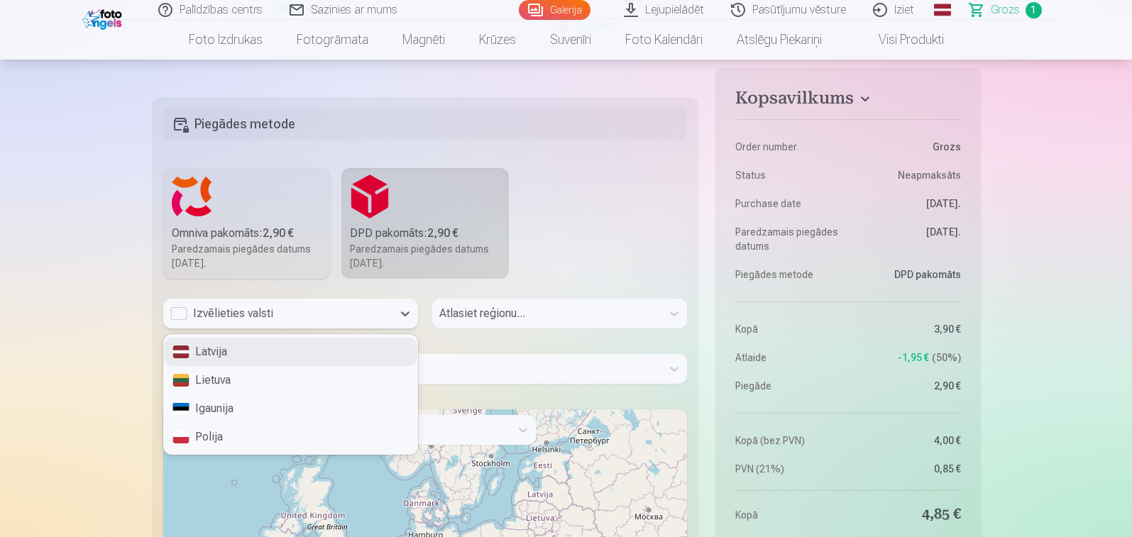
click at [251, 353] on div "Latvija" at bounding box center [290, 352] width 253 height 28
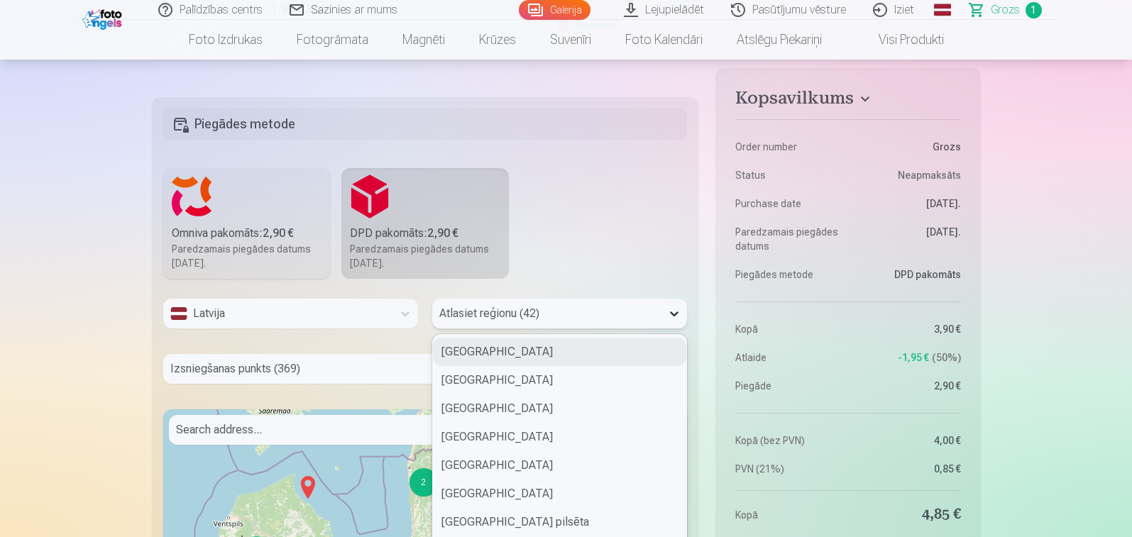
click at [673, 312] on div "42 results available. Use Up and Down to choose options, press Enter to select …" at bounding box center [559, 319] width 255 height 41
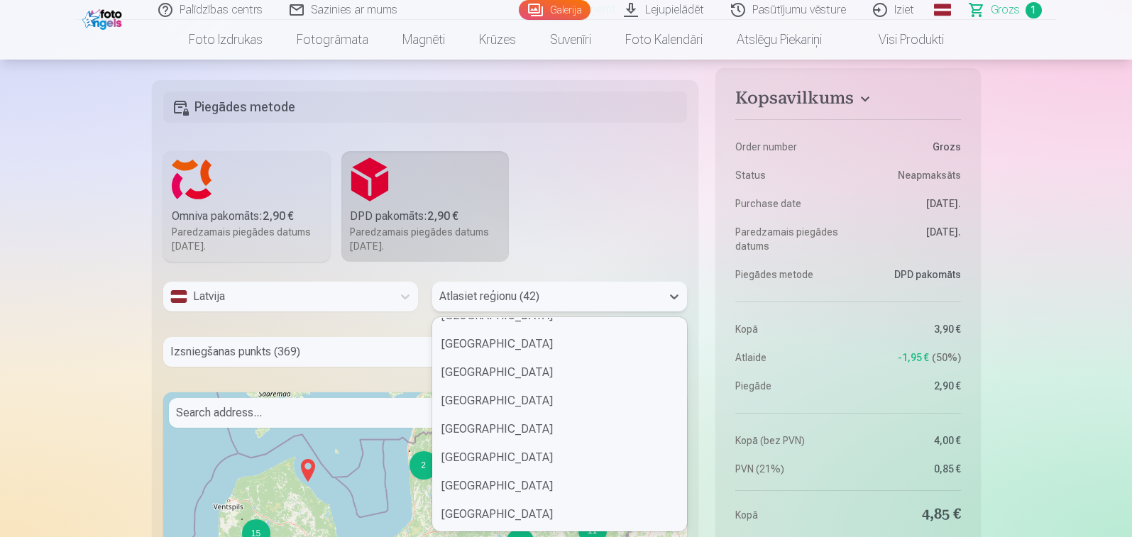
scroll to position [709, 0]
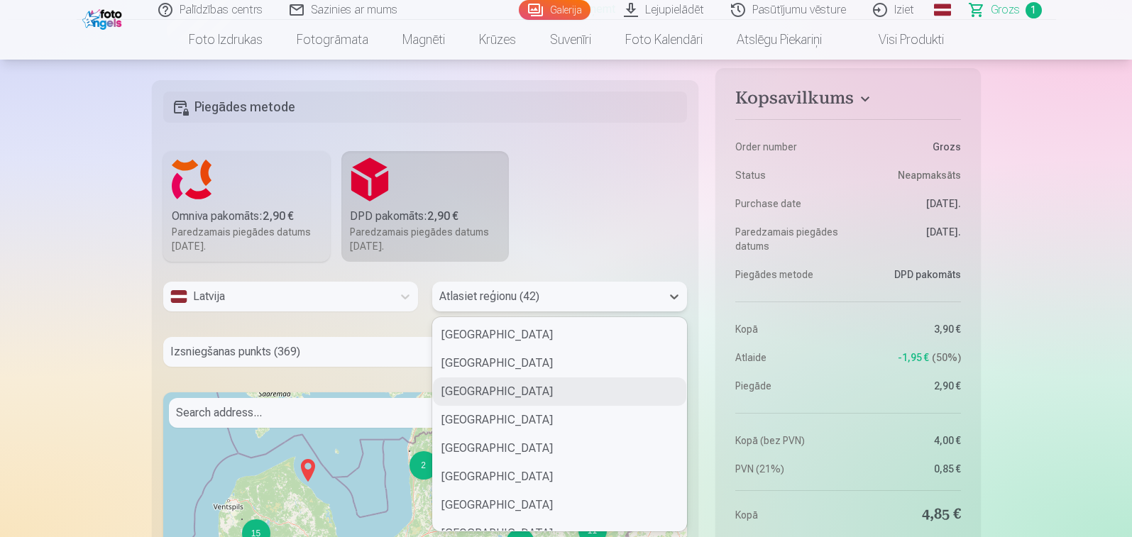
click at [554, 399] on div "Madonas novads" at bounding box center [559, 391] width 253 height 28
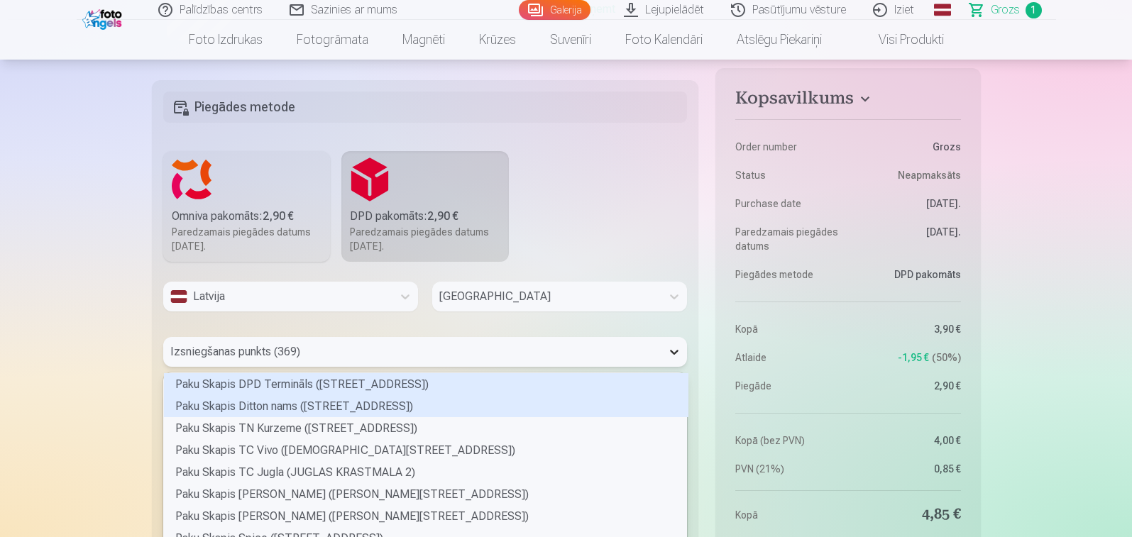
click at [673, 350] on div "369 results available. Use Up and Down to choose options, press Enter to select…" at bounding box center [425, 352] width 524 height 30
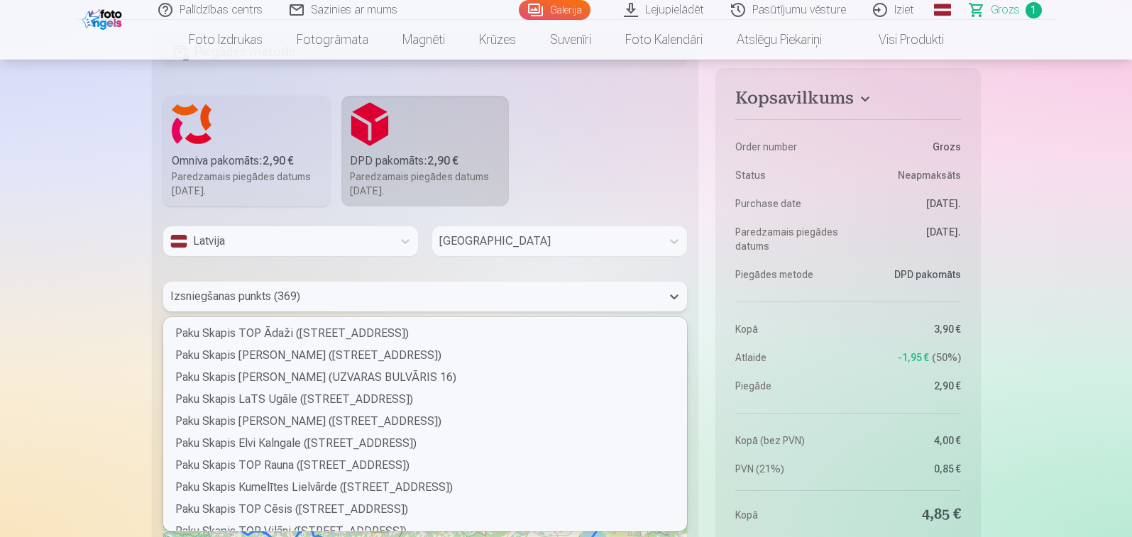
scroll to position [4611, 0]
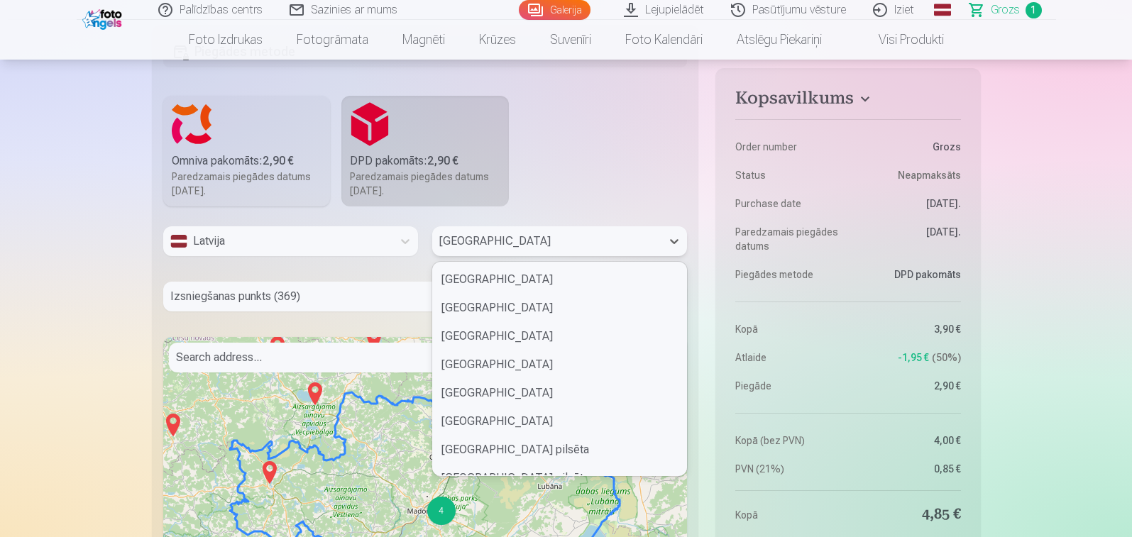
click at [626, 240] on div at bounding box center [546, 241] width 215 height 20
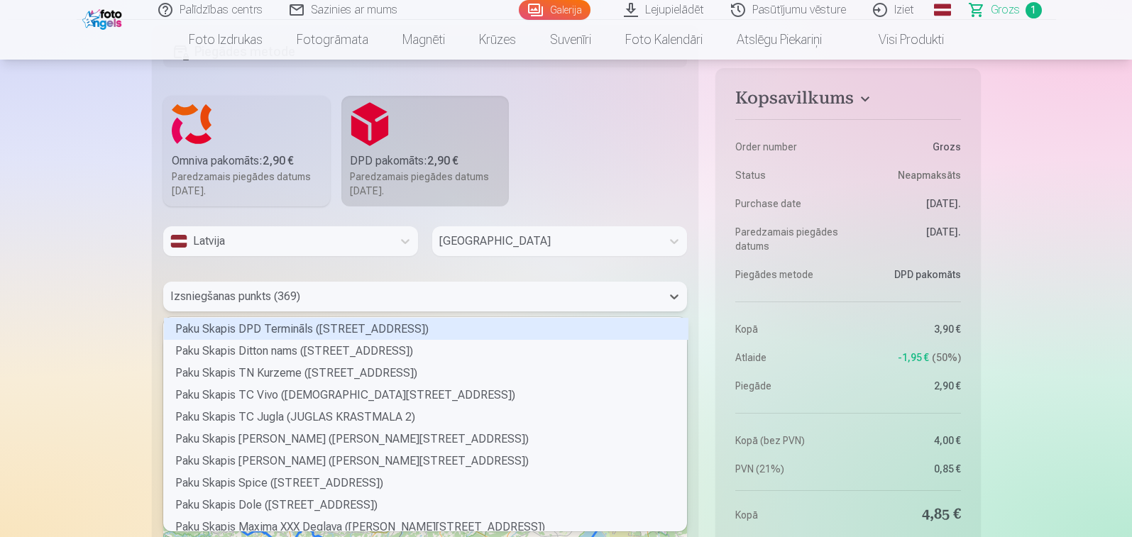
click at [353, 295] on div at bounding box center [412, 297] width 485 height 20
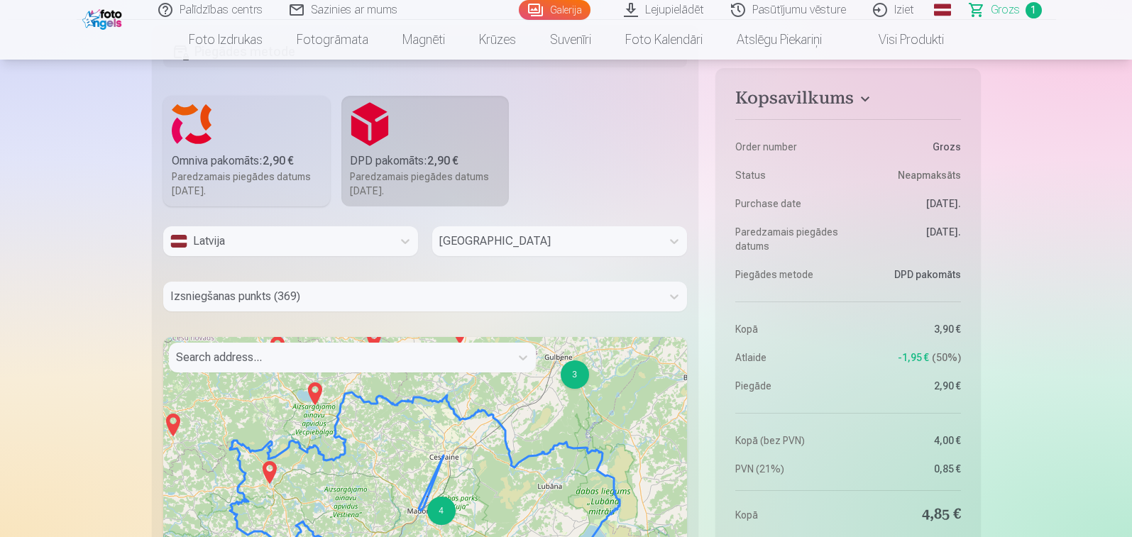
click at [439, 514] on div "4" at bounding box center [441, 511] width 28 height 28
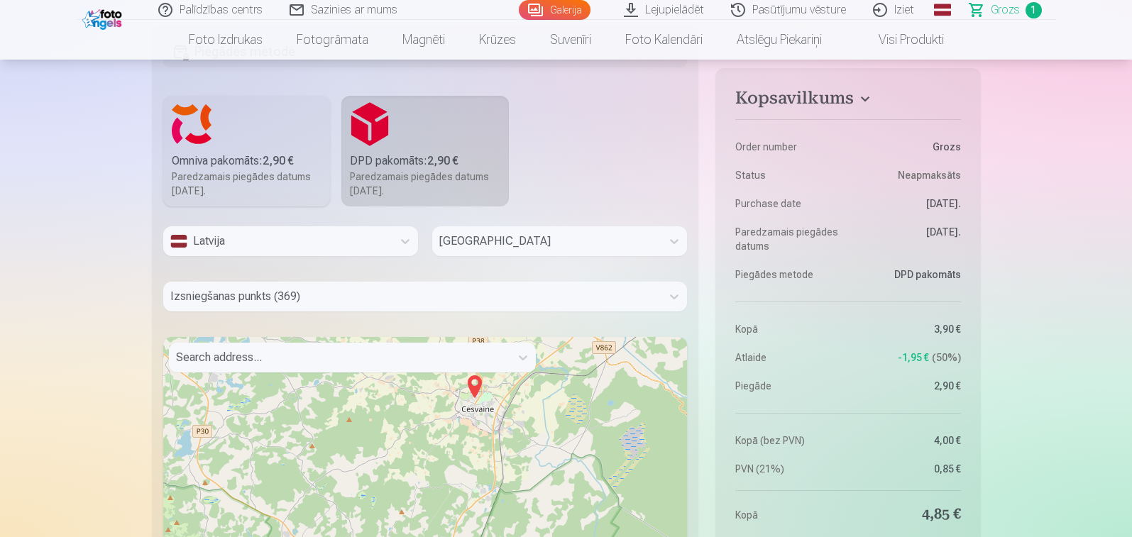
scroll to position [711, 0]
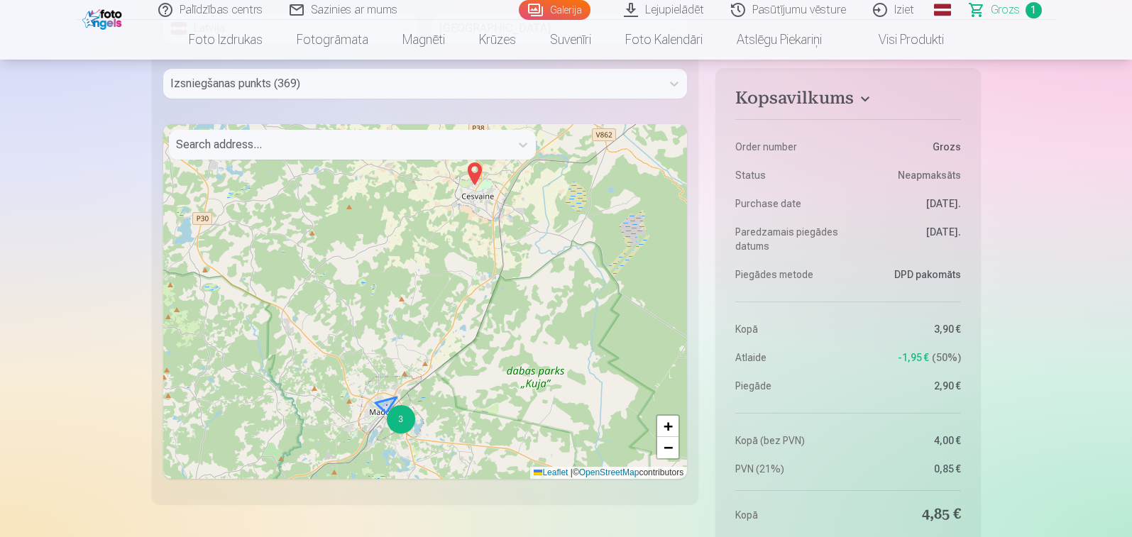
click at [405, 423] on div "3" at bounding box center [401, 419] width 28 height 28
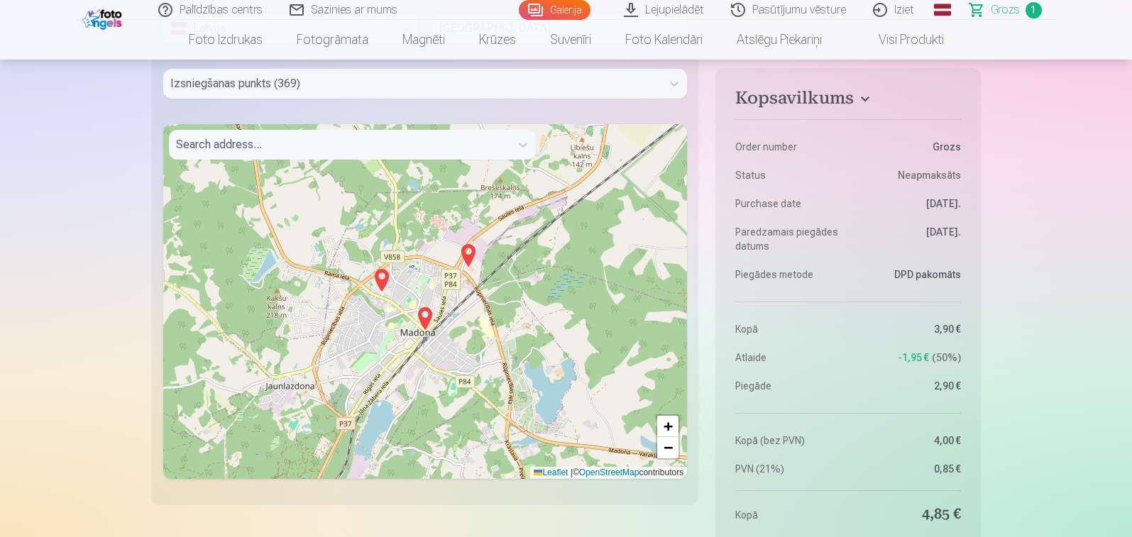
click at [425, 318] on img at bounding box center [425, 319] width 23 height 34
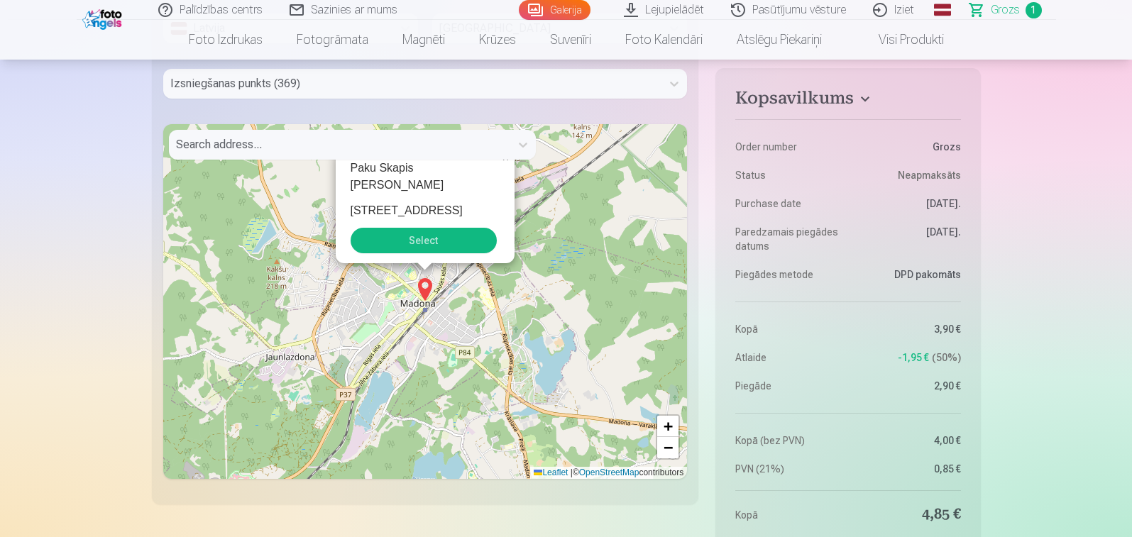
click at [442, 240] on button "Select" at bounding box center [423, 241] width 146 height 26
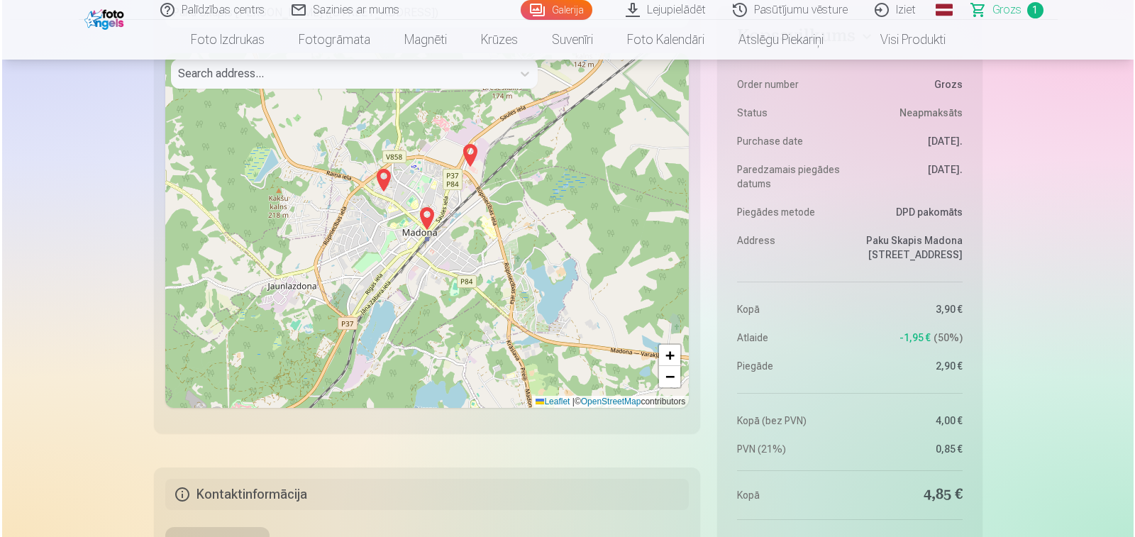
scroll to position [924, 0]
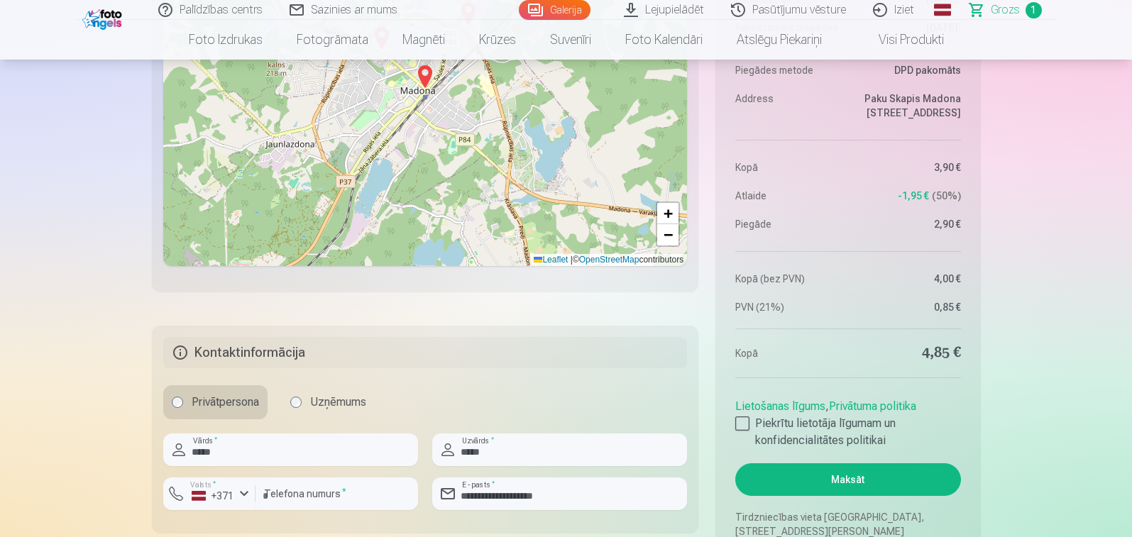
click at [866, 486] on button "Maksāt" at bounding box center [847, 479] width 225 height 33
